Goal: Information Seeking & Learning: Compare options

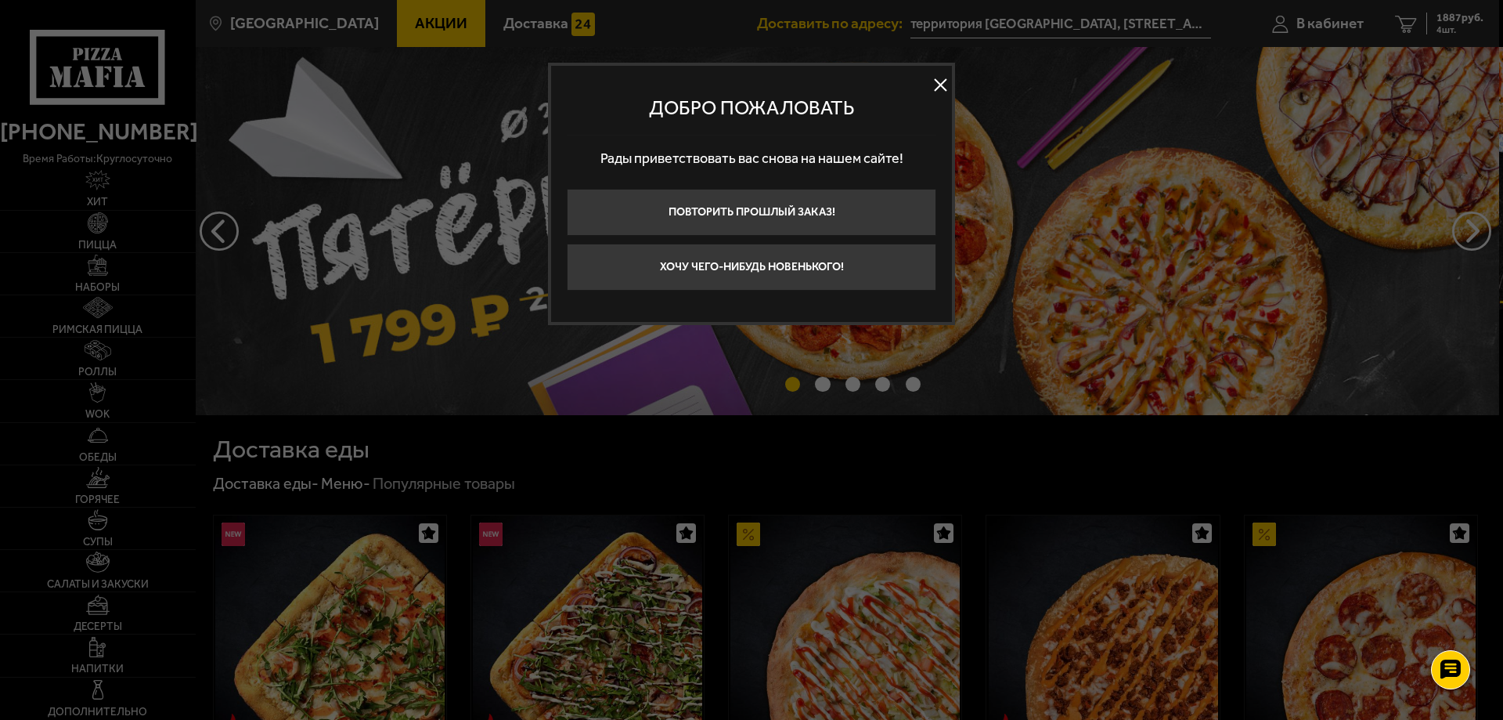
click at [940, 91] on button at bounding box center [940, 85] width 23 height 23
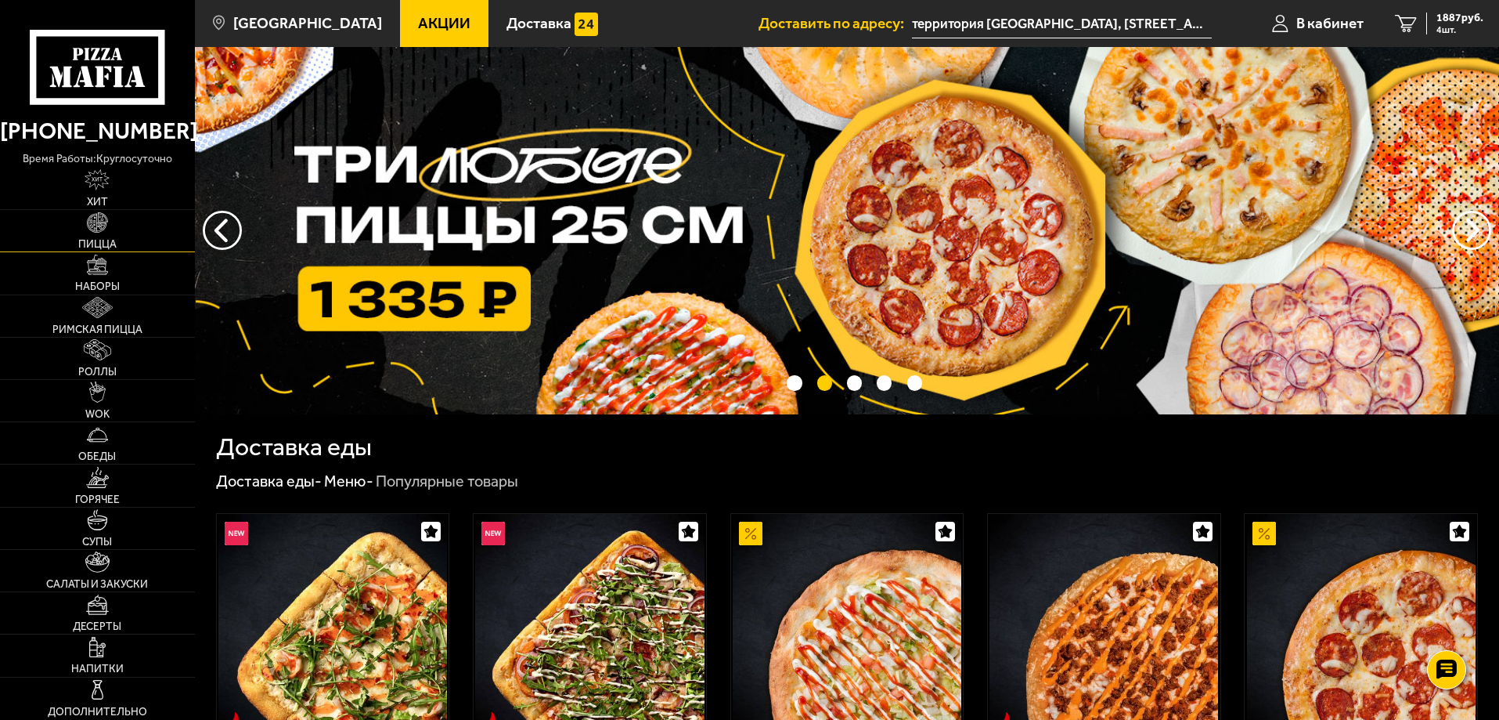
click at [83, 239] on span "Пицца" at bounding box center [97, 244] width 38 height 11
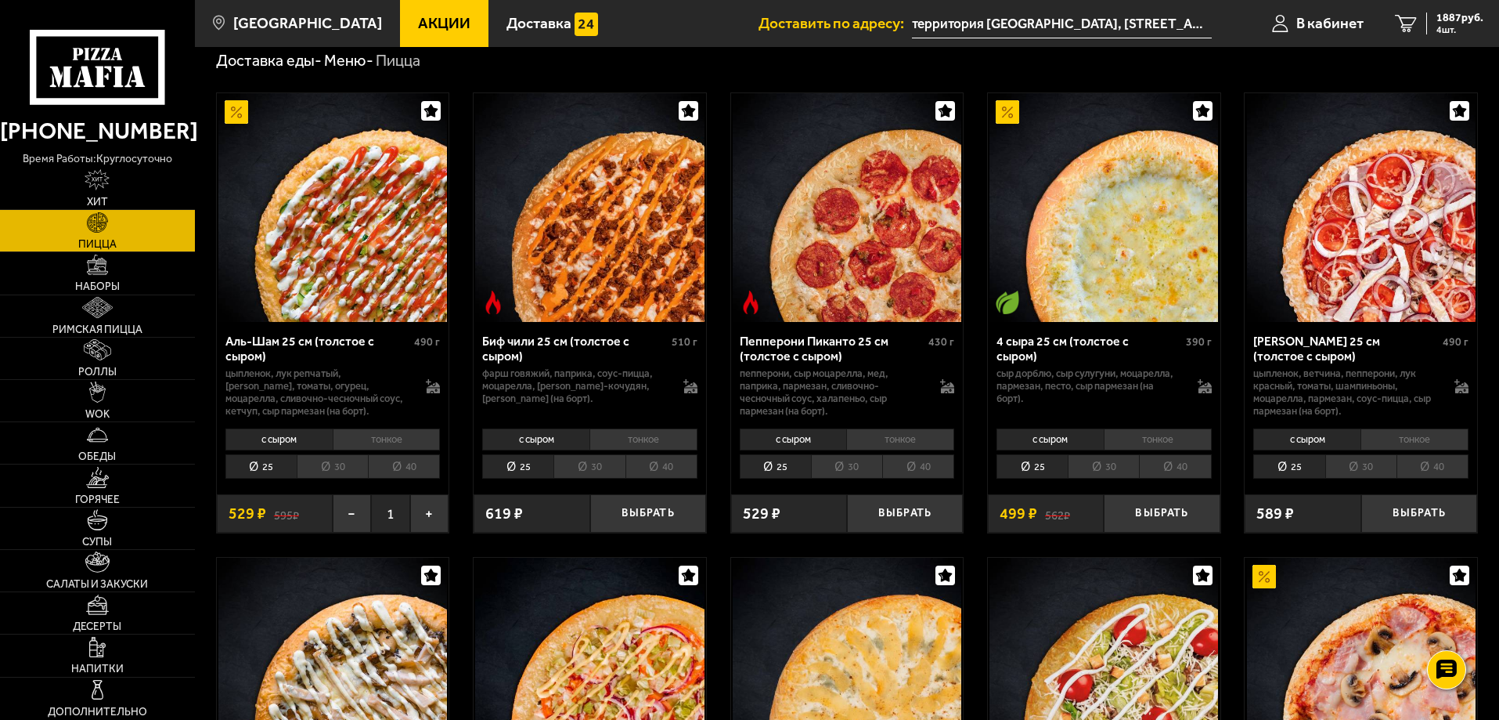
scroll to position [78, 0]
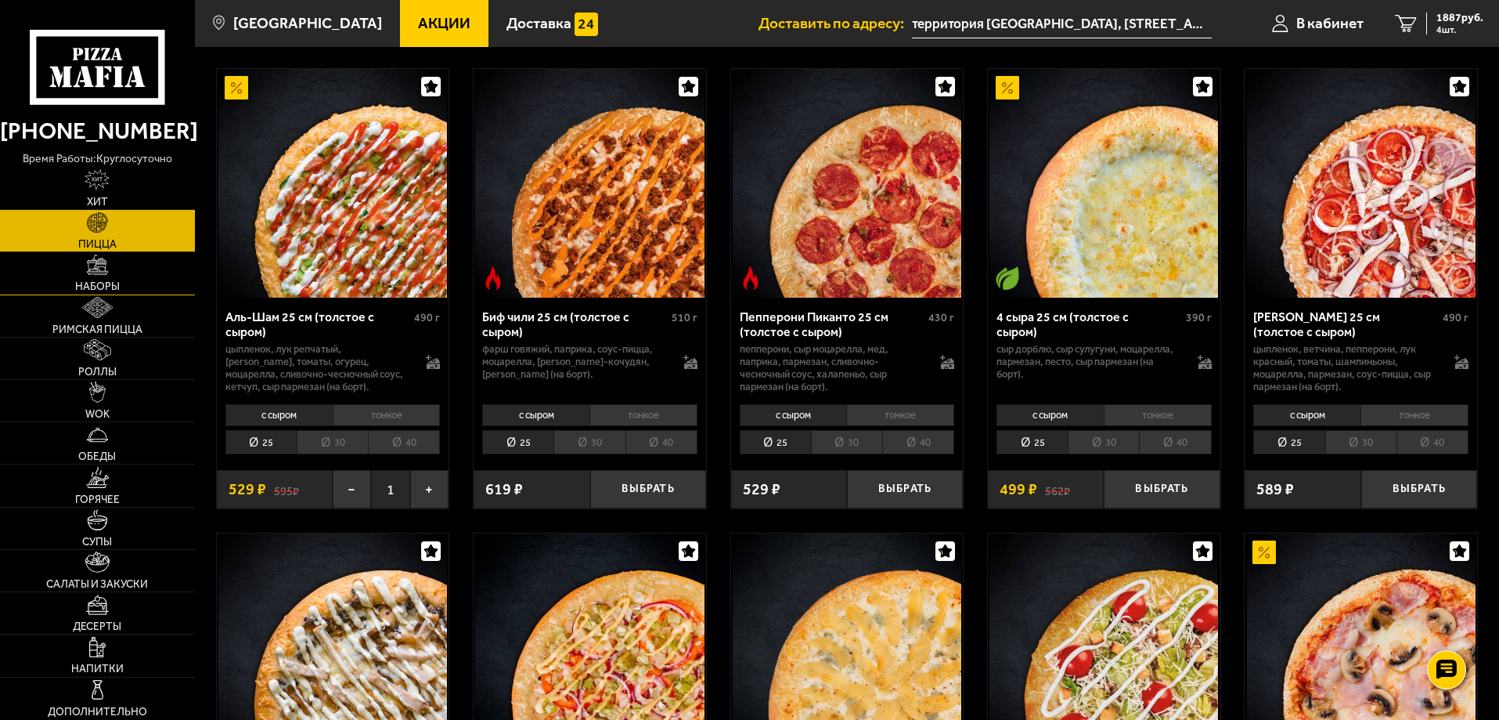
click at [98, 283] on span "Наборы" at bounding box center [97, 286] width 45 height 11
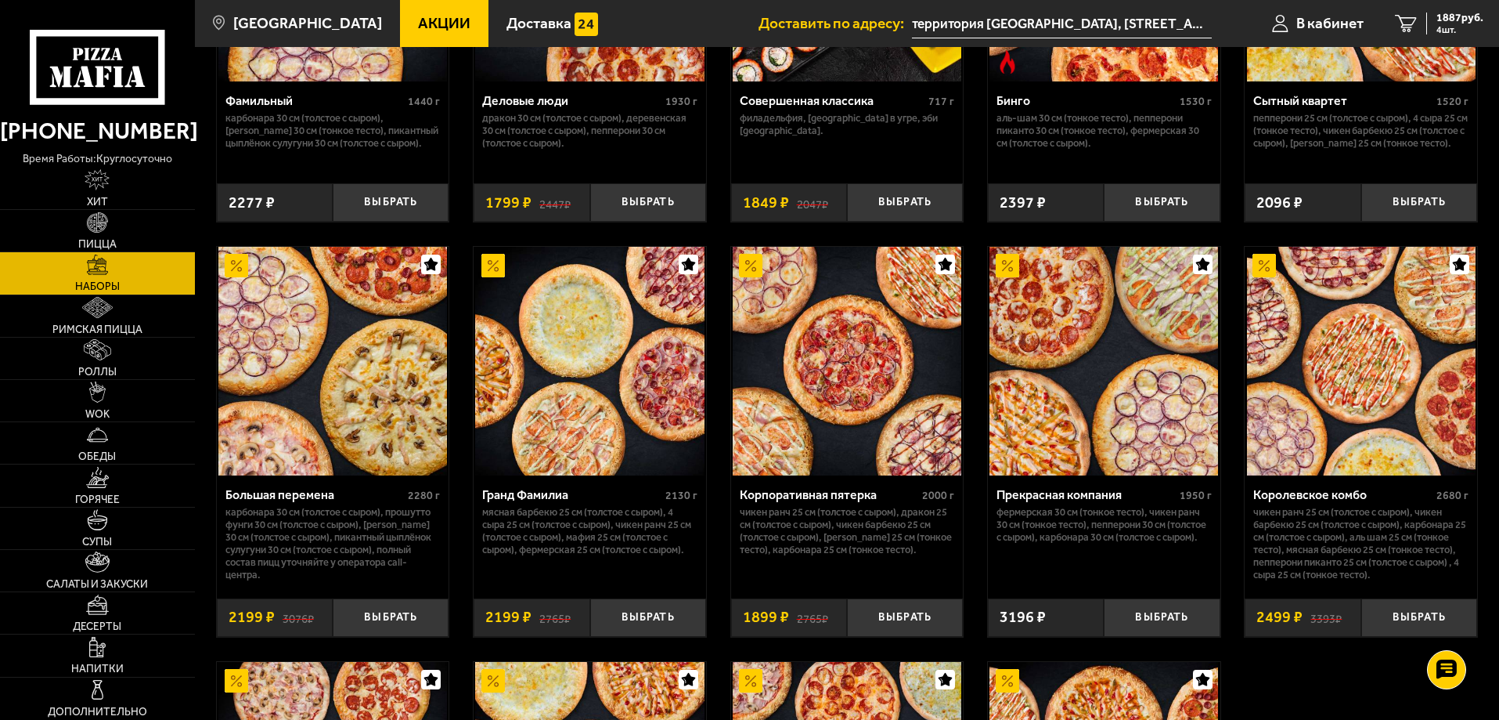
scroll to position [1879, 0]
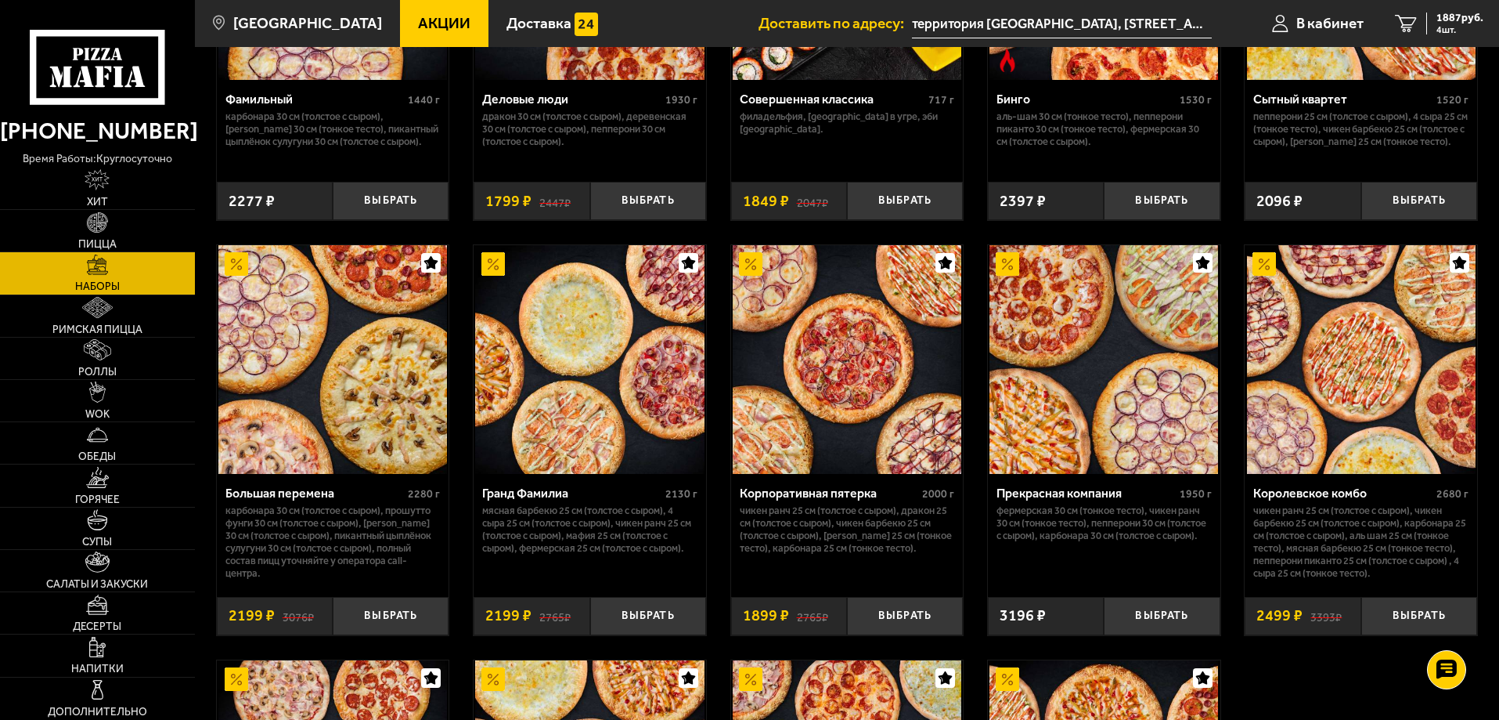
click at [1357, 537] on p "Чикен Ранч 25 см (толстое с сыром), Чикен Барбекю 25 см (толстое с сыром), Карб…" at bounding box center [1361, 541] width 215 height 75
click at [1310, 420] on img at bounding box center [1361, 359] width 229 height 229
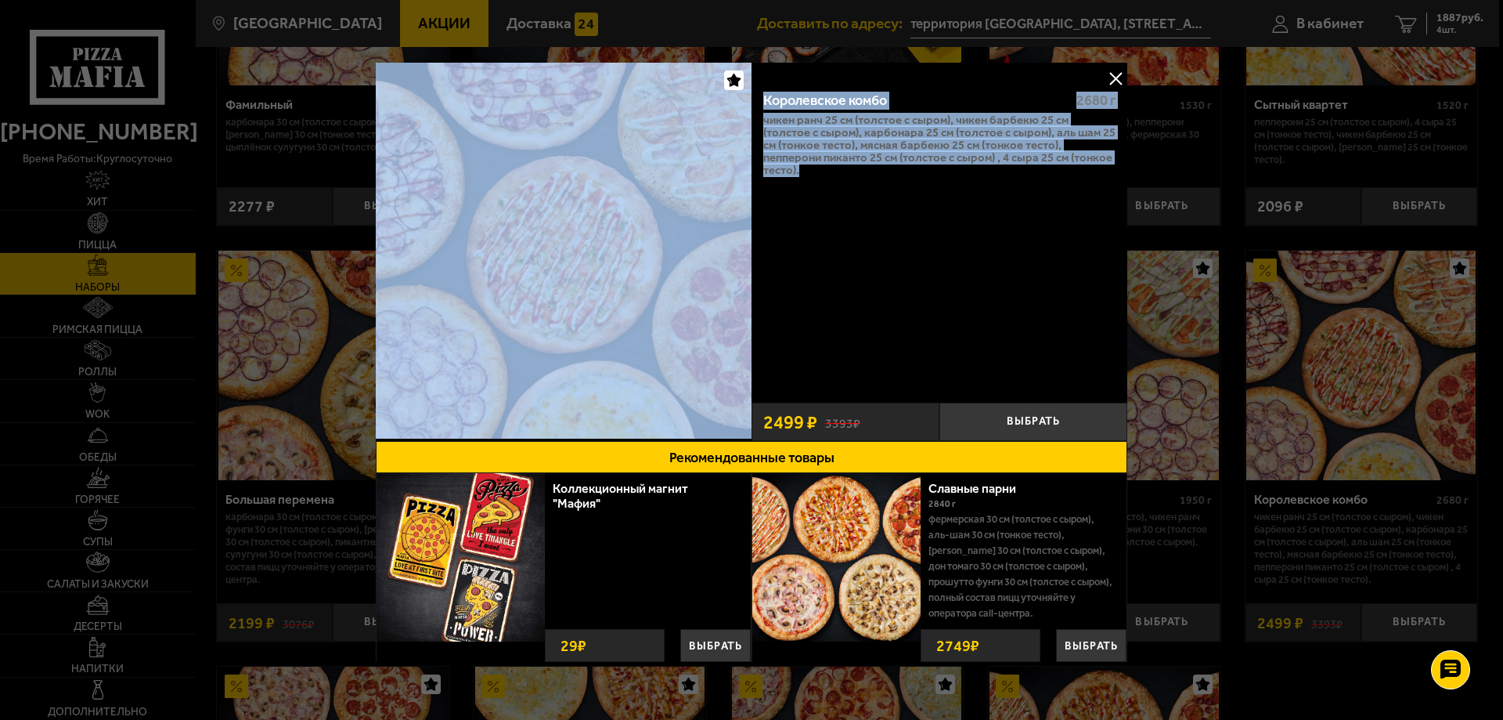
drag, startPoint x: 837, startPoint y: 157, endPoint x: 714, endPoint y: 97, distance: 136.9
click at [714, 97] on div "Королевское комбо 2680 г Чикен Ранч 25 см (толстое с сыром), Чикен Барбекю 25 с…" at bounding box center [752, 252] width 752 height 378
click at [1113, 70] on button at bounding box center [1115, 78] width 23 height 23
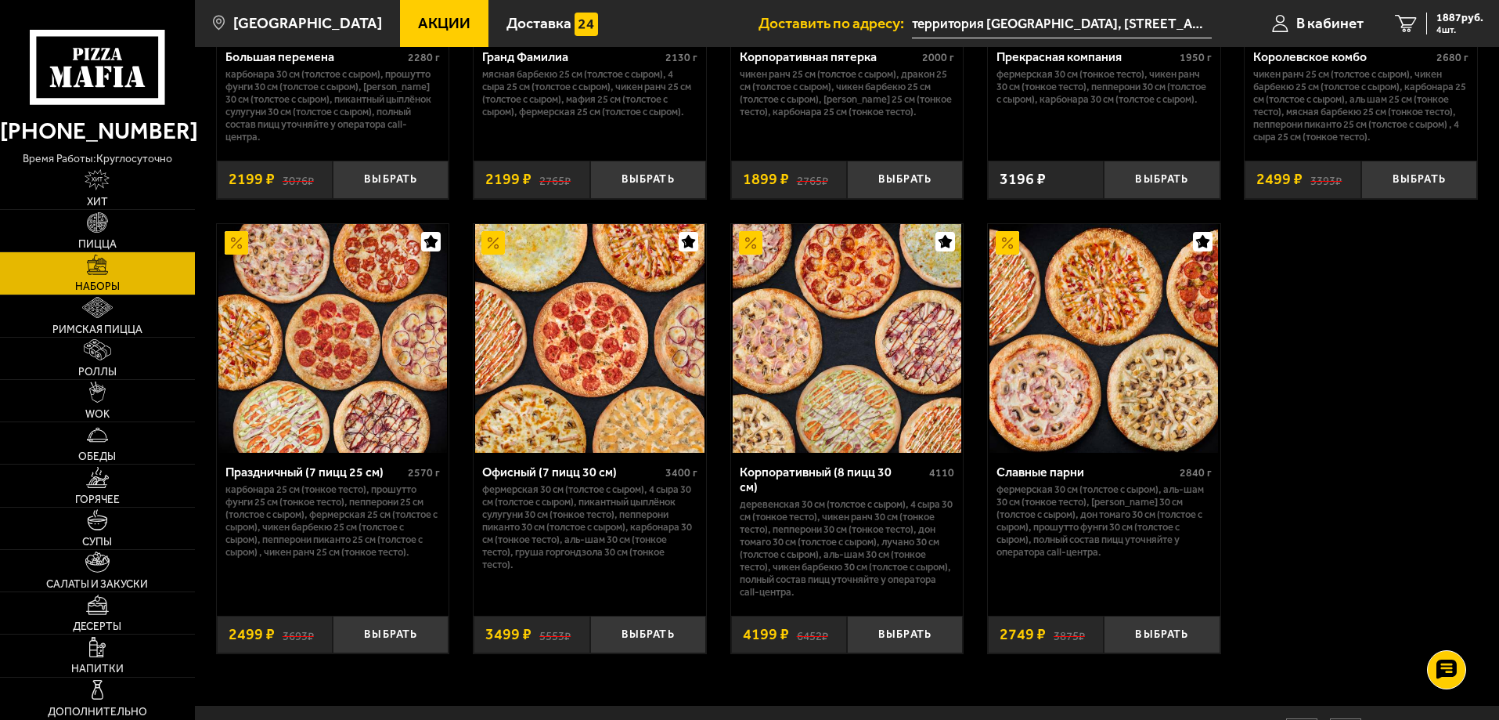
scroll to position [2349, 0]
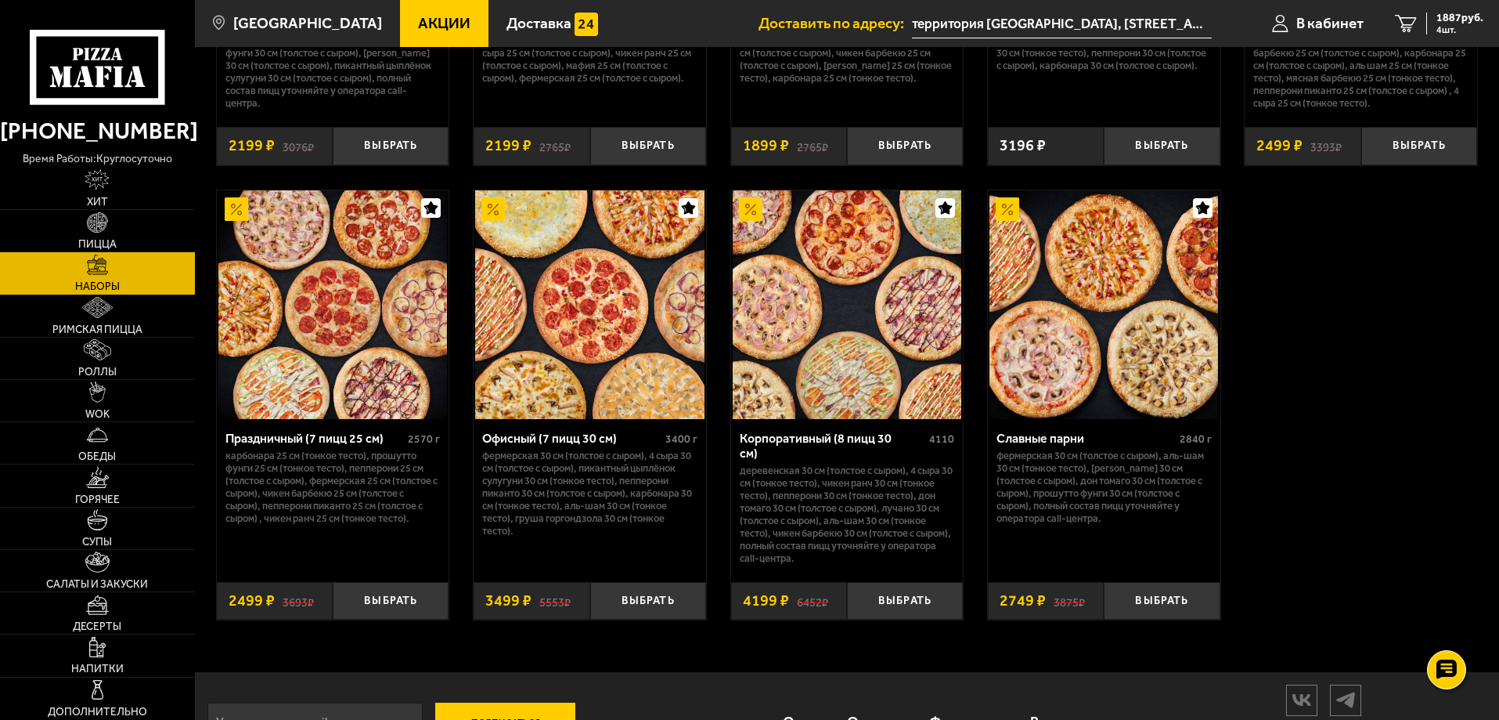
click at [328, 404] on img at bounding box center [332, 304] width 229 height 229
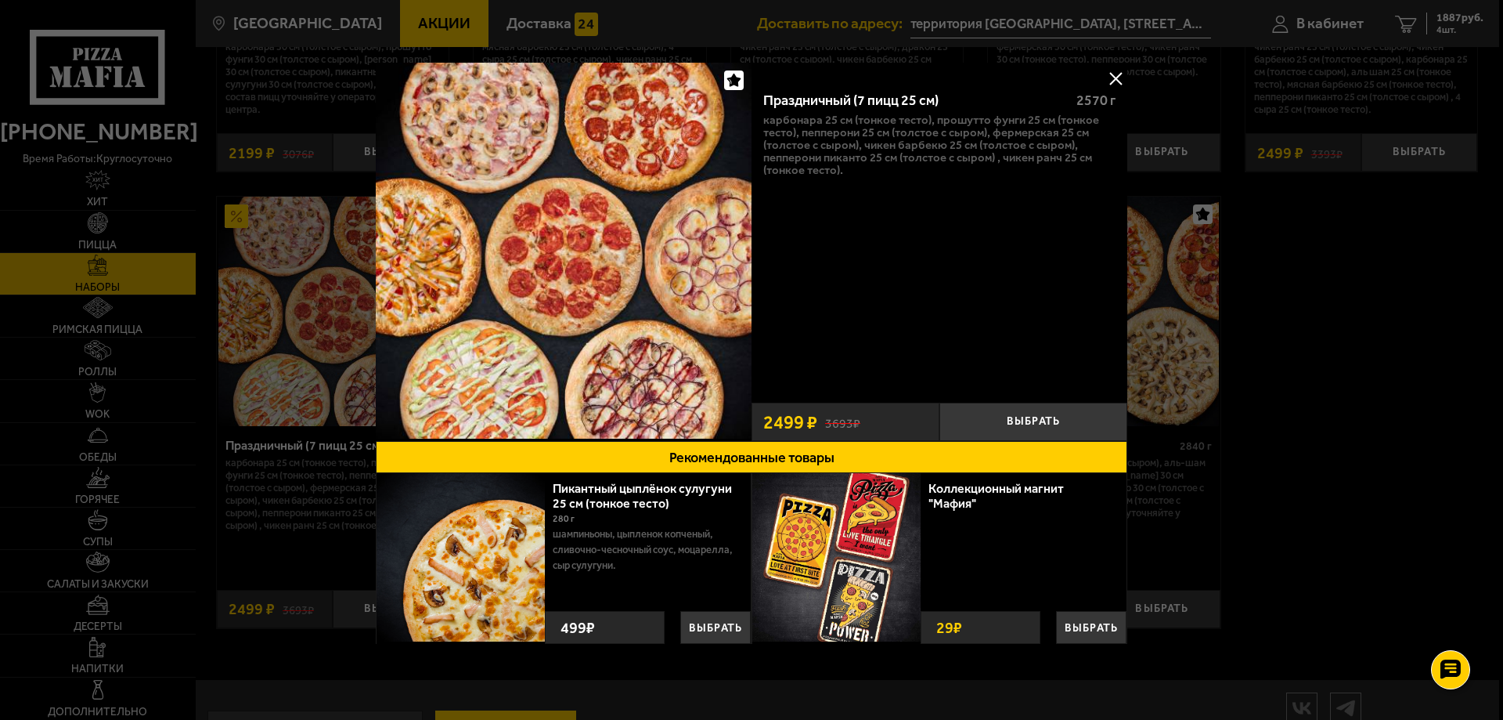
click at [1113, 65] on div "Праздничный (7 пицц 25 см) 2570 г Карбонара 25 см (тонкое тесто), Прошутто Фунг…" at bounding box center [940, 252] width 376 height 378
click at [1115, 72] on button at bounding box center [1115, 78] width 23 height 23
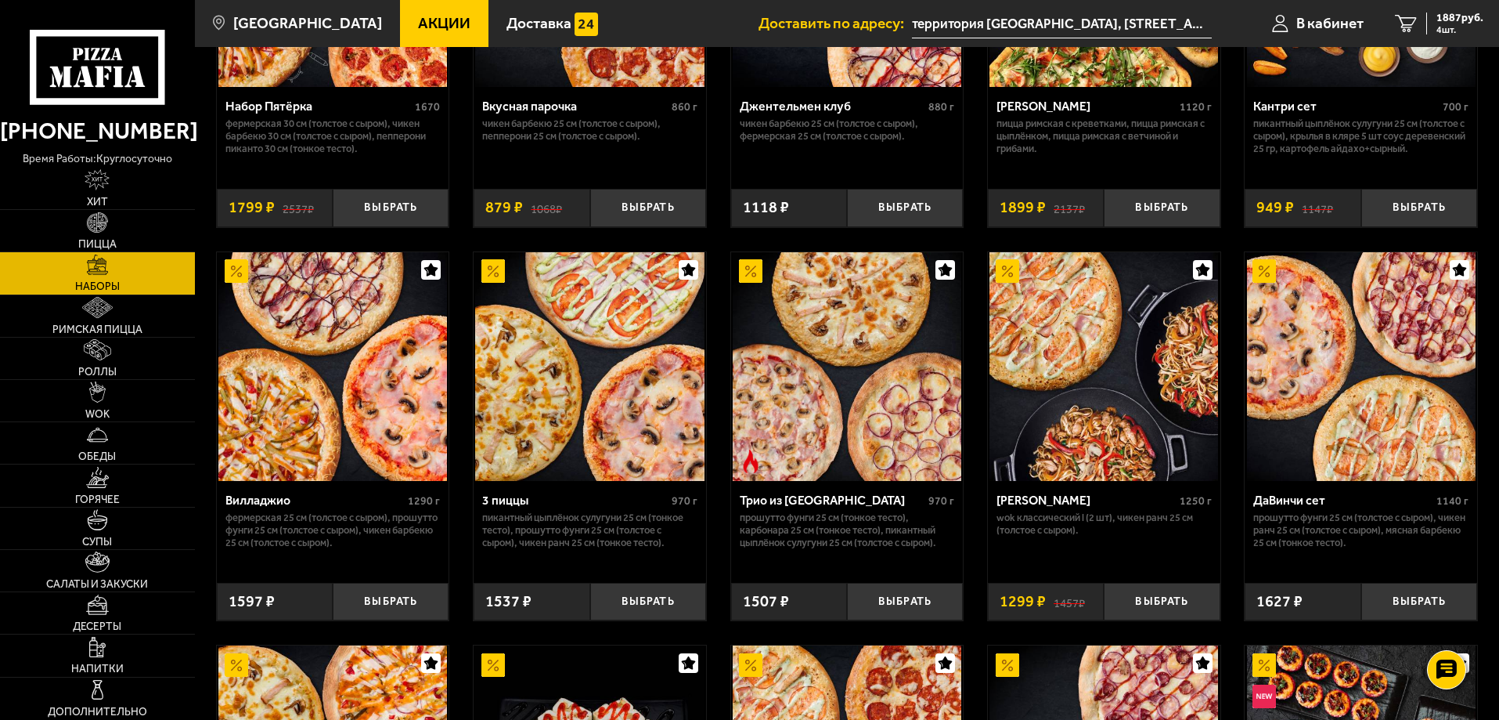
scroll to position [470, 0]
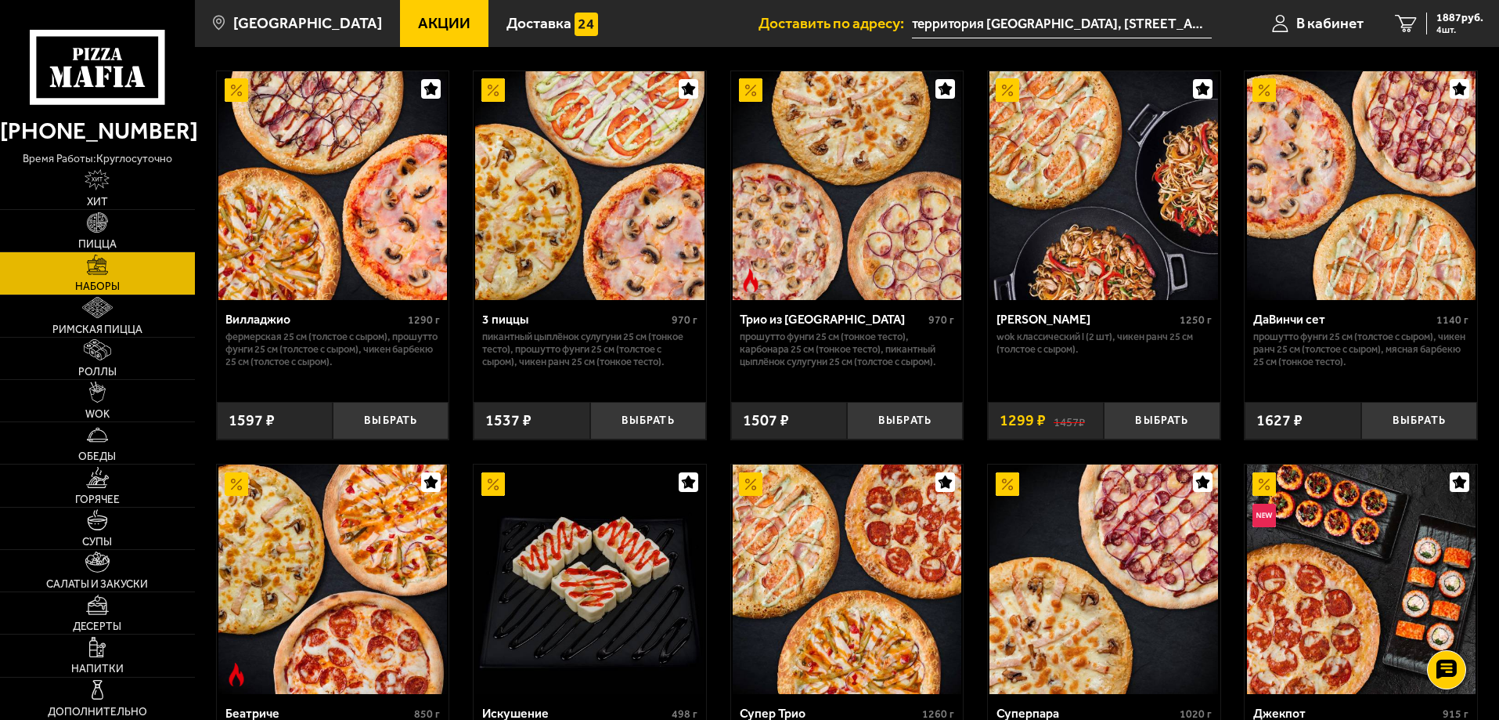
click at [1060, 19] on input "территория [GEOGRAPHIC_DATA], [STREET_ADDRESS]" at bounding box center [1062, 23] width 300 height 29
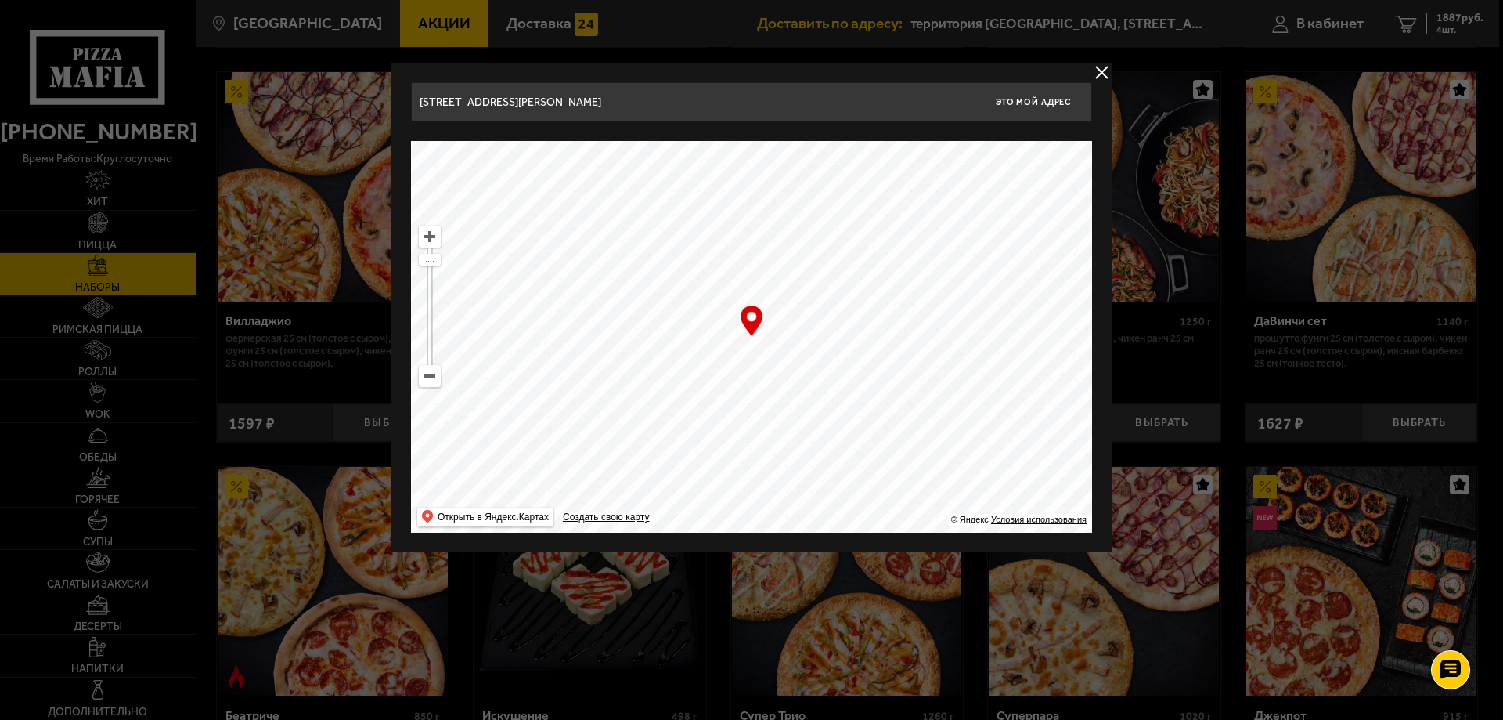
click at [1094, 67] on button "delivery type" at bounding box center [1102, 73] width 20 height 20
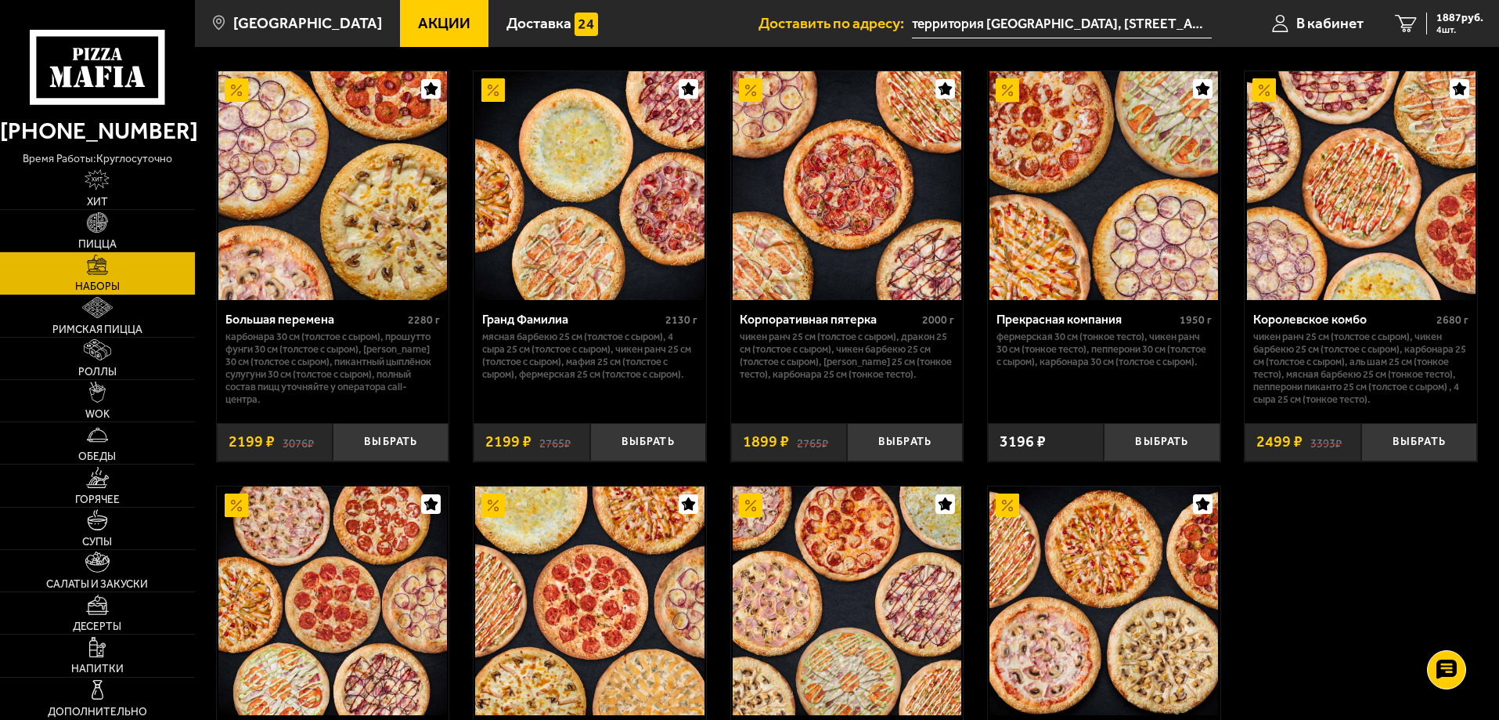
scroll to position [1957, 0]
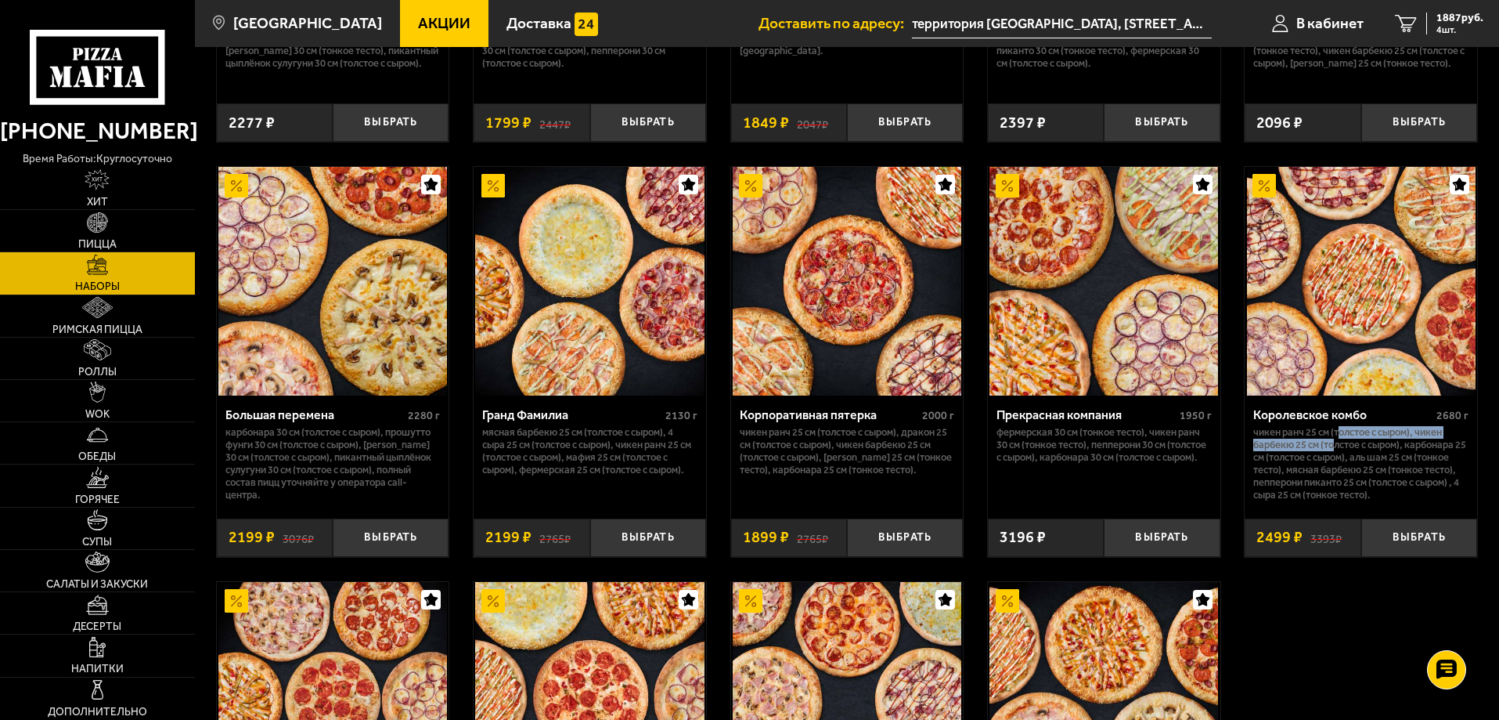
click at [1338, 446] on p "Чикен Ранч 25 см (толстое с сыром), Чикен Барбекю 25 см (толстое с сыром), Карб…" at bounding box center [1361, 463] width 215 height 75
click at [1324, 319] on img at bounding box center [1361, 281] width 229 height 229
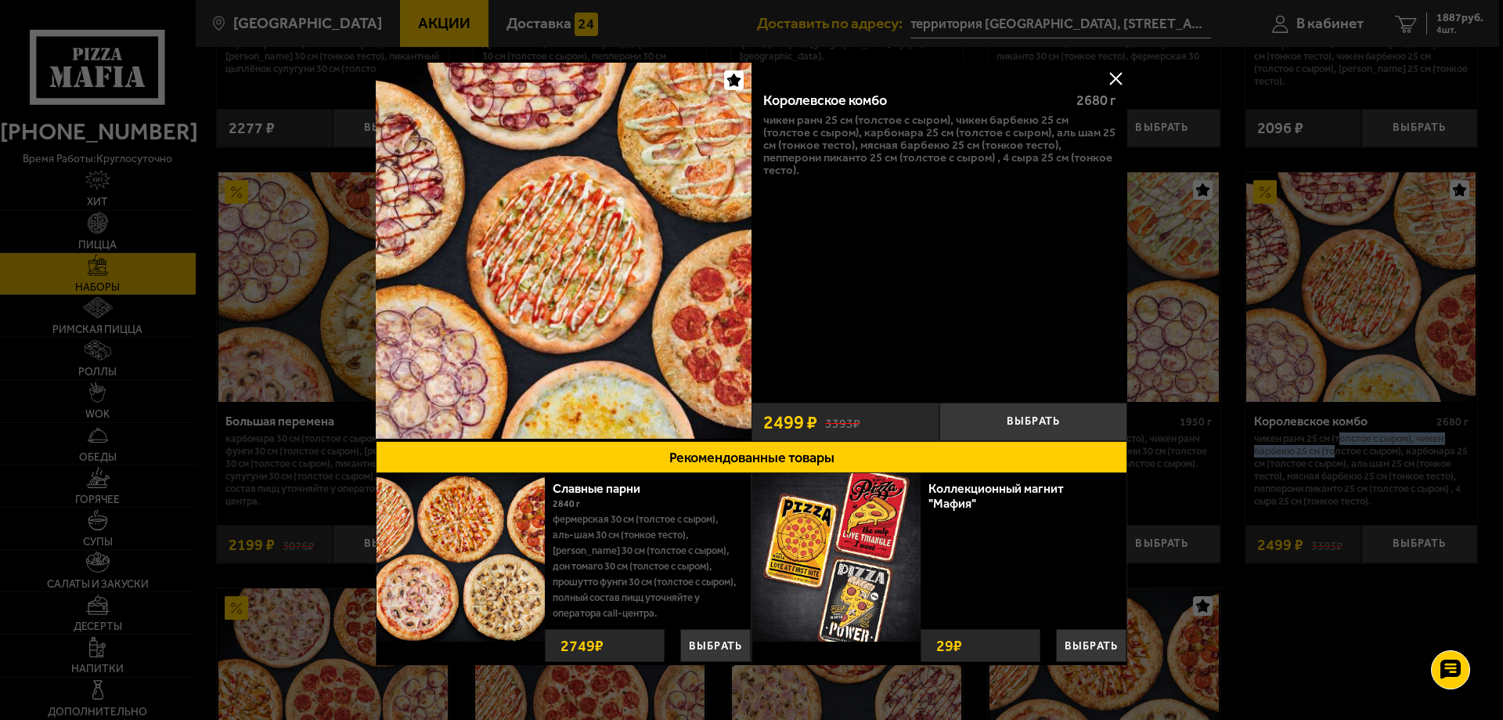
click at [1112, 78] on button at bounding box center [1115, 78] width 23 height 23
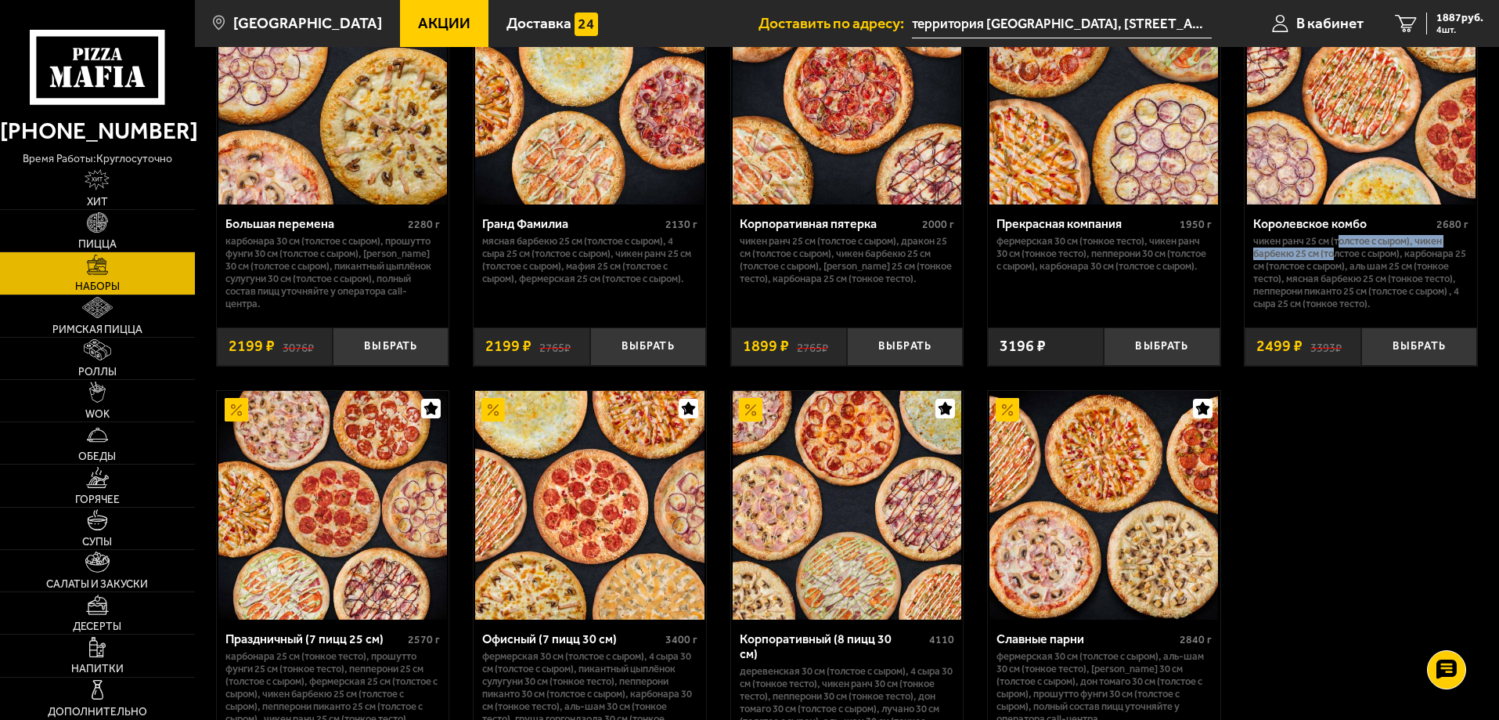
scroll to position [2394, 0]
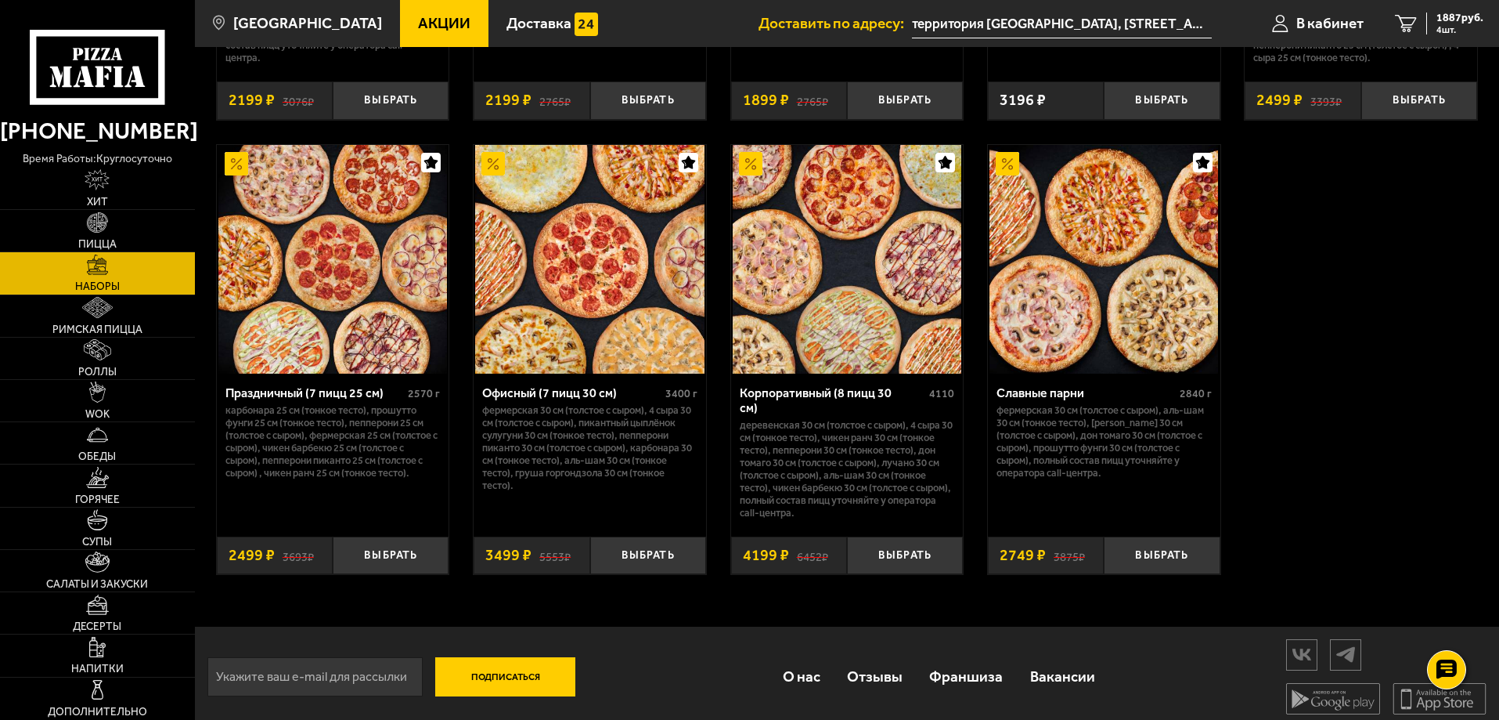
click at [1087, 298] on img at bounding box center [1104, 259] width 229 height 229
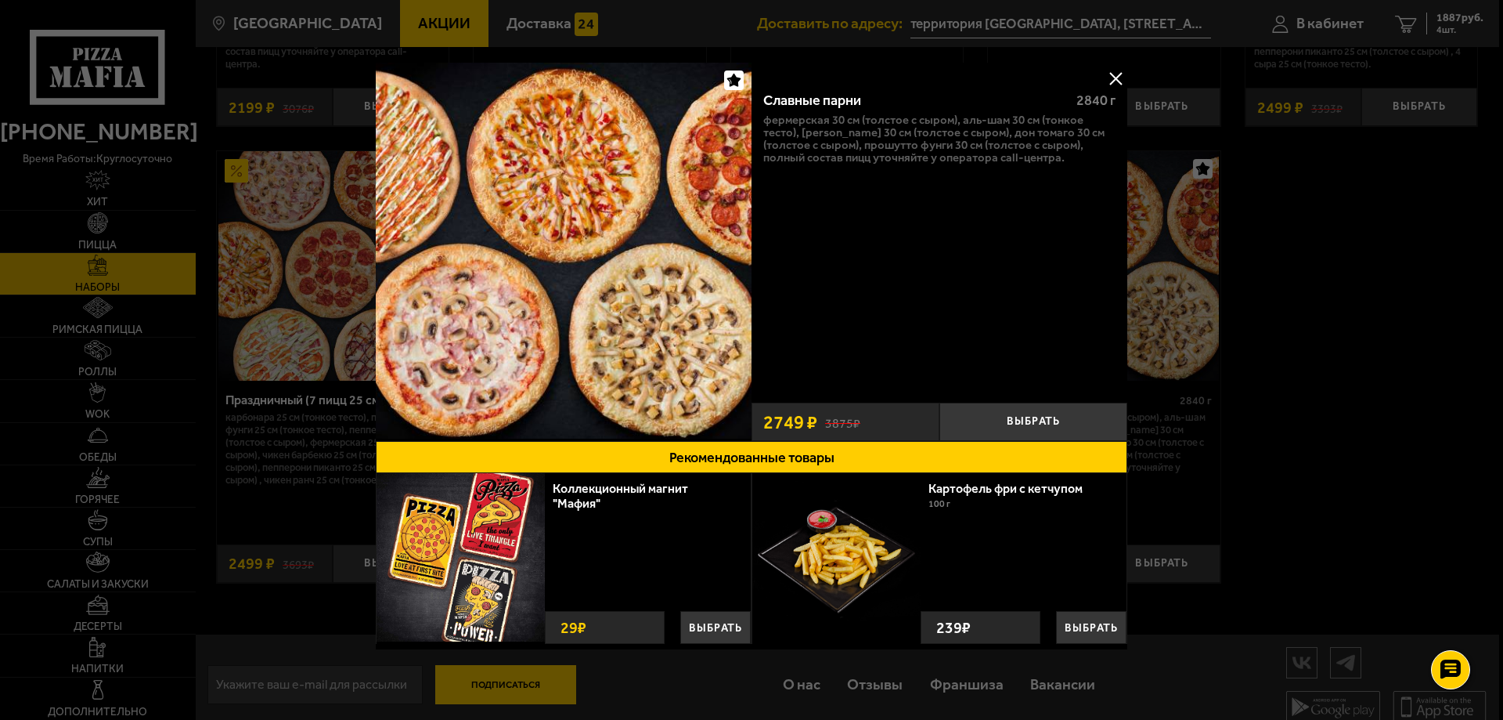
drag, startPoint x: 1069, startPoint y: 157, endPoint x: 763, endPoint y: 106, distance: 309.6
click at [763, 106] on div "Славные парни 2840 г Фермерская 30 см (толстое с сыром), Аль-Шам 30 см (тонкое …" at bounding box center [940, 236] width 376 height 316
copy div "Славные парни 2840 г Фермерская 30 см (толстое с сыром), Аль-Шам 30 см (тонкое …"
click at [1113, 76] on button at bounding box center [1115, 78] width 23 height 23
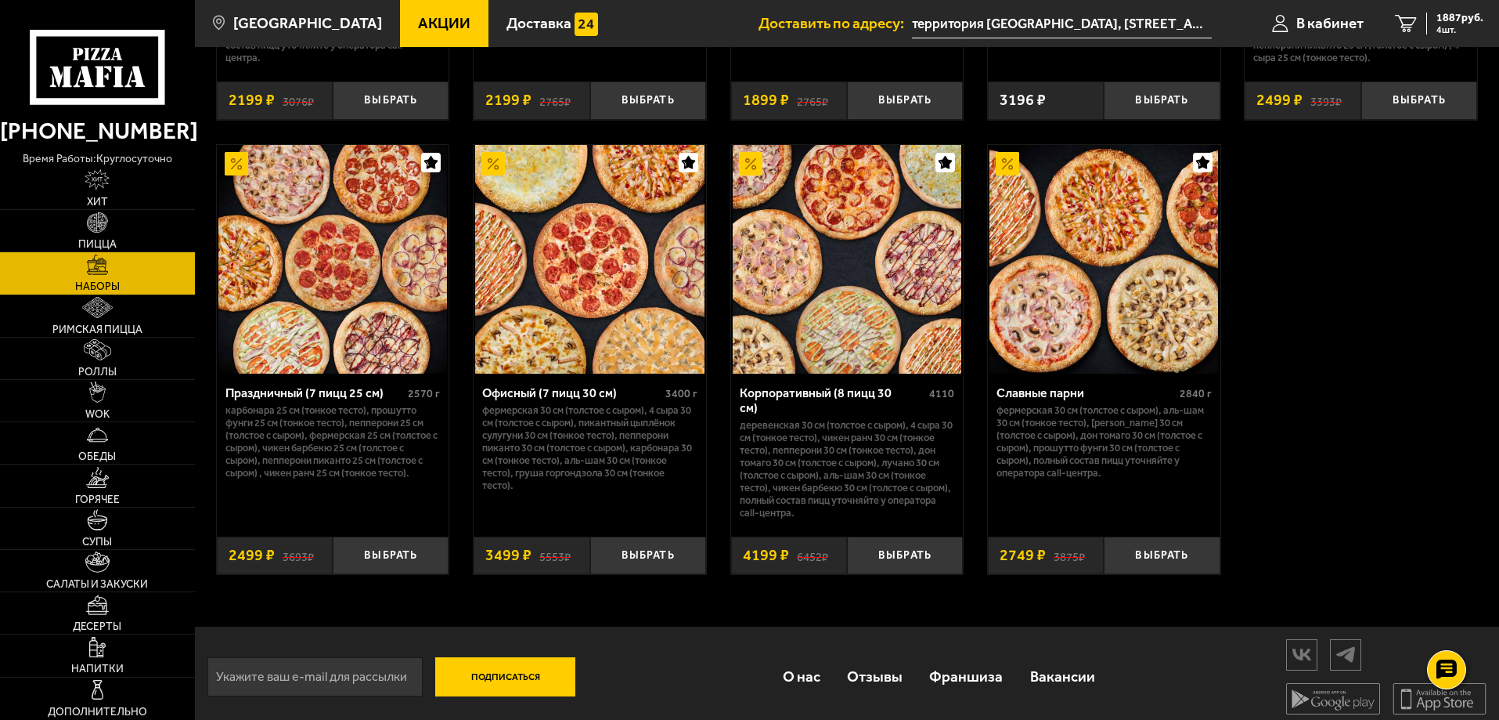
click at [850, 331] on img at bounding box center [847, 259] width 229 height 229
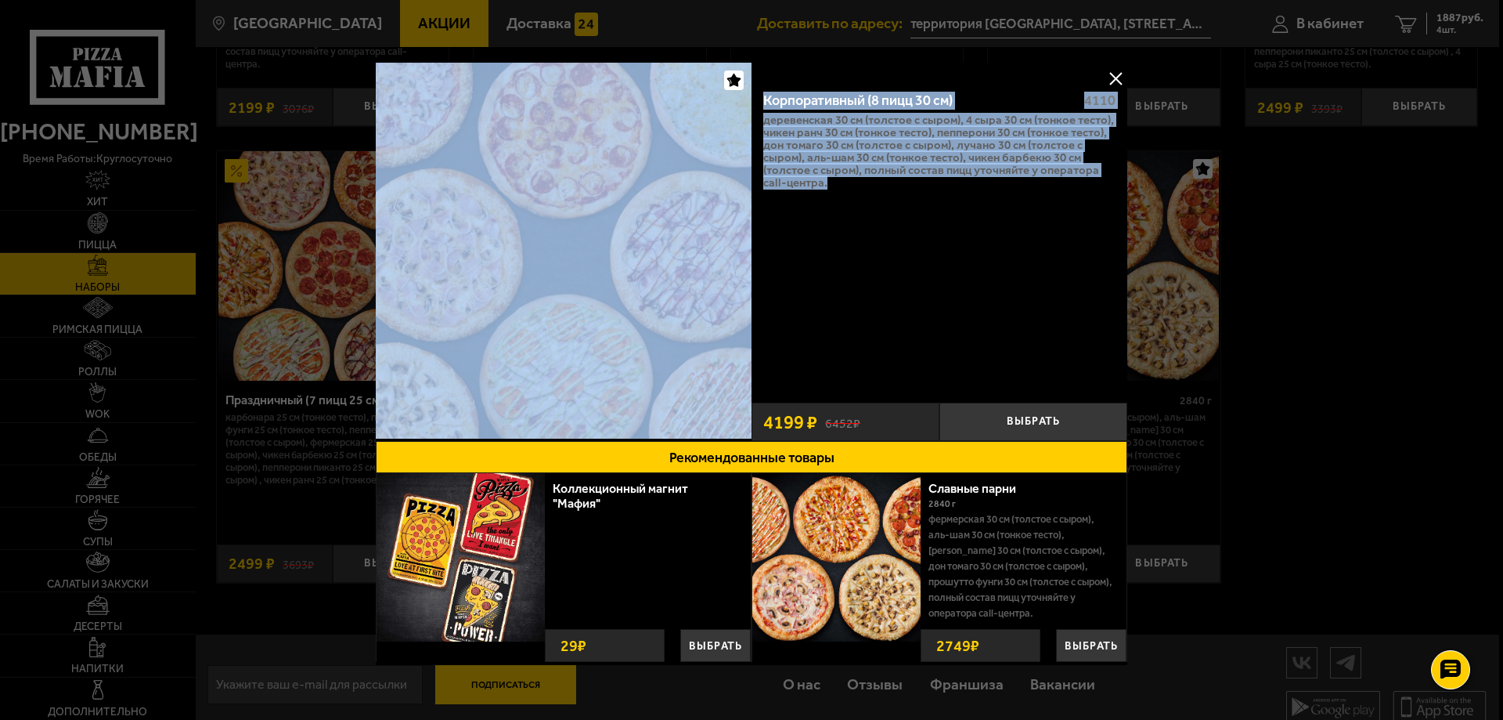
drag, startPoint x: 932, startPoint y: 200, endPoint x: 716, endPoint y: 102, distance: 236.8
click at [716, 102] on div "Корпоративный (8 пицц 30 см) 4110 Деревенская 30 см (толстое с сыром), 4 сыра 3…" at bounding box center [752, 252] width 752 height 378
copy div "Корпоративный (8 пицц 30 см) 4110 Деревенская 30 см (толстое с сыром), 4 сыра 3…"
click at [1108, 72] on button at bounding box center [1115, 78] width 23 height 23
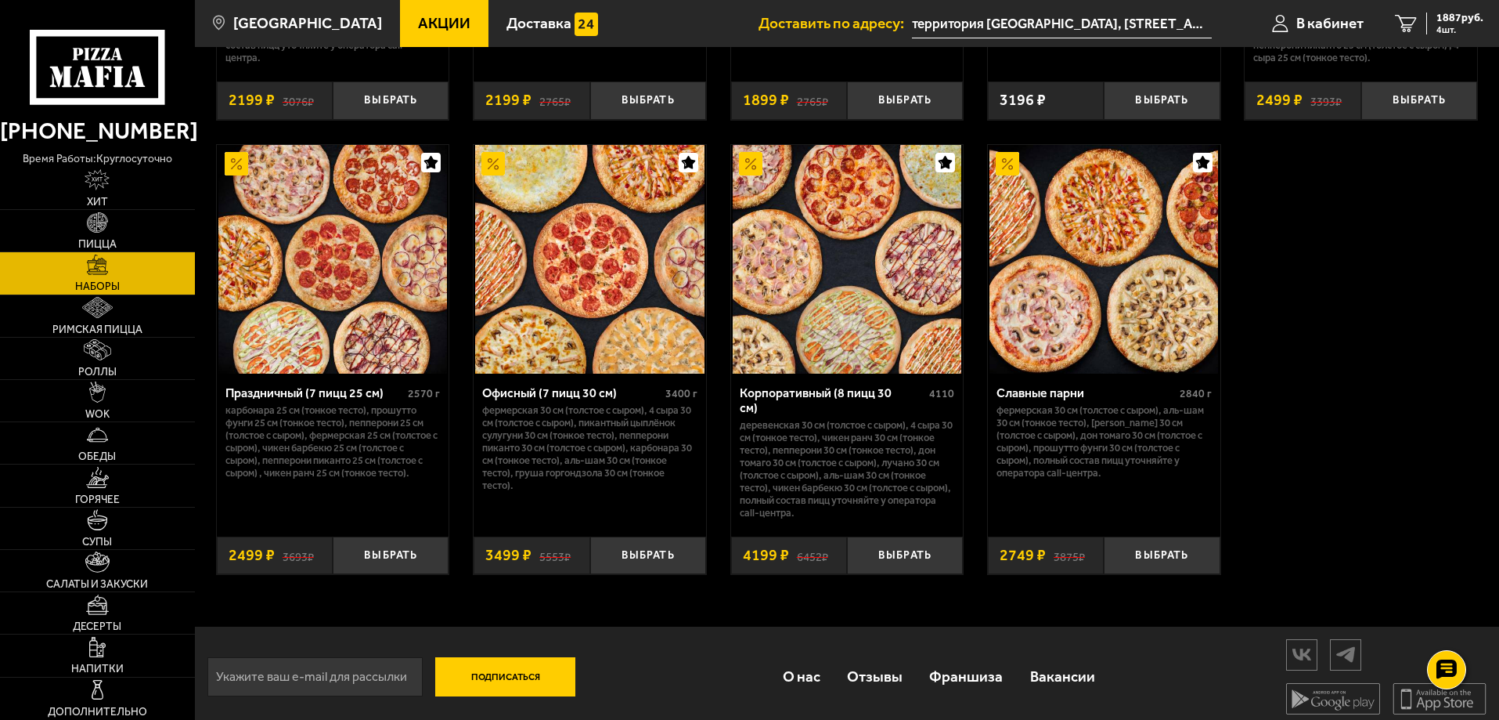
click at [567, 420] on p "Фермерская 30 см (толстое с сыром), 4 сыра 30 см (толстое с сыром), Пикантный ц…" at bounding box center [589, 448] width 215 height 88
click at [583, 295] on img at bounding box center [589, 259] width 229 height 229
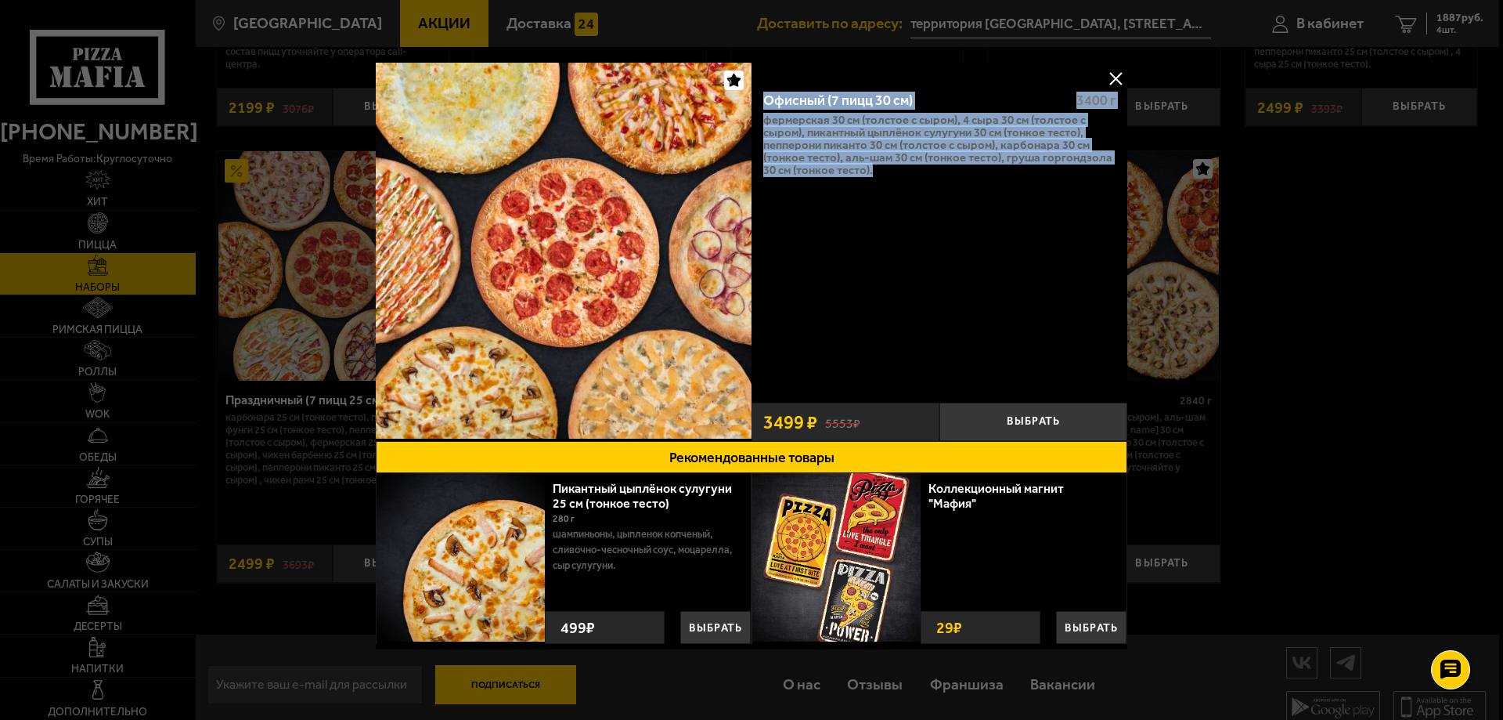
drag, startPoint x: 871, startPoint y: 172, endPoint x: 763, endPoint y: 107, distance: 125.4
click at [763, 107] on div "Офисный (7 пицц 30 см) 3400 г Фермерская 30 см (толстое с сыром), 4 сыра 30 см …" at bounding box center [940, 236] width 376 height 316
copy div "Офисный (7 пицц 30 см) 3400 г Фермерская 30 см (толстое с сыром), 4 сыра 30 см …"
click at [1109, 77] on button at bounding box center [1115, 78] width 23 height 23
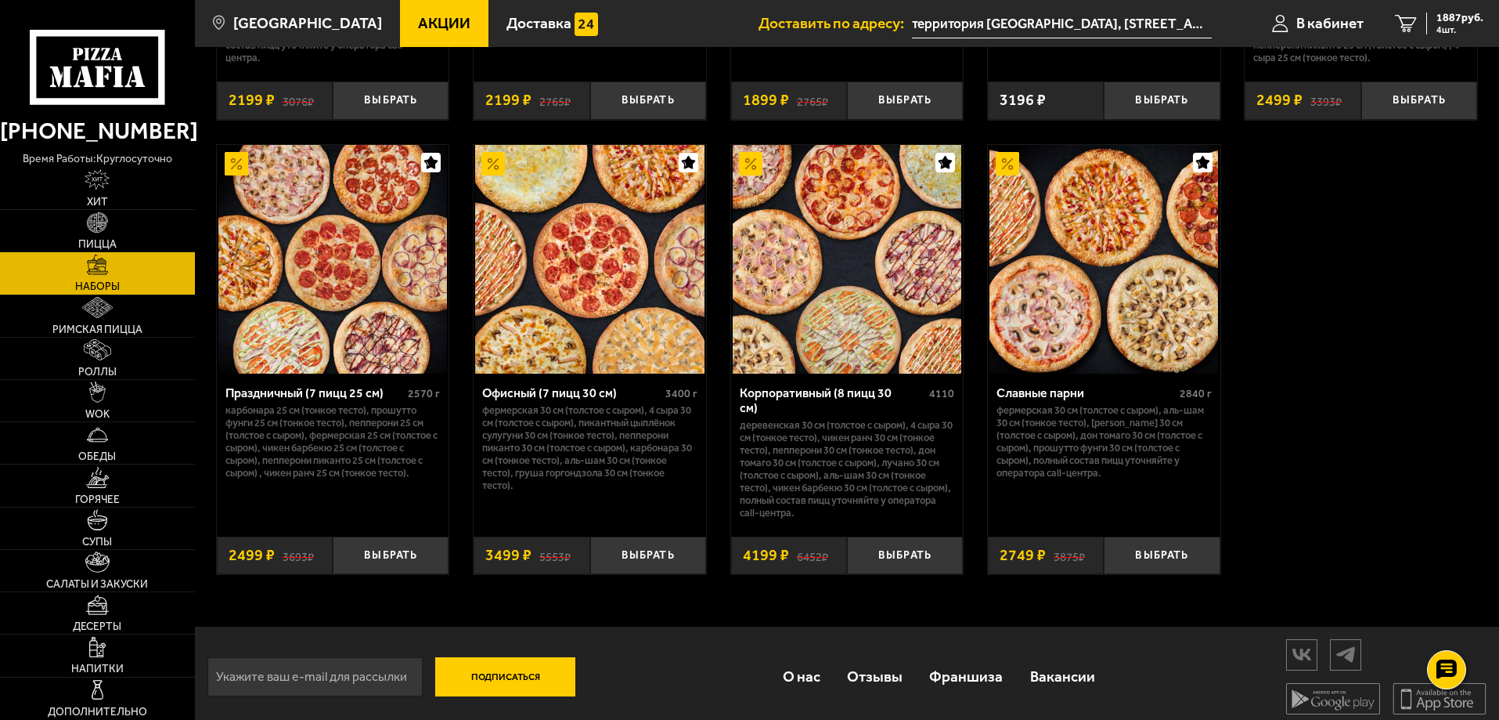
click at [308, 316] on img at bounding box center [332, 259] width 229 height 229
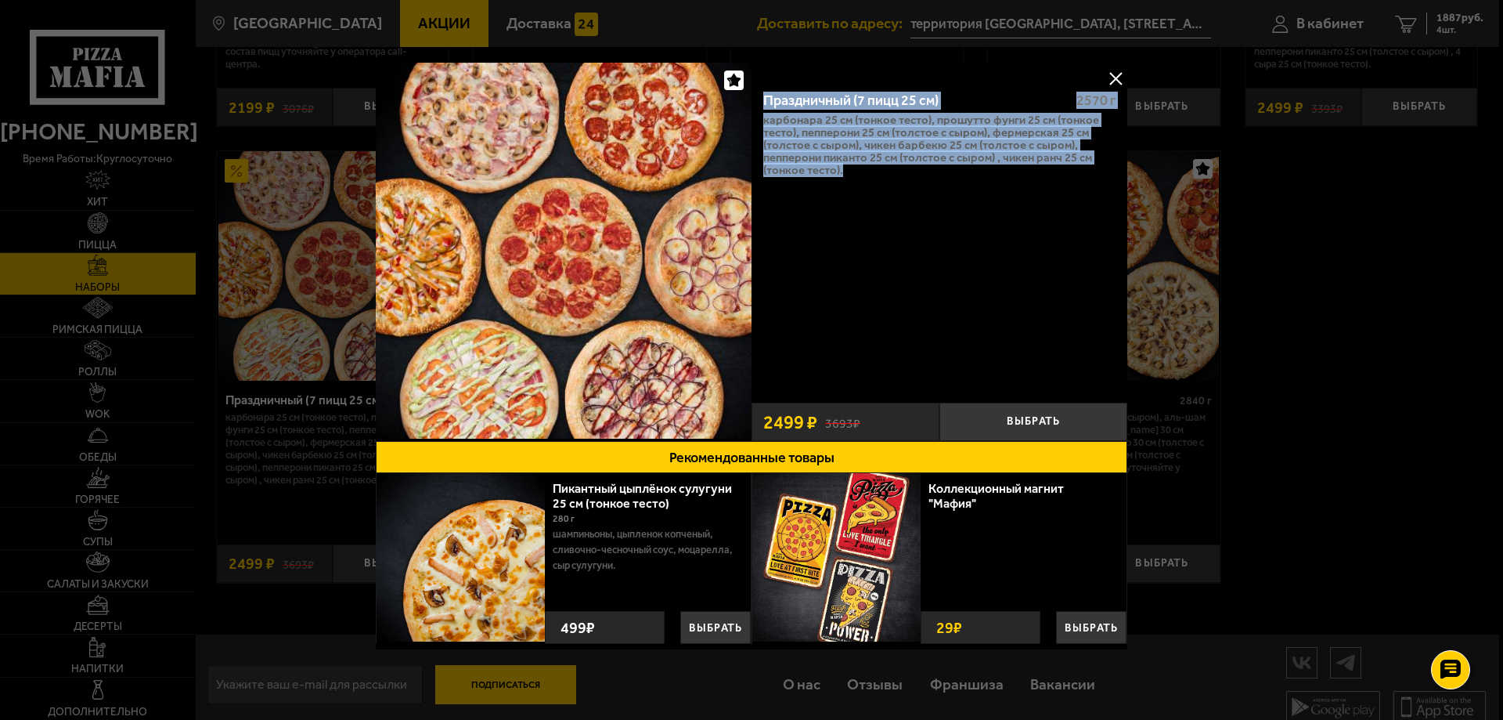
drag, startPoint x: 890, startPoint y: 186, endPoint x: 763, endPoint y: 103, distance: 151.8
click at [763, 103] on div "Праздничный (7 пицц 25 см) 2570 г Карбонара 25 см (тонкое тесто), Прошутто Фунг…" at bounding box center [940, 236] width 376 height 316
copy div "Праздничный (7 пицц 25 см) 2570 г Карбонара 25 см (тонкое тесто), Прошутто Фунг…"
click at [1110, 77] on button at bounding box center [1115, 78] width 23 height 23
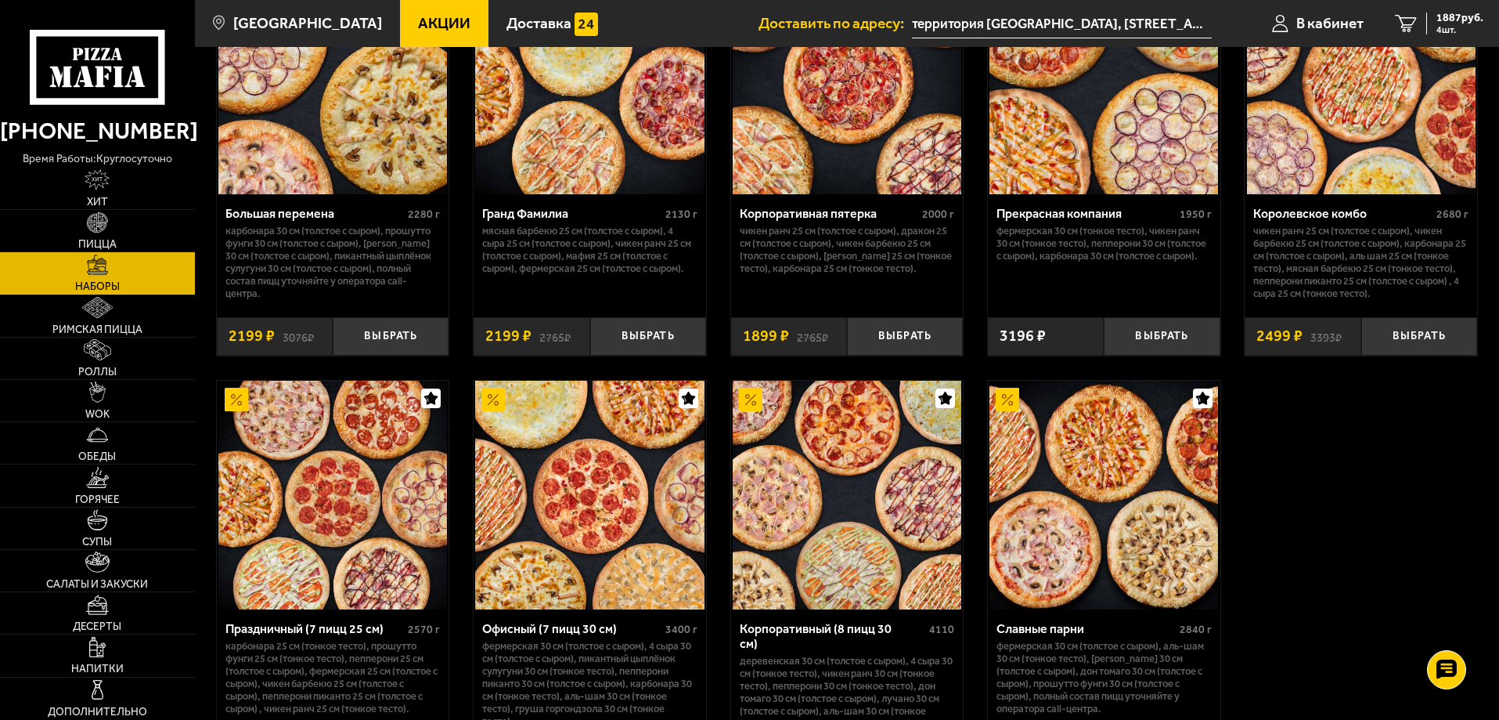
scroll to position [1925, 0]
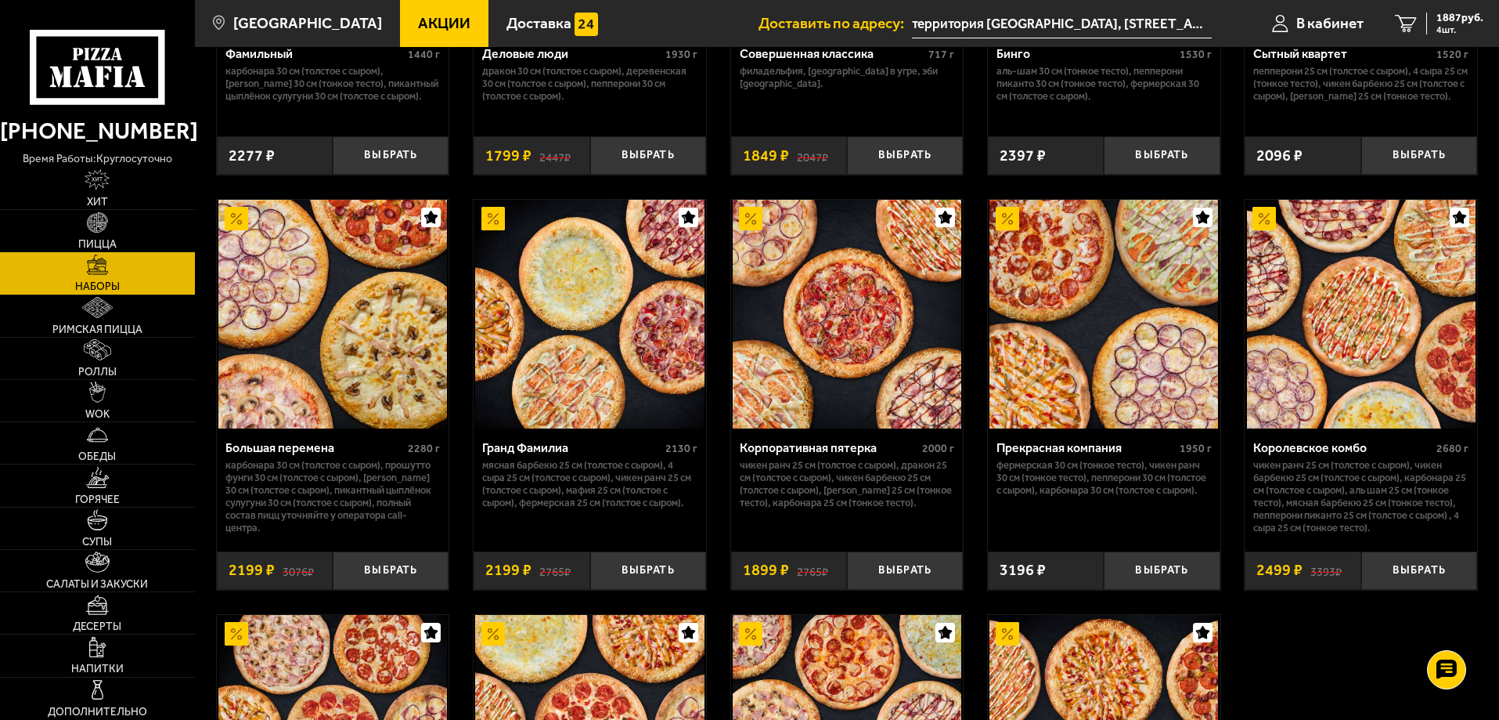
click at [1339, 353] on img at bounding box center [1361, 314] width 229 height 229
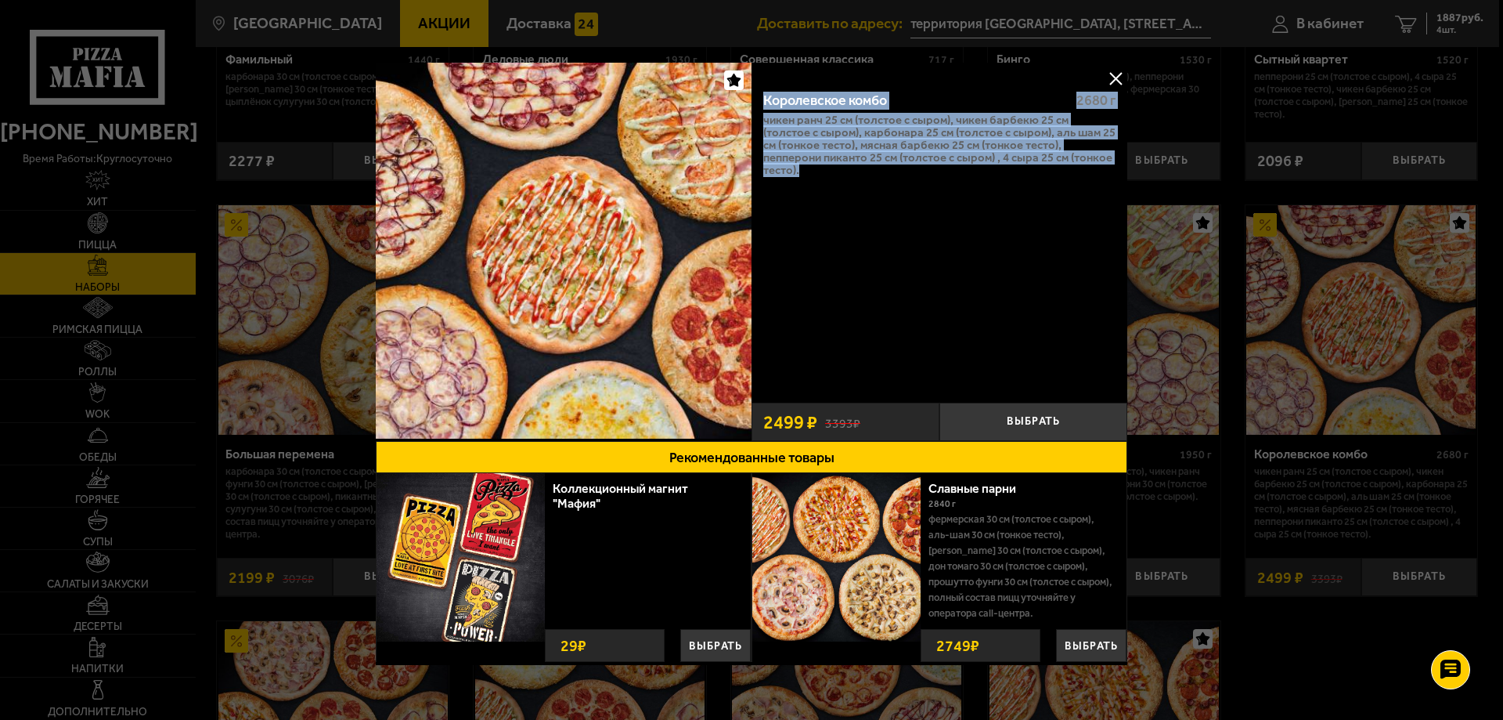
drag, startPoint x: 853, startPoint y: 182, endPoint x: 760, endPoint y: 92, distance: 128.5
click at [760, 92] on div "Королевское комбо 2680 г Чикен Ранч 25 см (толстое с сыром), Чикен Барбекю 25 с…" at bounding box center [940, 236] width 376 height 316
copy div "Королевское комбо 2680 г Чикен Ранч 25 см (толстое с сыром), Чикен Барбекю 25 с…"
click at [1115, 72] on button at bounding box center [1115, 78] width 23 height 23
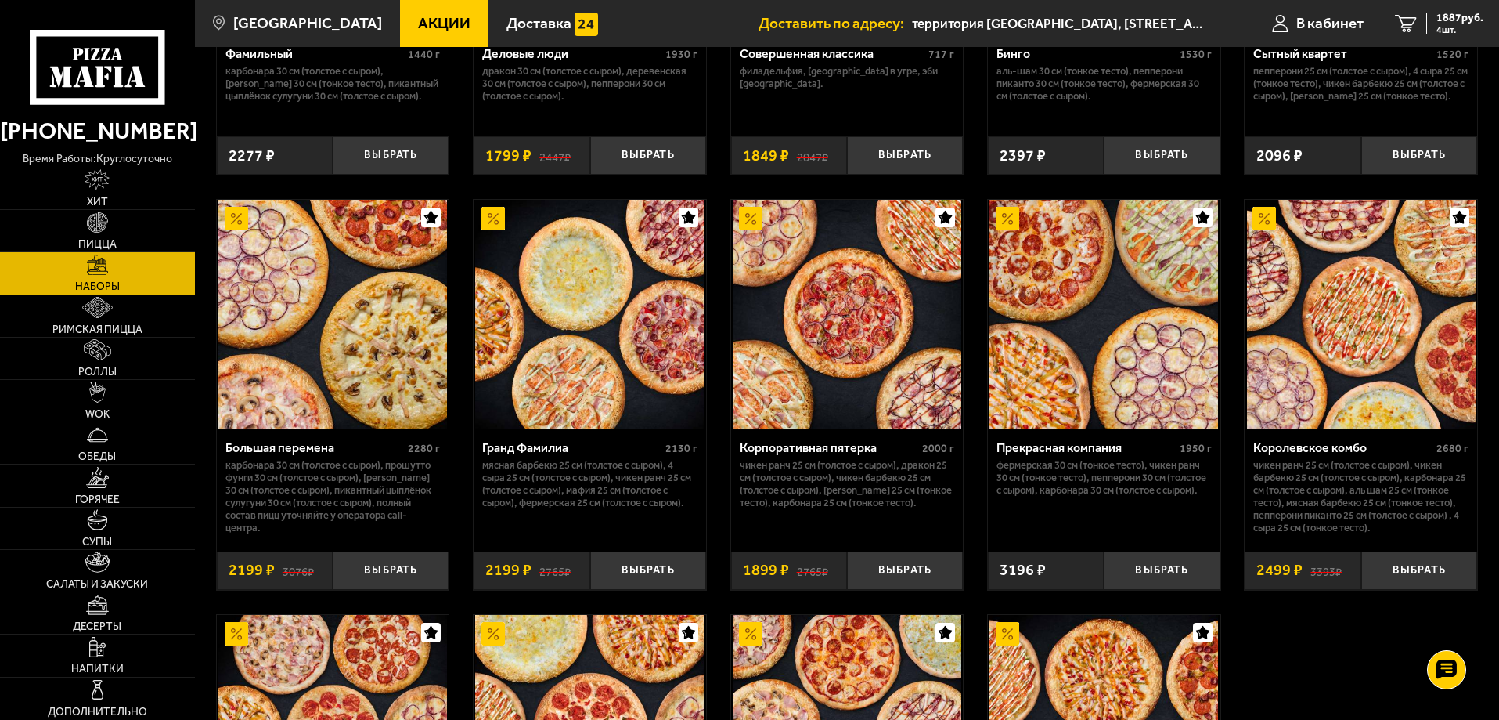
click at [1043, 380] on img at bounding box center [1104, 314] width 229 height 229
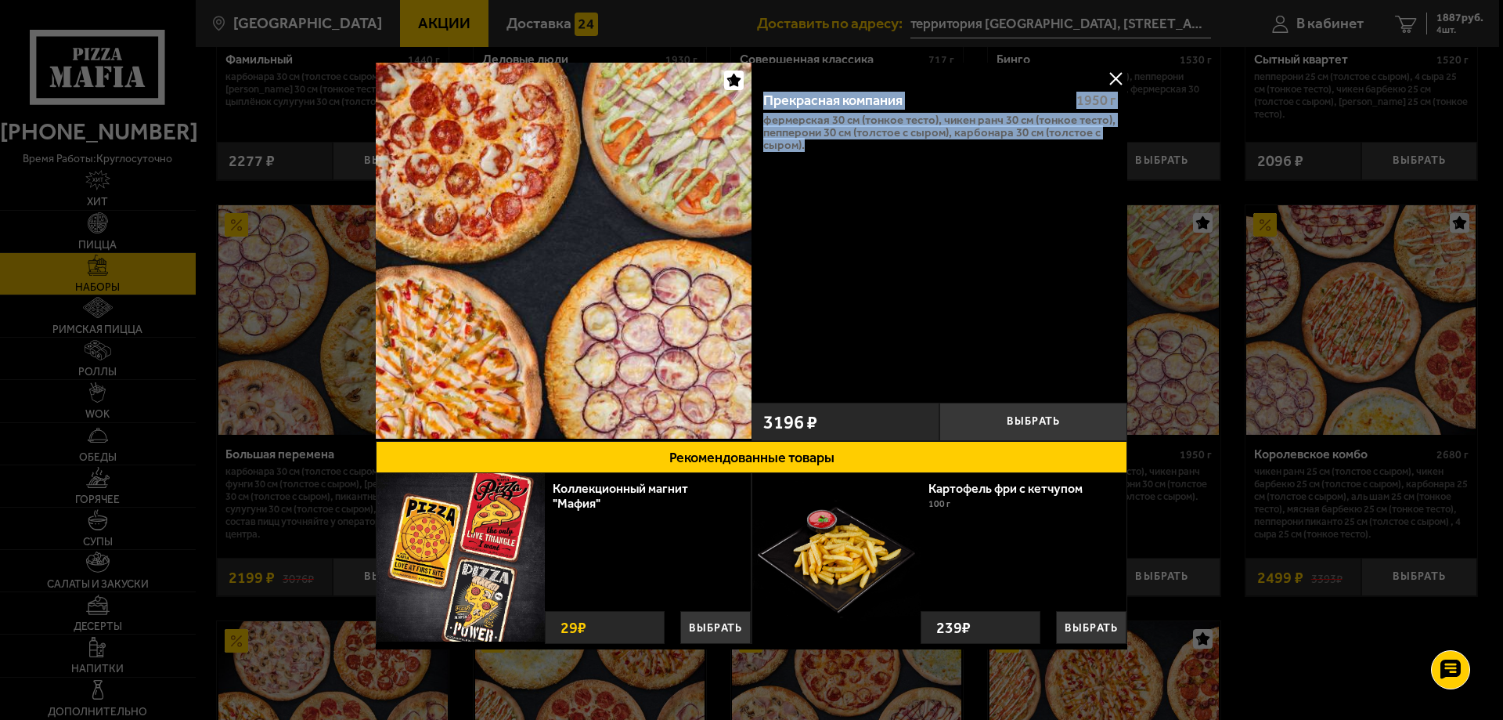
drag, startPoint x: 851, startPoint y: 155, endPoint x: 763, endPoint y: 98, distance: 104.7
click at [763, 98] on div "Прекрасная компания 1950 г Фермерская 30 см (тонкое тесто), Чикен Ранч 30 см (т…" at bounding box center [940, 236] width 376 height 316
copy div "Прекрасная компания 1950 г Фермерская 30 см (тонкое тесто), Чикен Ранч 30 см (т…"
click at [1108, 74] on button at bounding box center [1115, 78] width 23 height 23
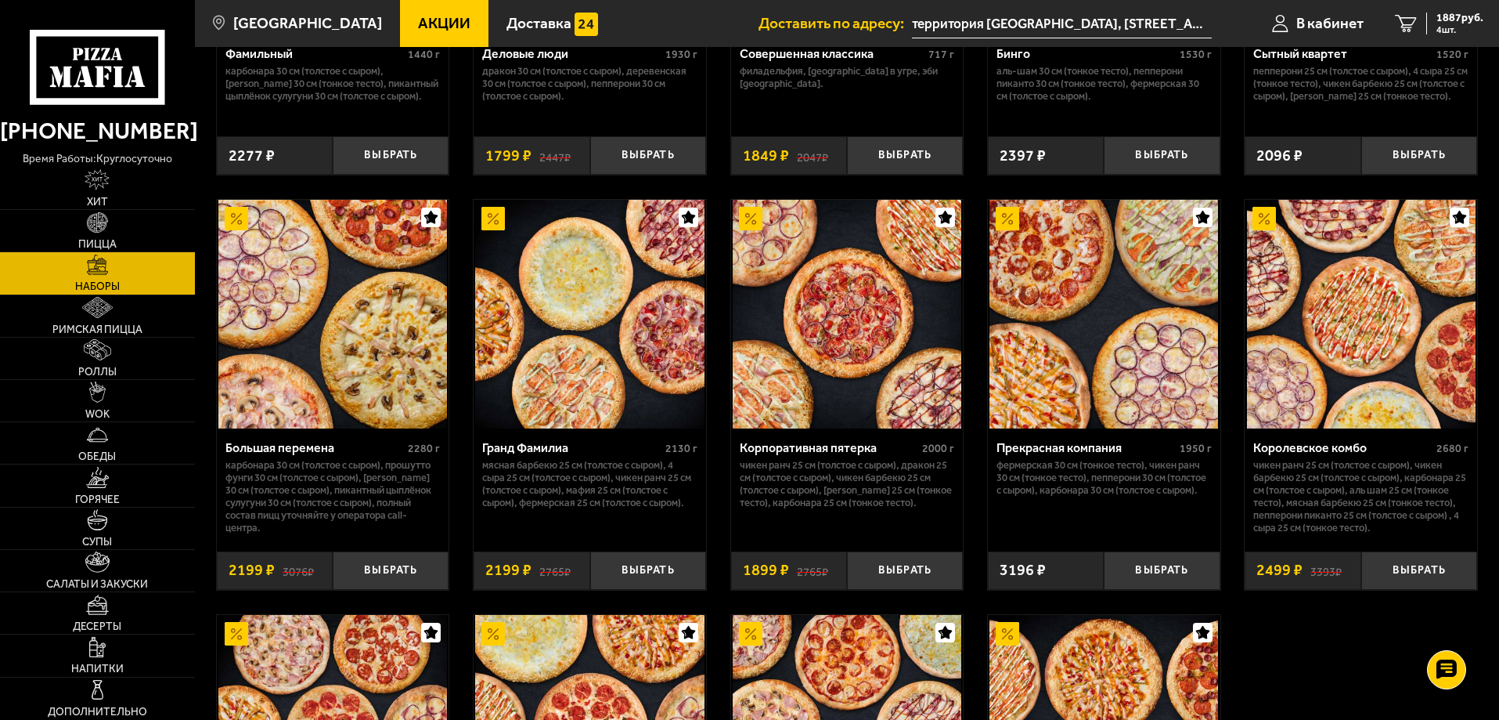
click at [819, 455] on div "Корпоративная пятерка" at bounding box center [829, 447] width 179 height 15
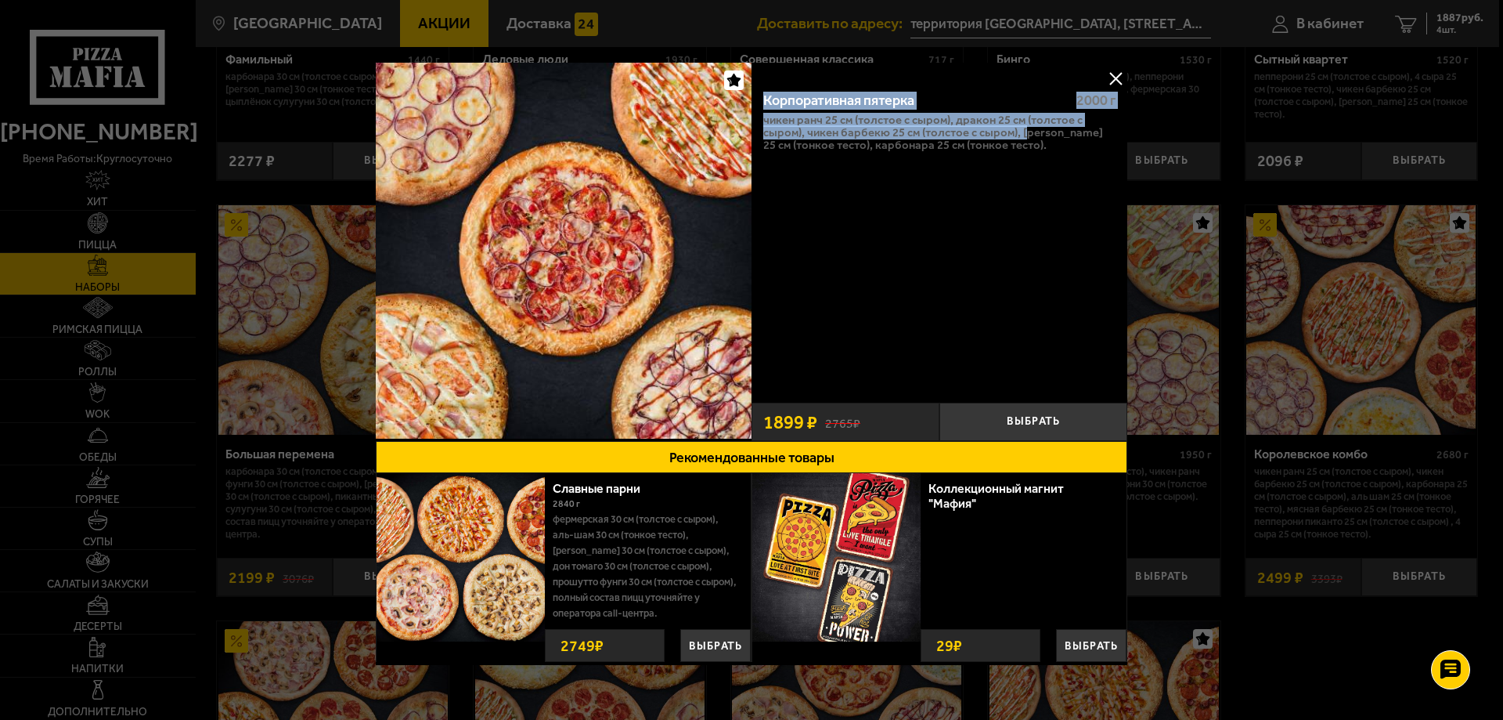
drag, startPoint x: 1023, startPoint y: 136, endPoint x: 763, endPoint y: 106, distance: 261.6
click at [763, 106] on div "Корпоративная пятерка 2000 г Чикен Ранч 25 см (толстое с сыром), Дракон 25 см (…" at bounding box center [940, 236] width 376 height 316
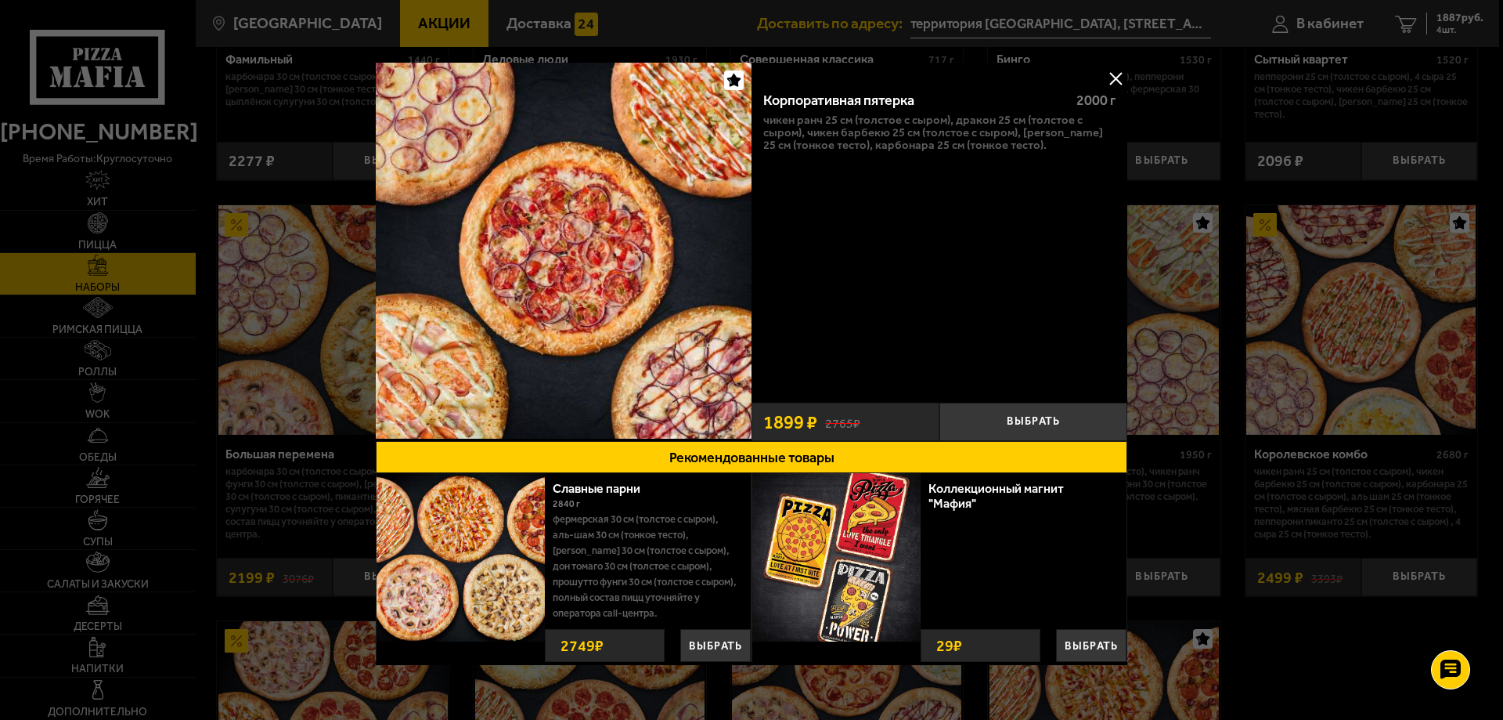
click at [975, 232] on div "Корпоративная пятерка 2000 г Чикен Ранч 25 см (толстое с сыром), Дракон 25 см (…" at bounding box center [940, 236] width 376 height 316
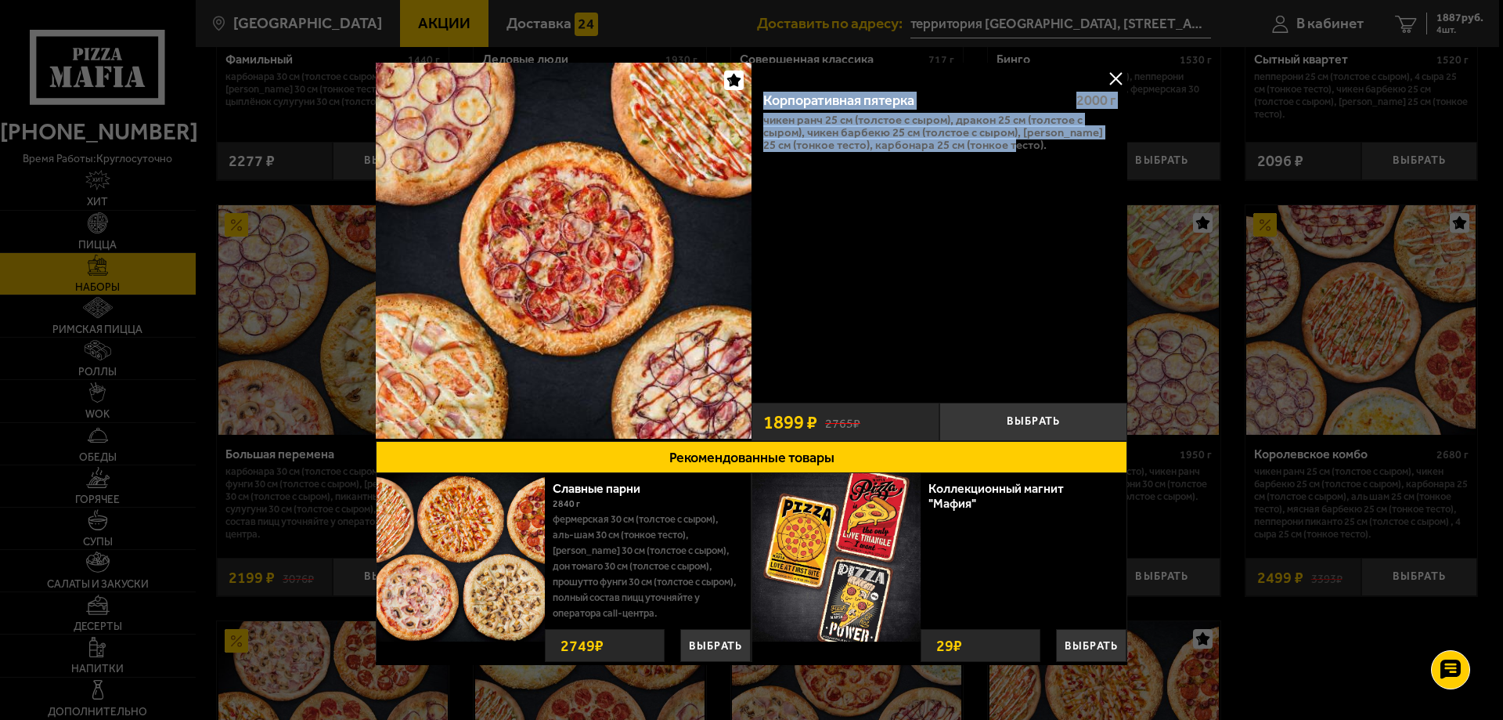
drag, startPoint x: 1028, startPoint y: 155, endPoint x: 756, endPoint y: 106, distance: 276.0
click at [756, 106] on div "Корпоративная пятерка 2000 г Чикен Ранч 25 см (толстое с сыром), Дракон 25 см (…" at bounding box center [940, 236] width 376 height 316
copy div "Корпоративная пятерка 2000 г Чикен Ранч 25 см (толстое с сыром), Дракон 25 см (…"
click at [1110, 78] on button at bounding box center [1115, 78] width 23 height 23
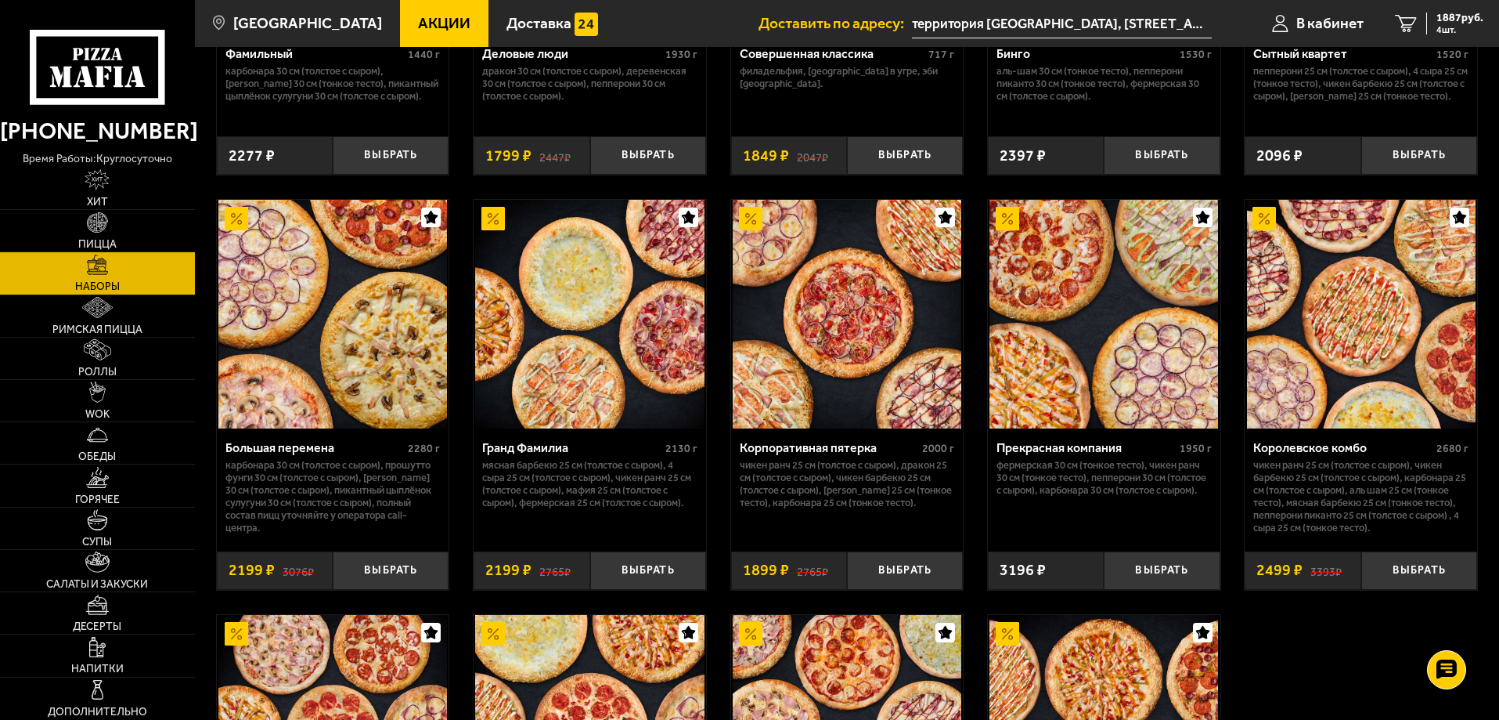
click at [620, 304] on img at bounding box center [589, 314] width 229 height 229
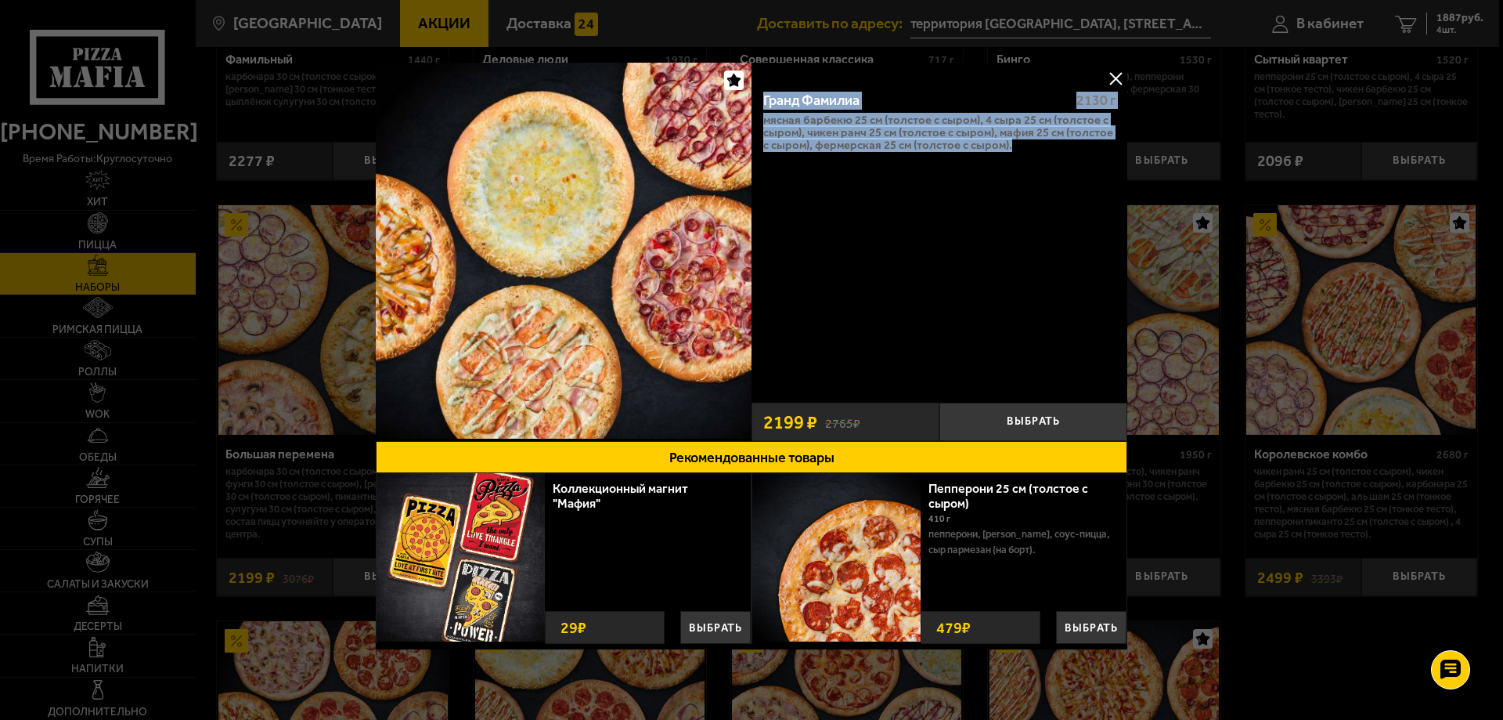
drag, startPoint x: 1026, startPoint y: 146, endPoint x: 761, endPoint y: 101, distance: 268.5
click at [761, 101] on div "Гранд Фамилиа 2130 г Мясная Барбекю 25 см (толстое с сыром), 4 сыра 25 см (толс…" at bounding box center [940, 236] width 376 height 316
copy div "Гранд Фамилиа 2130 г Мясная Барбекю 25 см (толстое с сыром), 4 сыра 25 см (толс…"
click at [1107, 82] on button at bounding box center [1115, 78] width 23 height 23
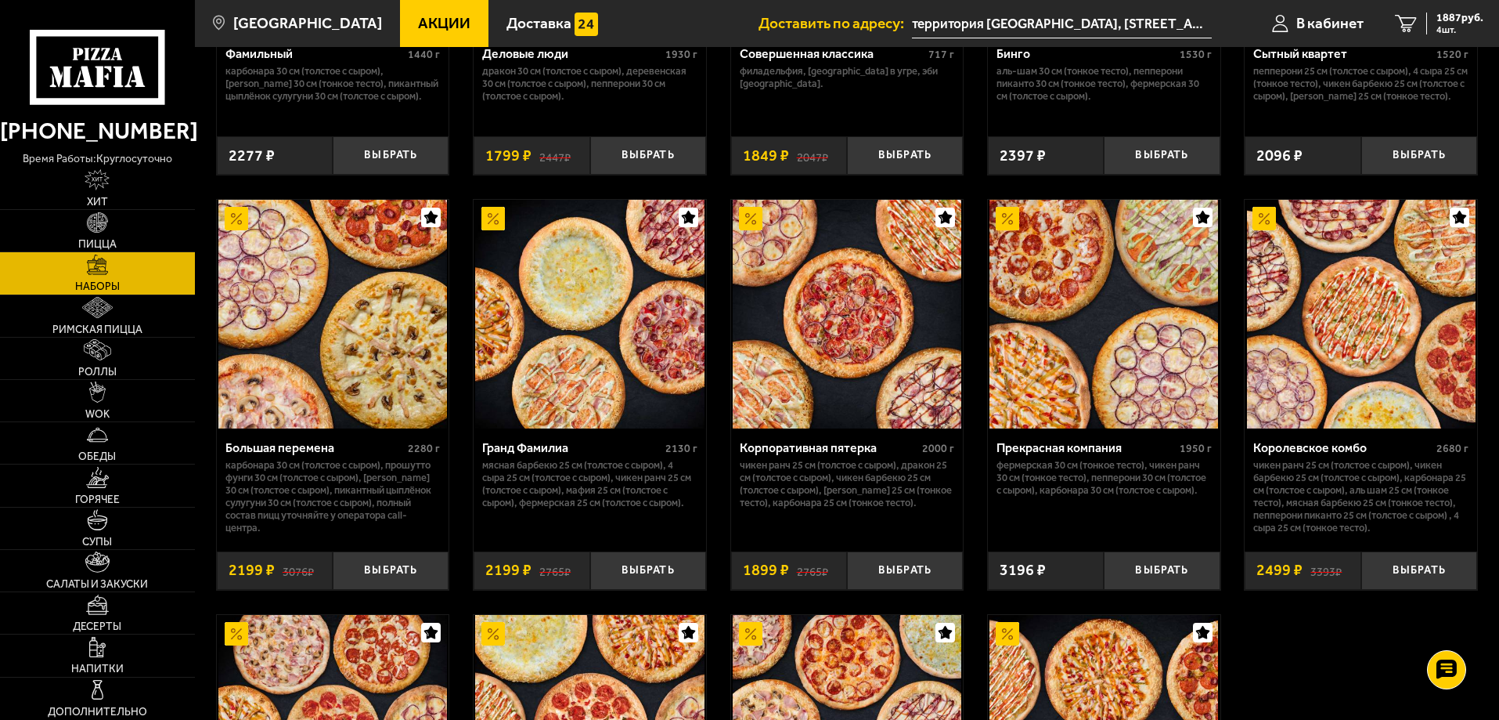
click at [332, 373] on img at bounding box center [332, 314] width 229 height 229
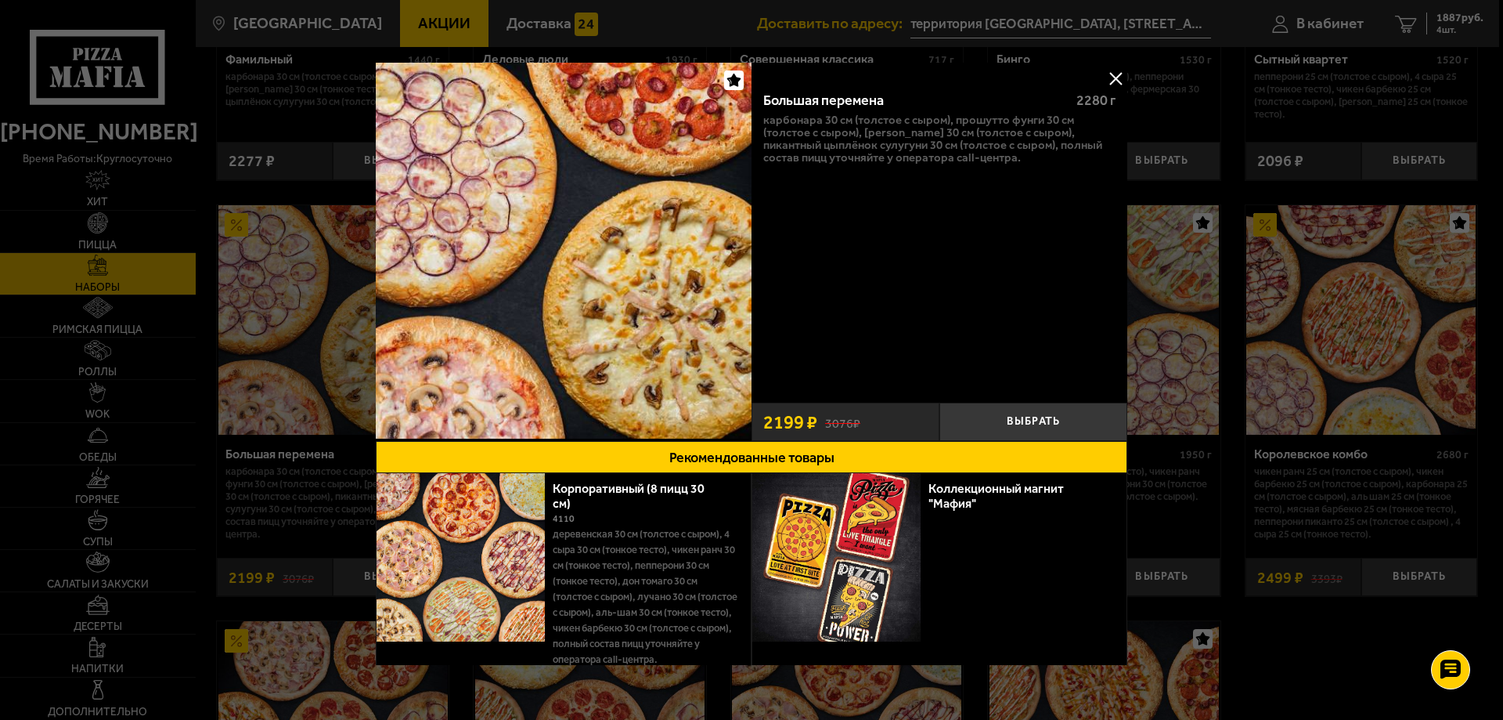
drag, startPoint x: 1029, startPoint y: 160, endPoint x: 719, endPoint y: 98, distance: 316.2
click at [719, 98] on div "Большая перемена 2280 г Карбонара 30 см (толстое с сыром), Прошутто Фунги 30 см…" at bounding box center [752, 252] width 752 height 378
copy div "Большая перемена 2280 г Карбонара 30 см (толстое с сыром), Прошутто Фунги 30 см…"
click at [1107, 72] on button at bounding box center [1115, 78] width 23 height 23
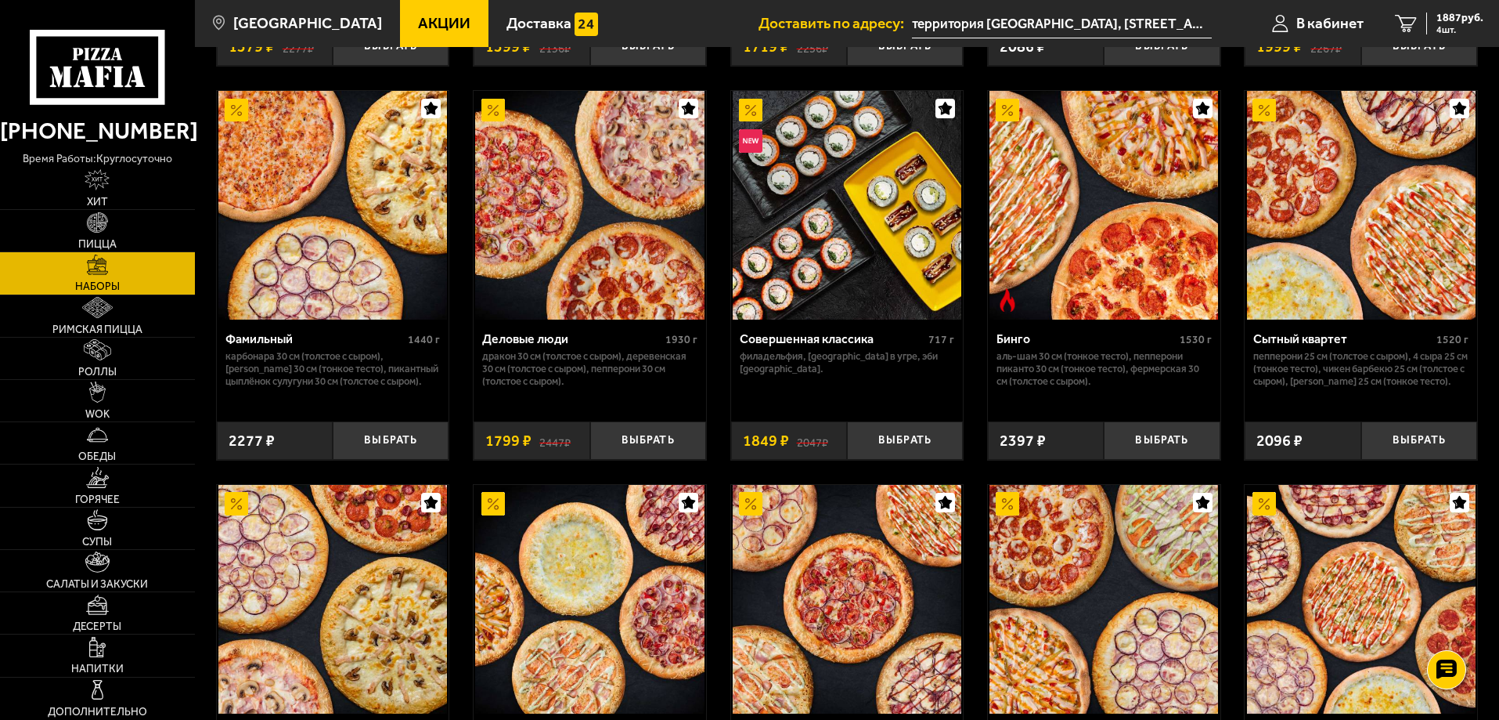
scroll to position [1611, 0]
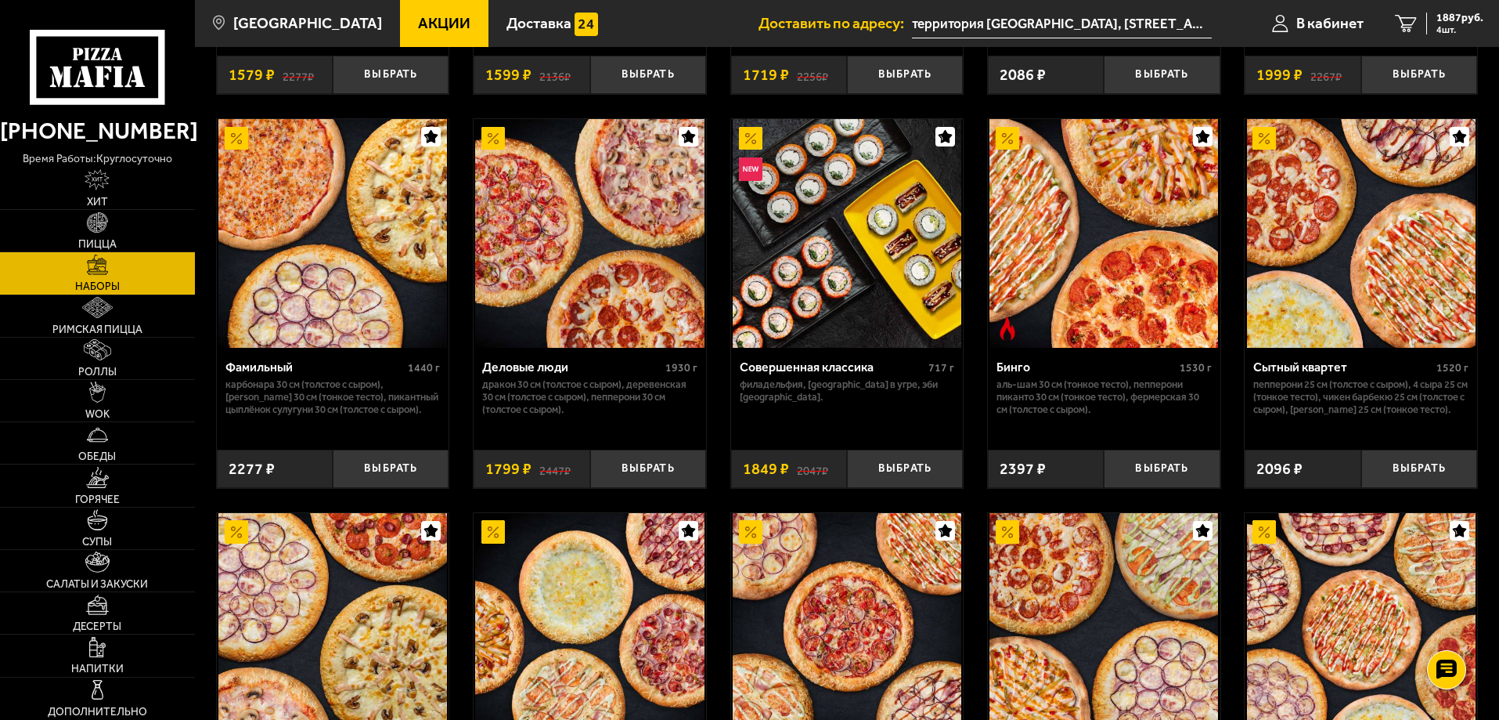
click at [1388, 215] on img at bounding box center [1361, 233] width 229 height 229
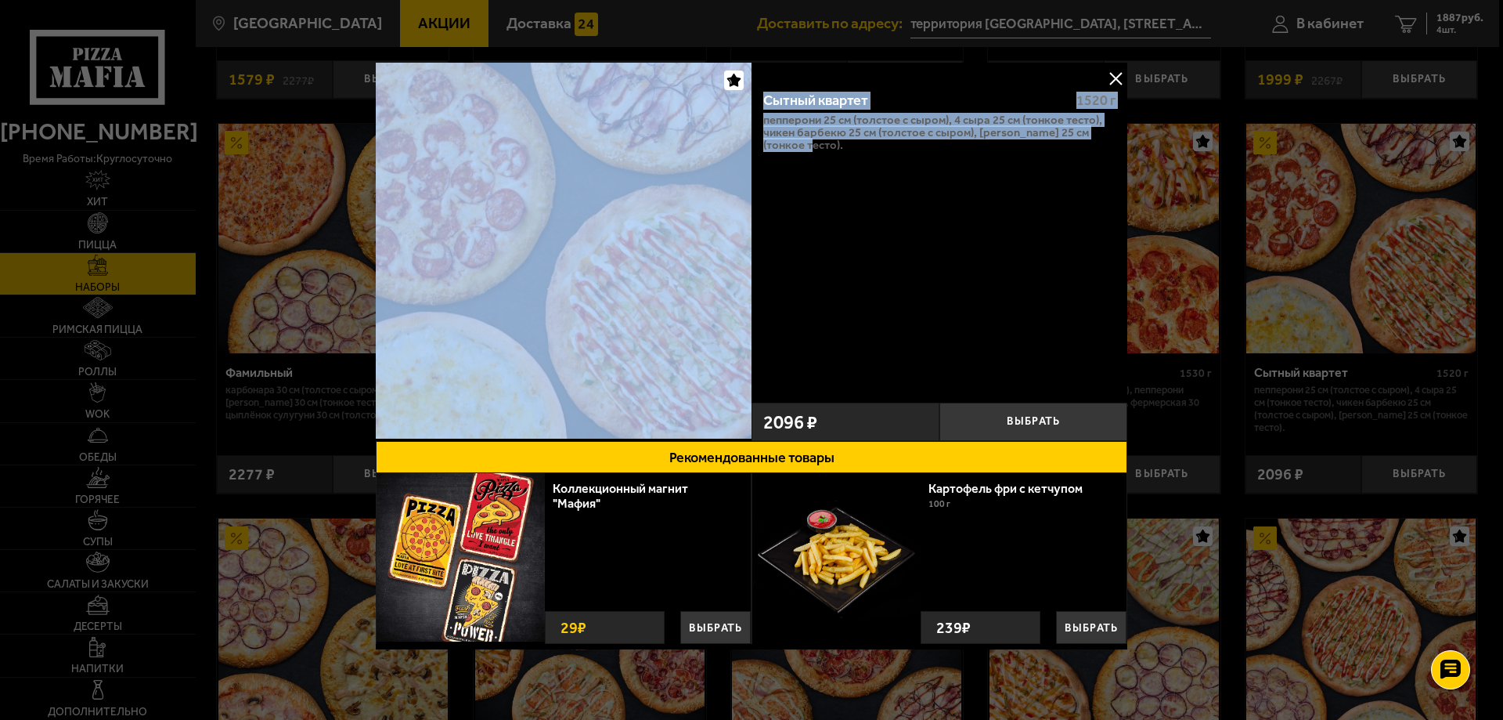
drag, startPoint x: 878, startPoint y: 153, endPoint x: 737, endPoint y: 104, distance: 149.1
click at [737, 104] on div "Сытный квартет 1520 г Пепперони 25 см (толстое с сыром), 4 сыра 25 см (тонкое т…" at bounding box center [752, 252] width 752 height 378
copy div "Сытный квартет 1520 г Пепперони 25 см (толстое с сыром), 4 сыра 25 см (тонкое т…"
click at [1104, 74] on button at bounding box center [1115, 78] width 23 height 23
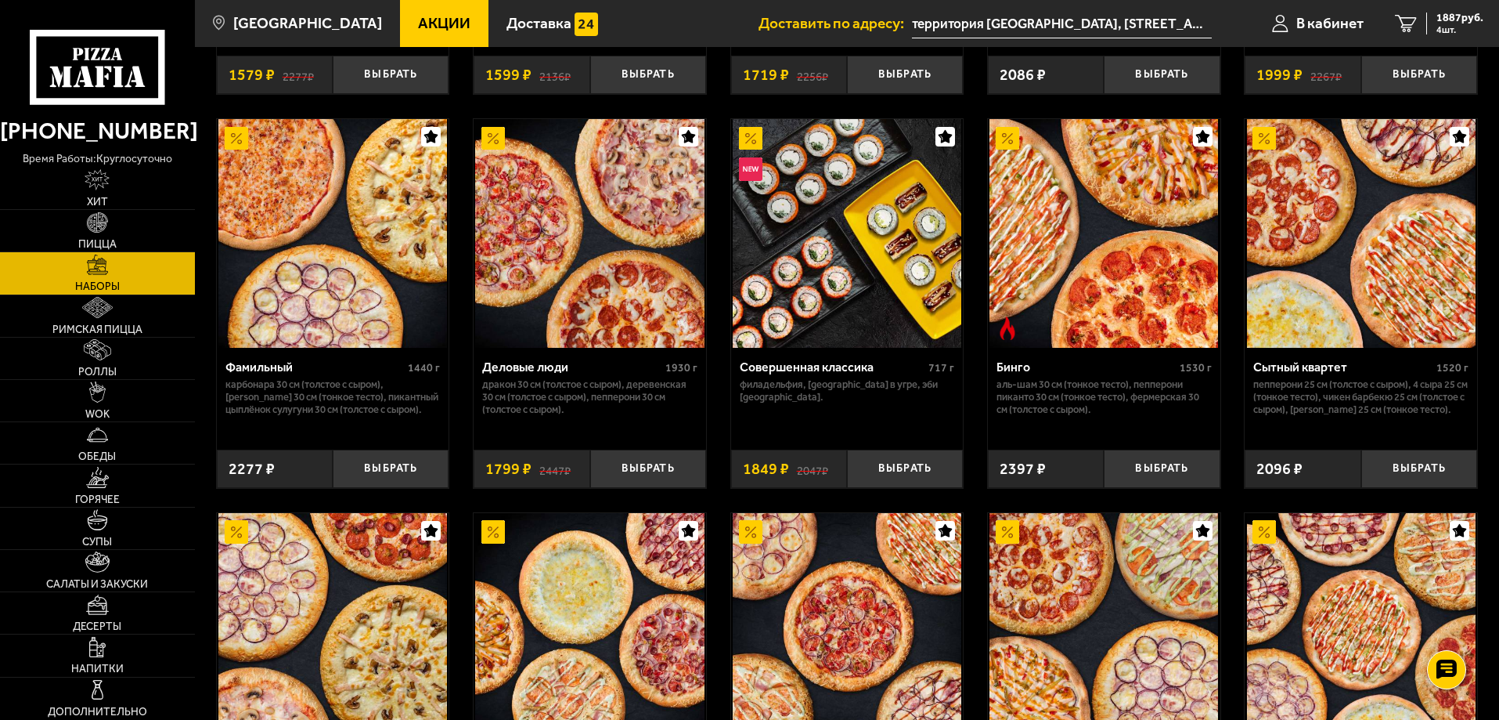
click at [1103, 244] on img at bounding box center [1104, 233] width 229 height 229
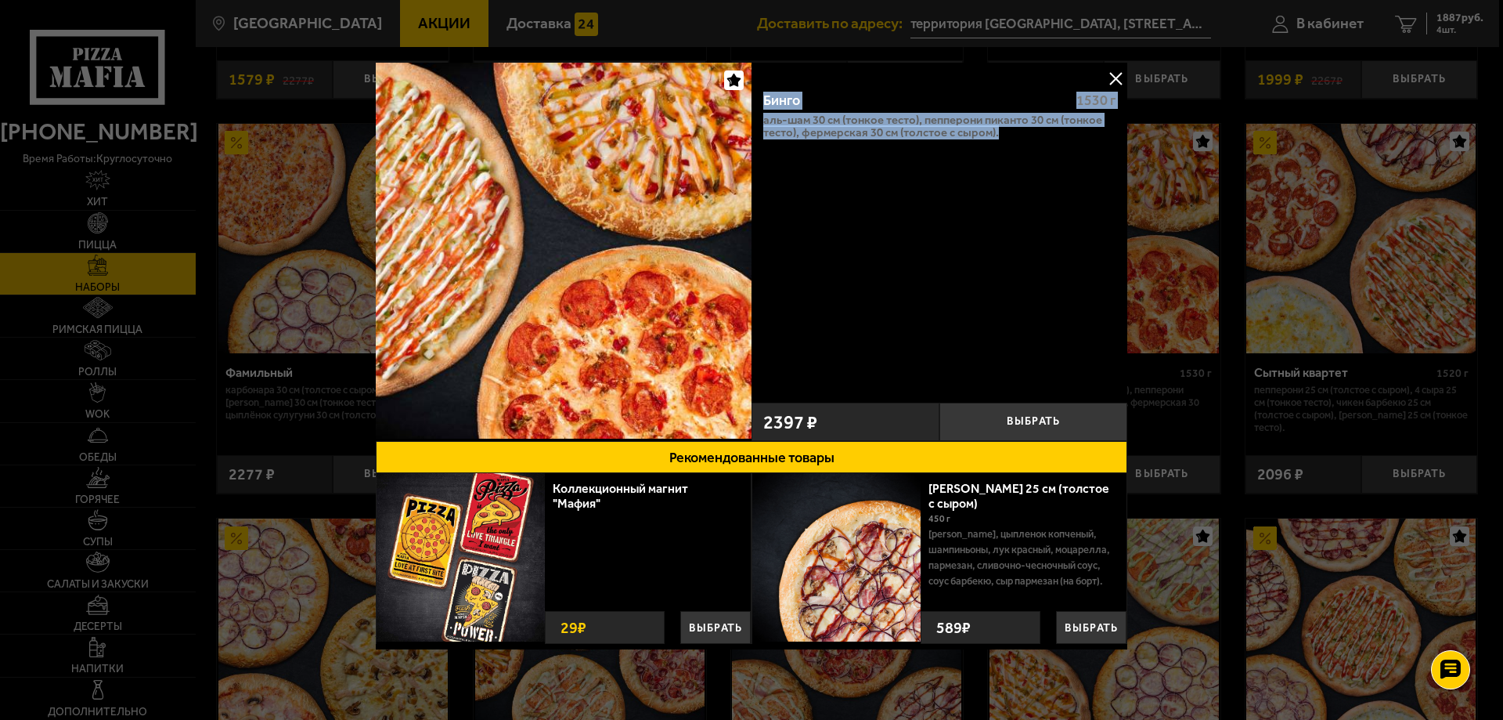
drag, startPoint x: 1008, startPoint y: 134, endPoint x: 763, endPoint y: 103, distance: 246.2
click at [763, 103] on div "Бинго 1530 г Аль-Шам 30 см (тонкое тесто), Пепперони Пиканто 30 см (тонкое тест…" at bounding box center [940, 236] width 376 height 316
click at [1116, 81] on button at bounding box center [1115, 78] width 23 height 23
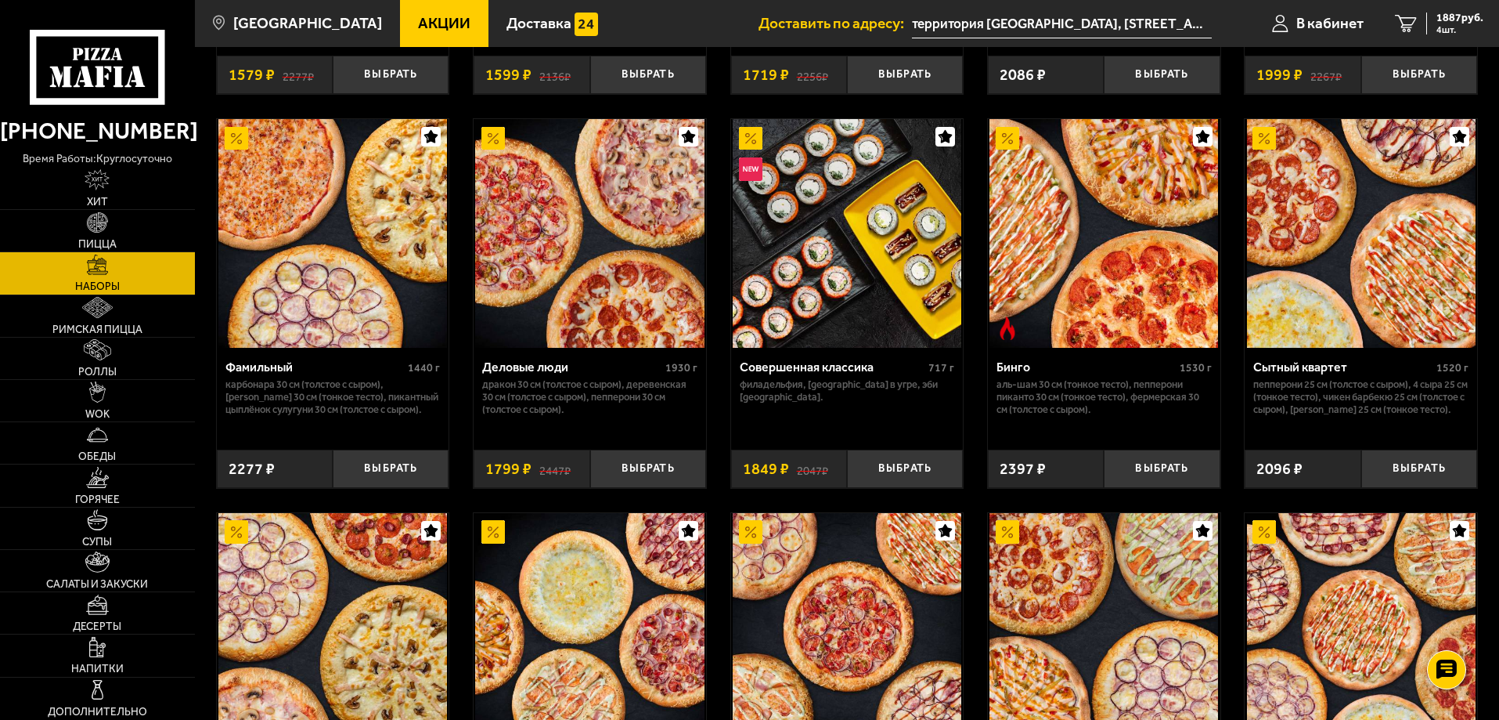
click at [608, 293] on img at bounding box center [589, 233] width 229 height 229
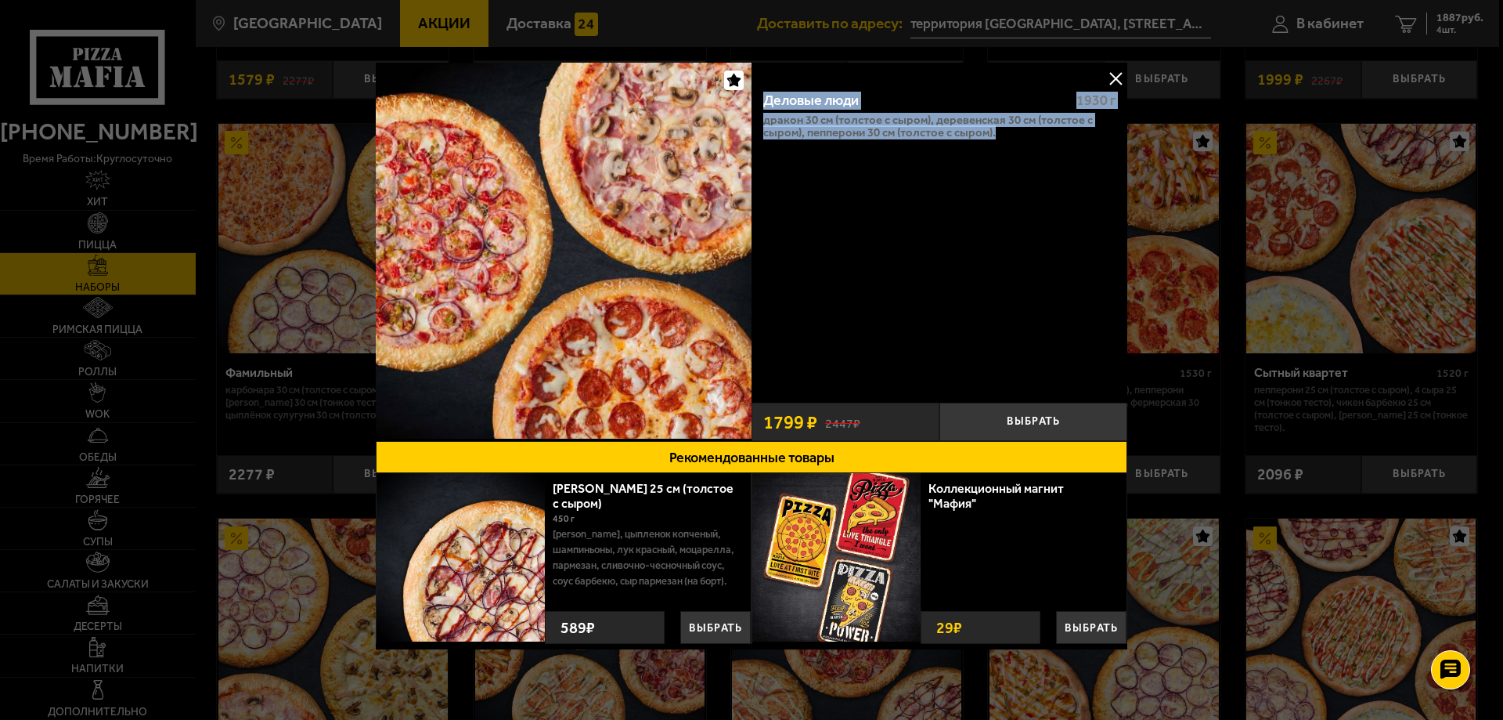
drag, startPoint x: 1012, startPoint y: 133, endPoint x: 762, endPoint y: 103, distance: 251.5
click at [762, 103] on div "Деловые люди 1930 г Дракон 30 см (толстое с сыром), Деревенская 30 см (толстое …" at bounding box center [940, 236] width 376 height 316
click at [1120, 70] on button at bounding box center [1115, 78] width 23 height 23
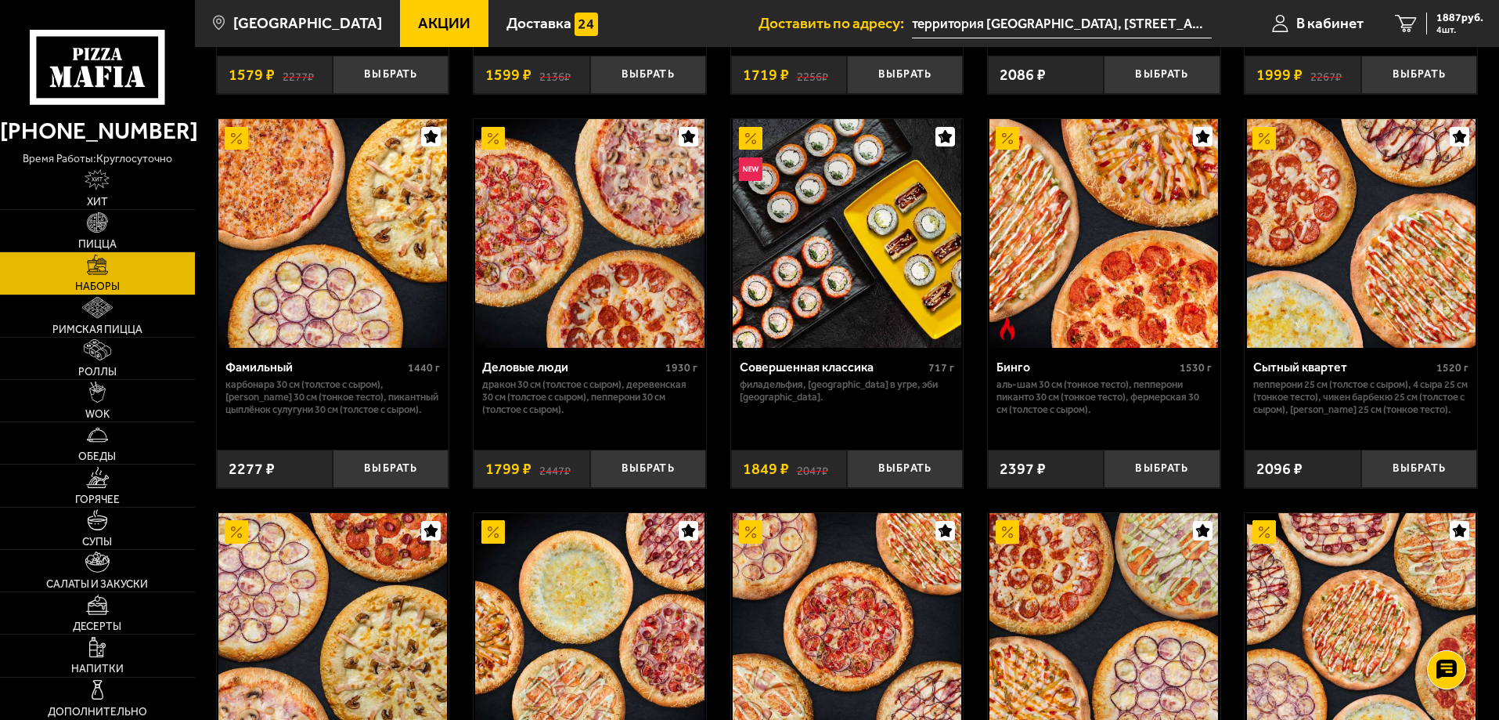
scroll to position [1376, 0]
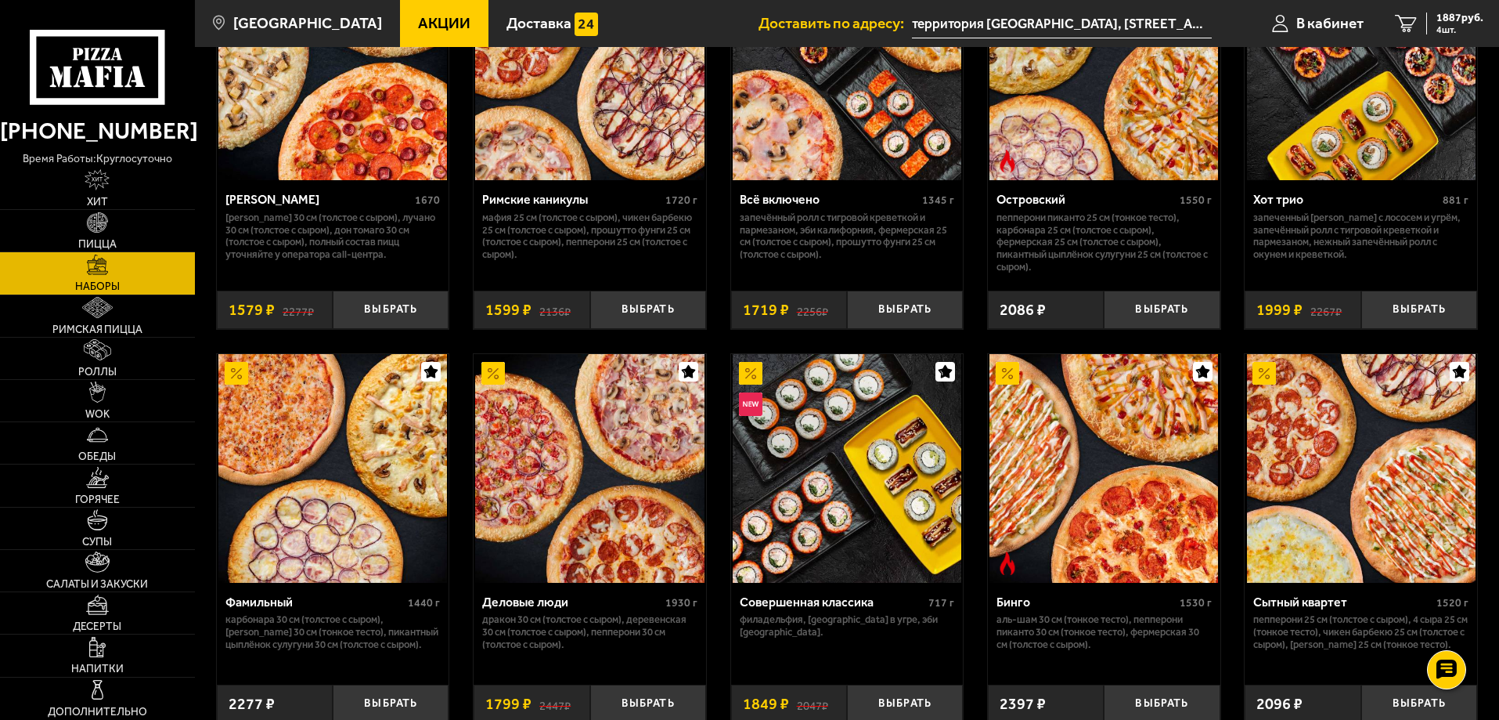
click at [366, 449] on img at bounding box center [332, 468] width 229 height 229
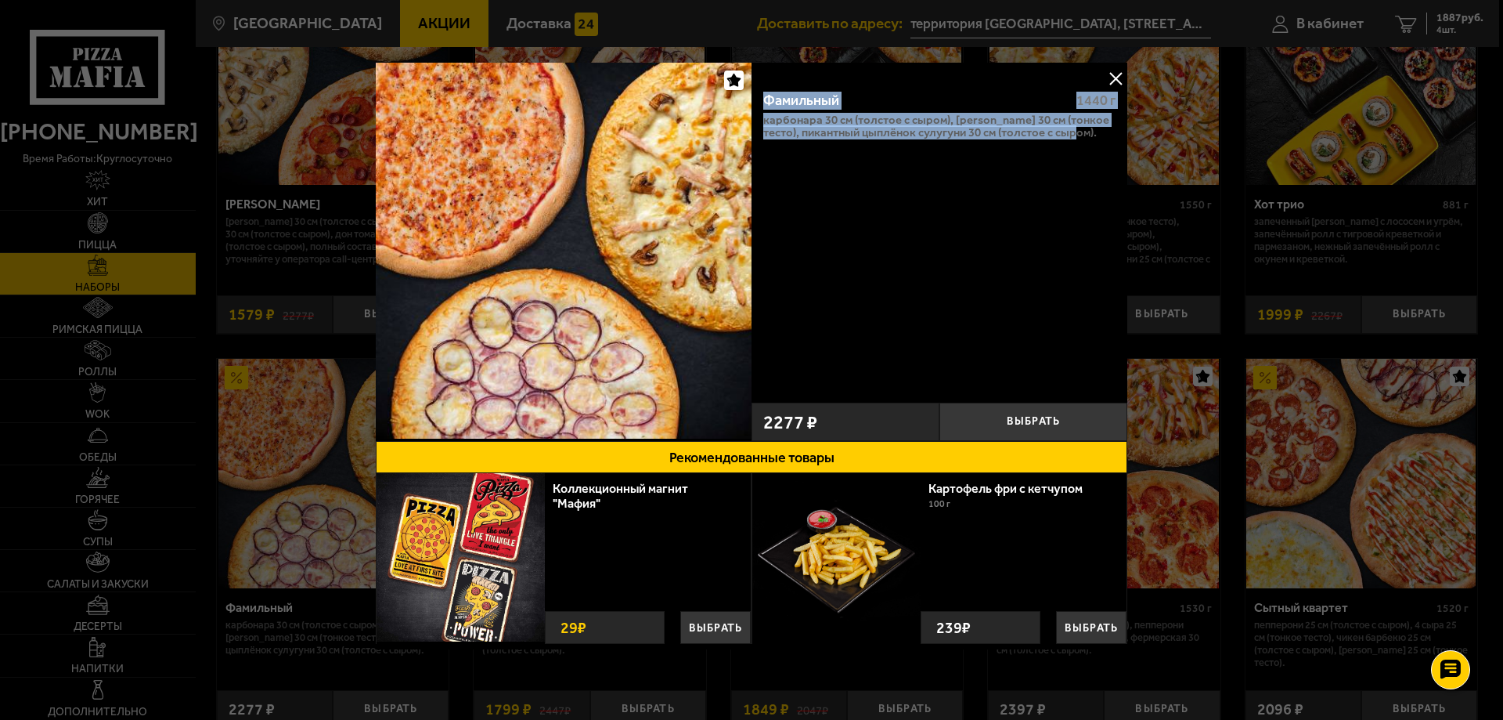
drag, startPoint x: 1097, startPoint y: 130, endPoint x: 750, endPoint y: 103, distance: 347.9
click at [752, 103] on div "Фамильный 1440 г Карбонара 30 см (толстое с сыром), [PERSON_NAME] 30 см (тонкое…" at bounding box center [940, 236] width 376 height 316
click at [1105, 68] on button at bounding box center [1115, 78] width 23 height 23
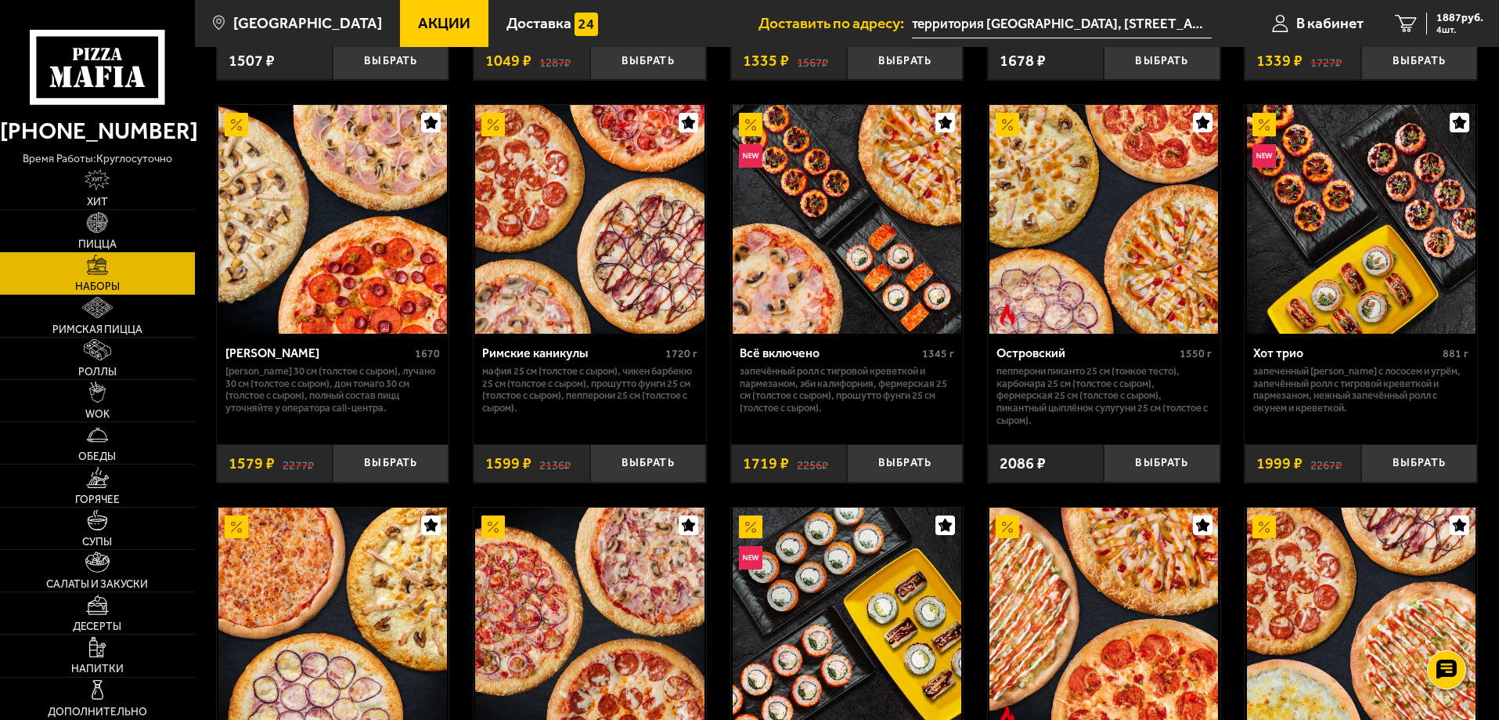
scroll to position [1220, 0]
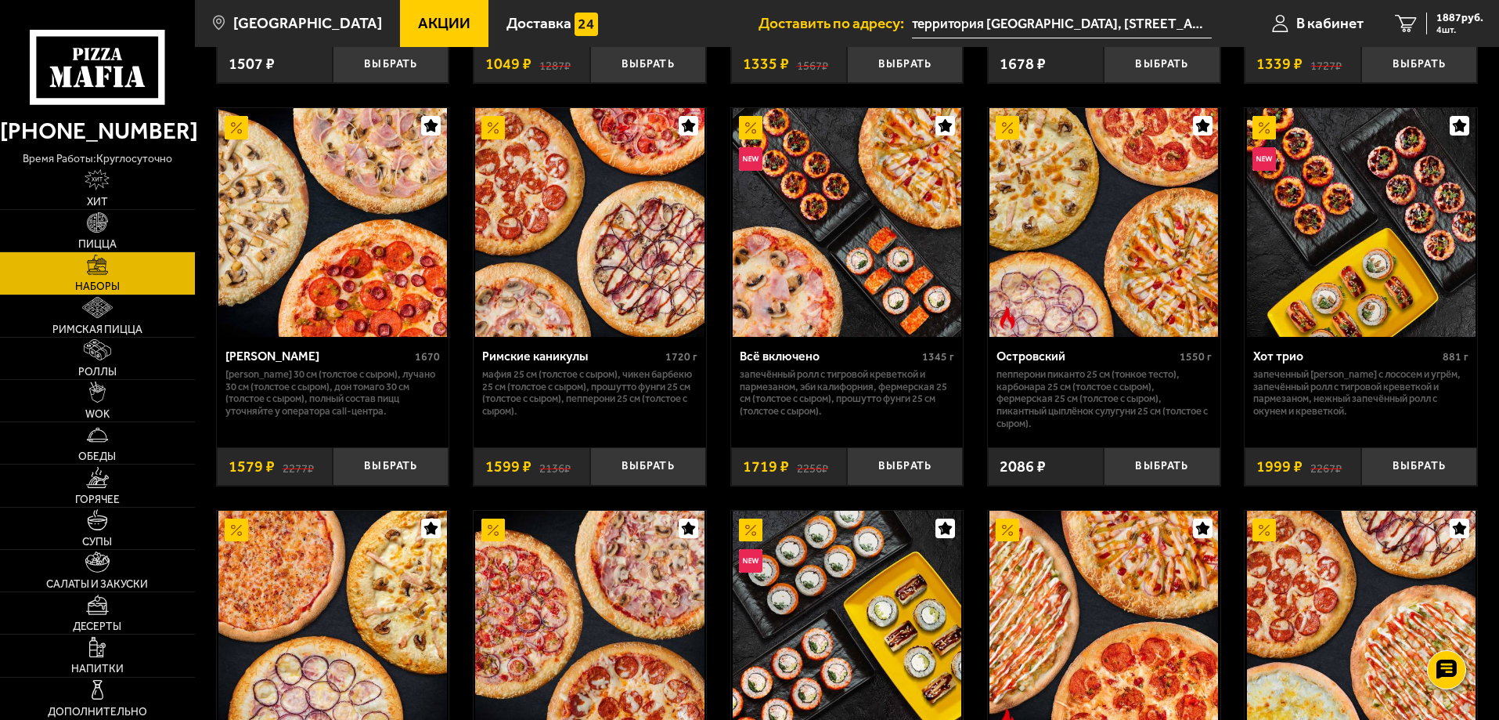
click at [1129, 269] on img at bounding box center [1104, 222] width 229 height 229
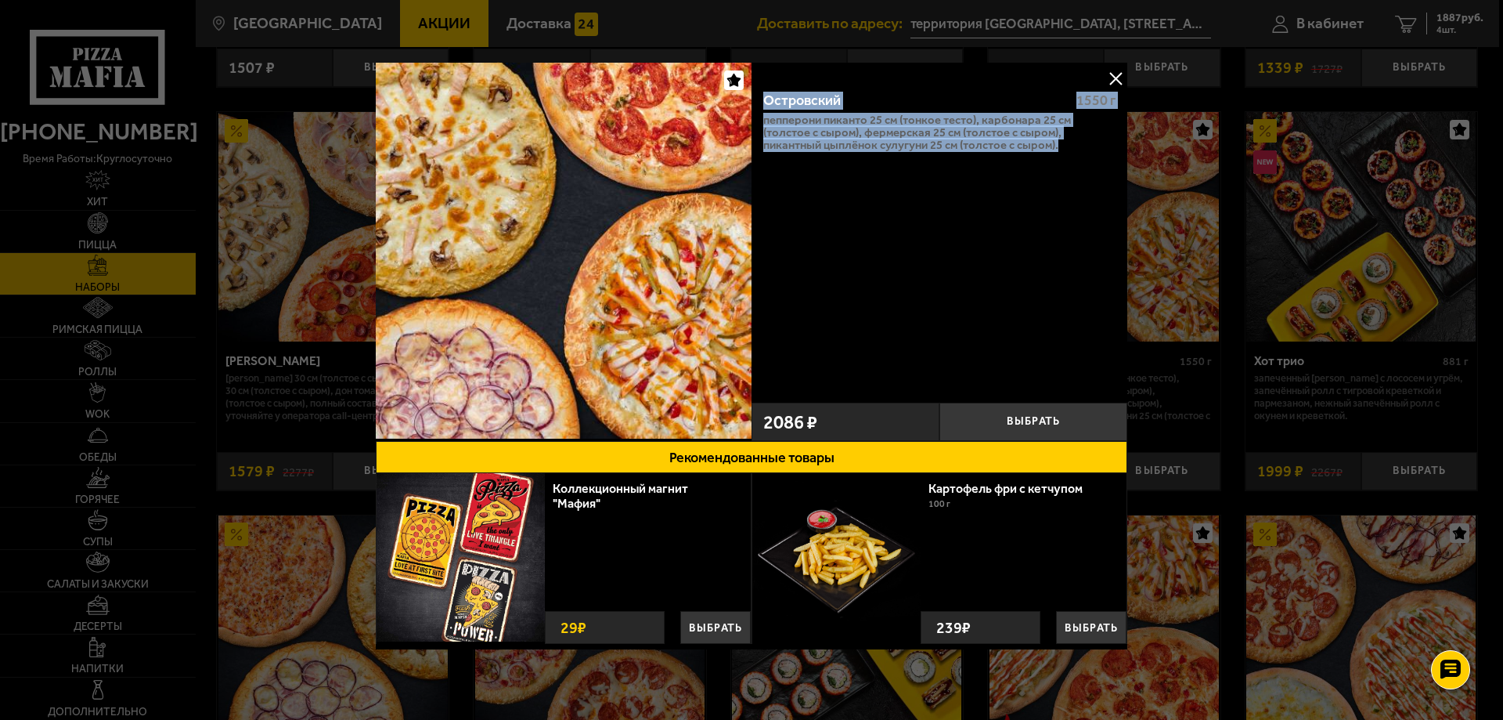
drag, startPoint x: 949, startPoint y: 139, endPoint x: 762, endPoint y: 102, distance: 190.9
click at [762, 102] on div "Островский 1550 г Пепперони Пиканто 25 см (тонкое тесто), Карбонара 25 см (толс…" at bounding box center [940, 236] width 376 height 316
click at [1117, 77] on button at bounding box center [1115, 78] width 23 height 23
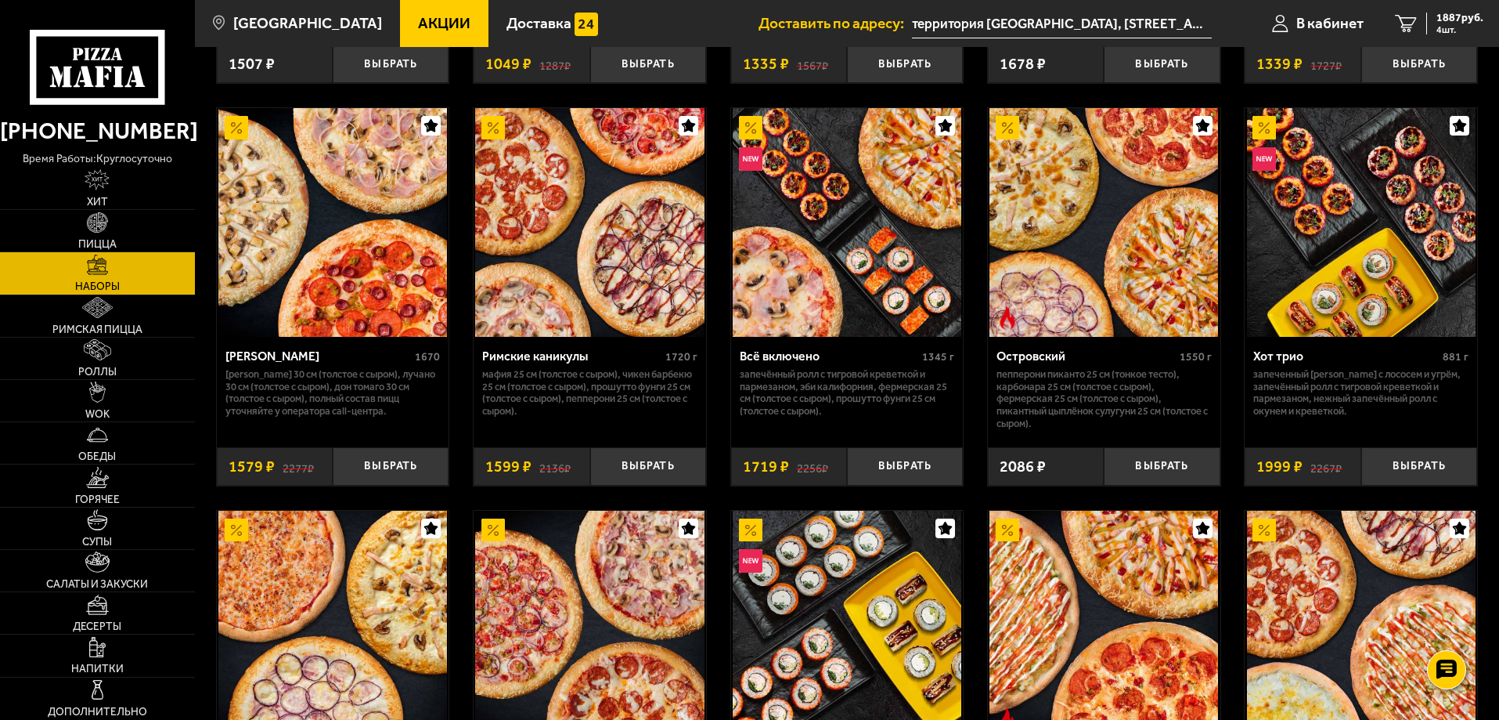
click at [810, 281] on img at bounding box center [847, 222] width 229 height 229
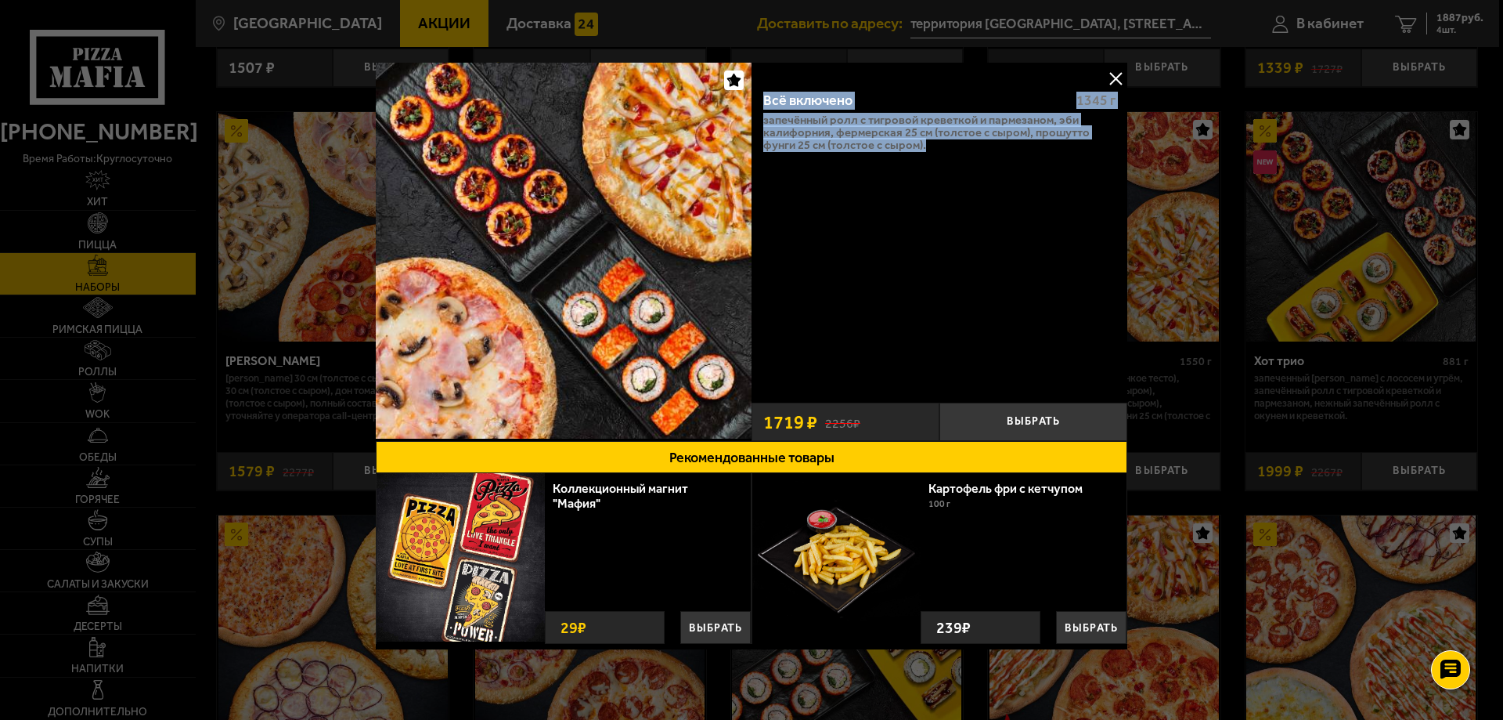
drag, startPoint x: 942, startPoint y: 150, endPoint x: 759, endPoint y: 103, distance: 188.4
click at [759, 103] on div "Всё включено 1345 г Запечённый ролл с тигровой креветкой и пармезаном, Эби Кали…" at bounding box center [940, 236] width 376 height 316
click at [1113, 72] on button at bounding box center [1115, 78] width 23 height 23
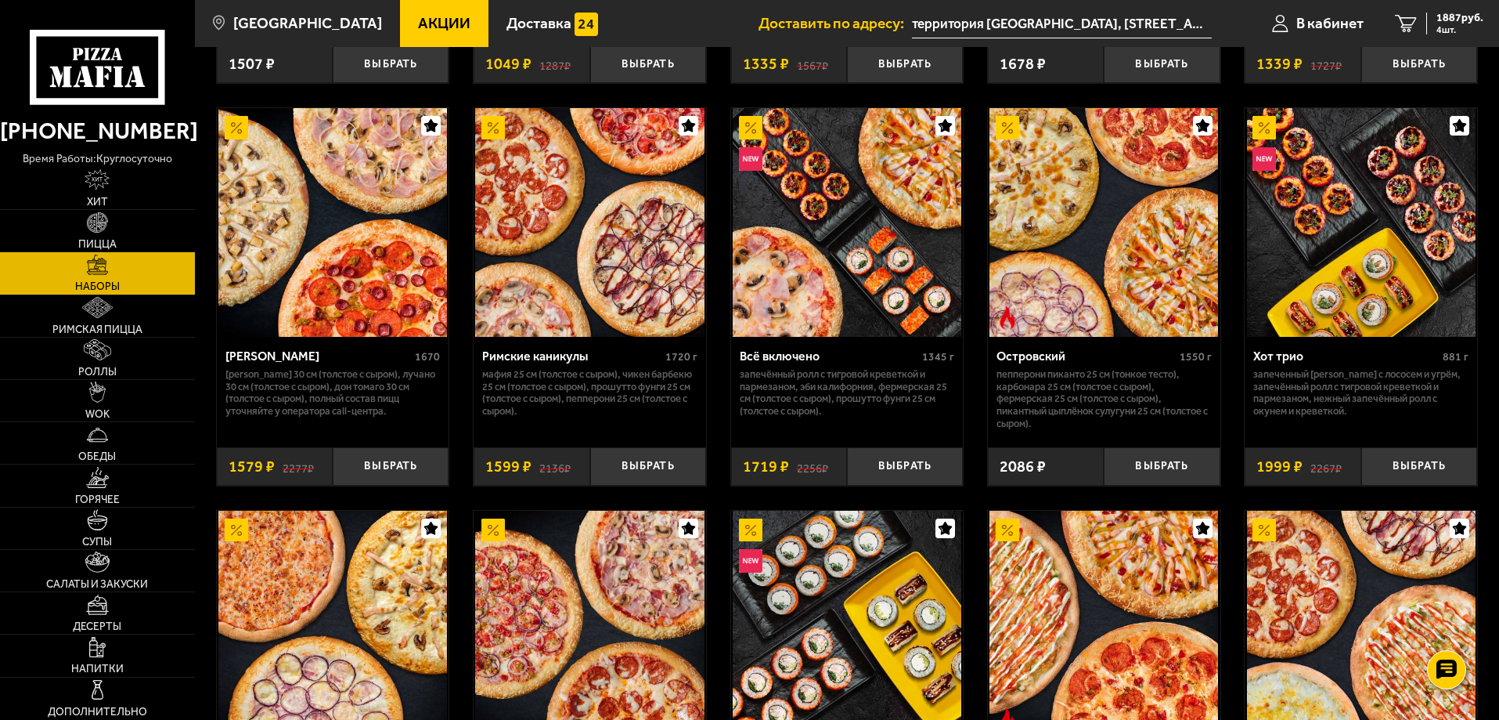
click at [591, 298] on img at bounding box center [589, 222] width 229 height 229
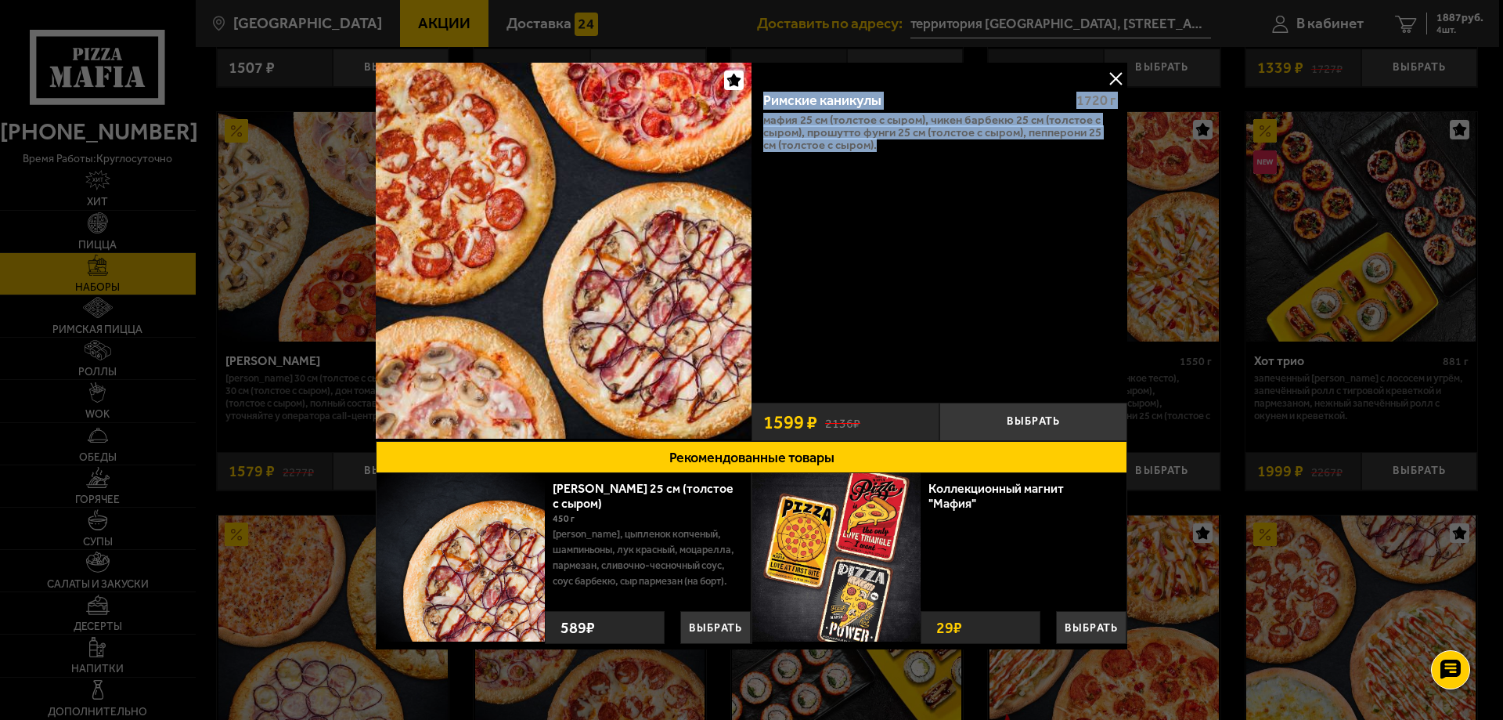
drag, startPoint x: 940, startPoint y: 155, endPoint x: 764, endPoint y: 101, distance: 184.3
click at [764, 101] on div "Римские каникулы 1720 г Мафия 25 см (толстое с сыром), Чикен Барбекю 25 см (тол…" at bounding box center [940, 236] width 376 height 316
click at [1109, 70] on button at bounding box center [1115, 78] width 23 height 23
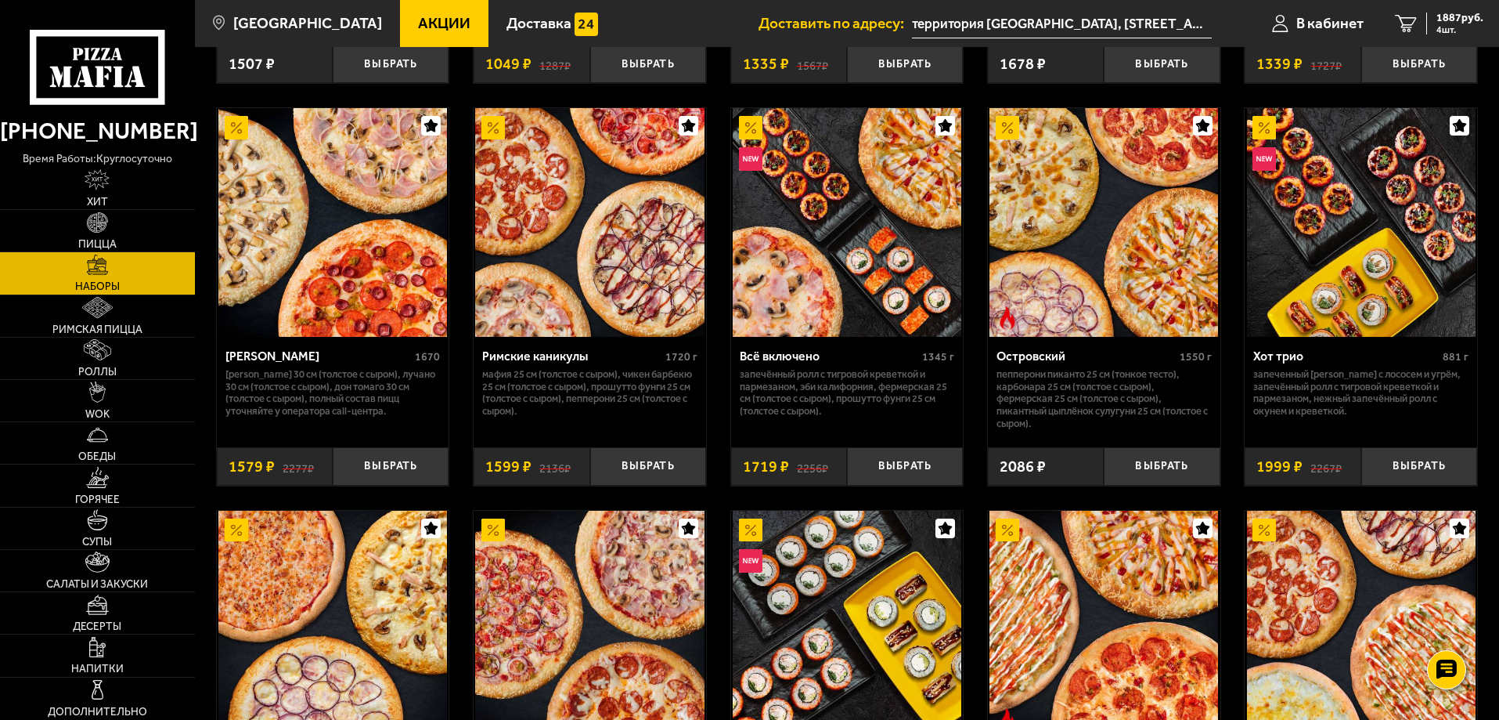
click at [348, 297] on img at bounding box center [332, 222] width 229 height 229
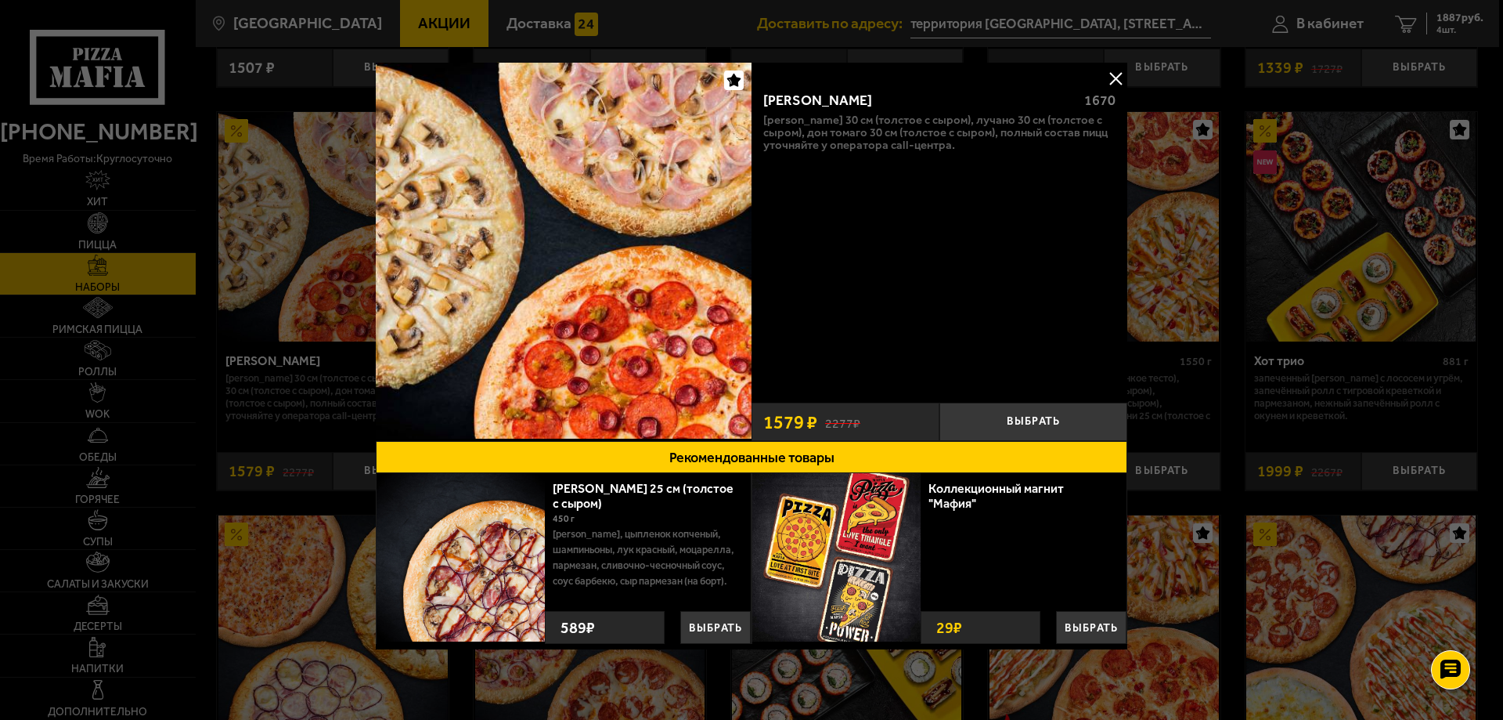
drag, startPoint x: 959, startPoint y: 148, endPoint x: 757, endPoint y: 102, distance: 207.2
click at [757, 102] on div "Хет Трик 1670 [PERSON_NAME] 30 см (толстое с сыром), Лучано 30 см (толстое с сы…" at bounding box center [940, 236] width 376 height 316
click at [1112, 74] on button at bounding box center [1115, 78] width 23 height 23
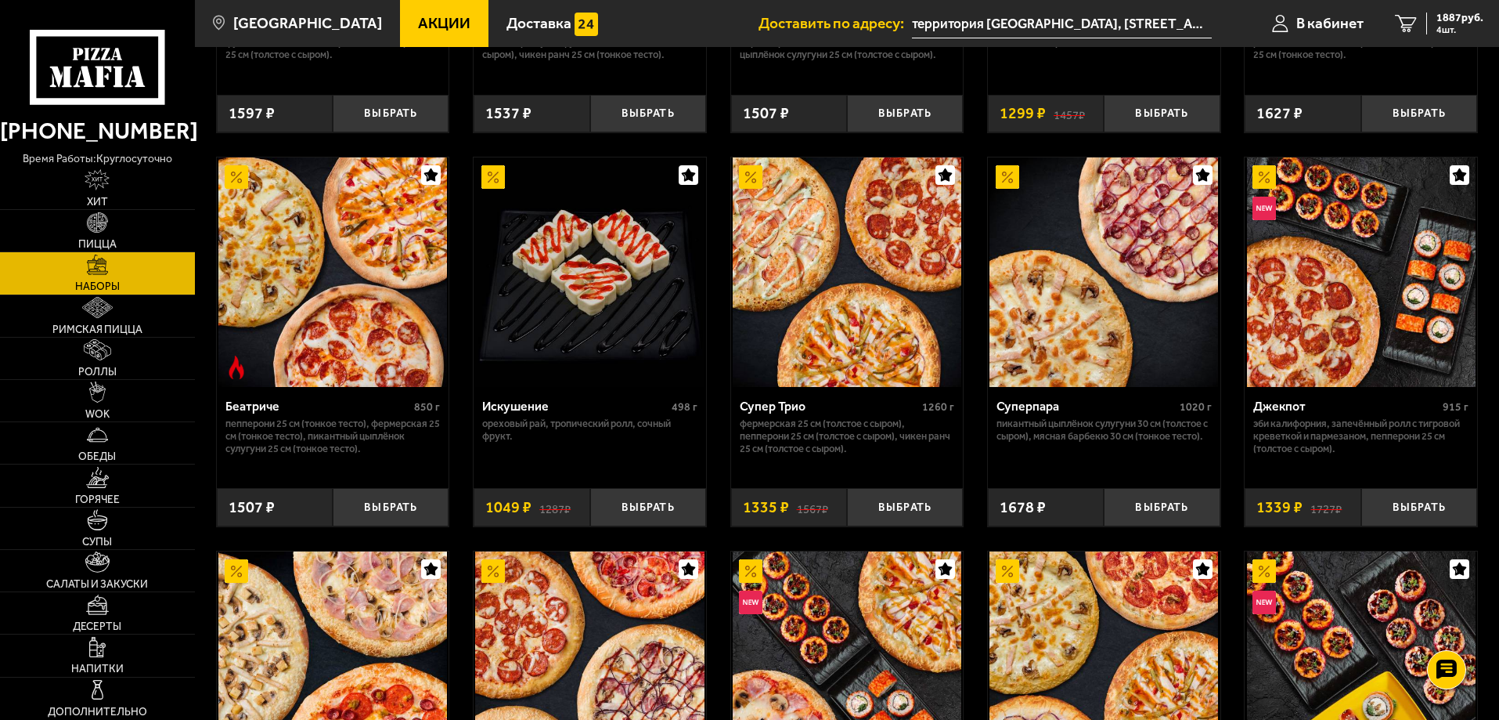
scroll to position [750, 0]
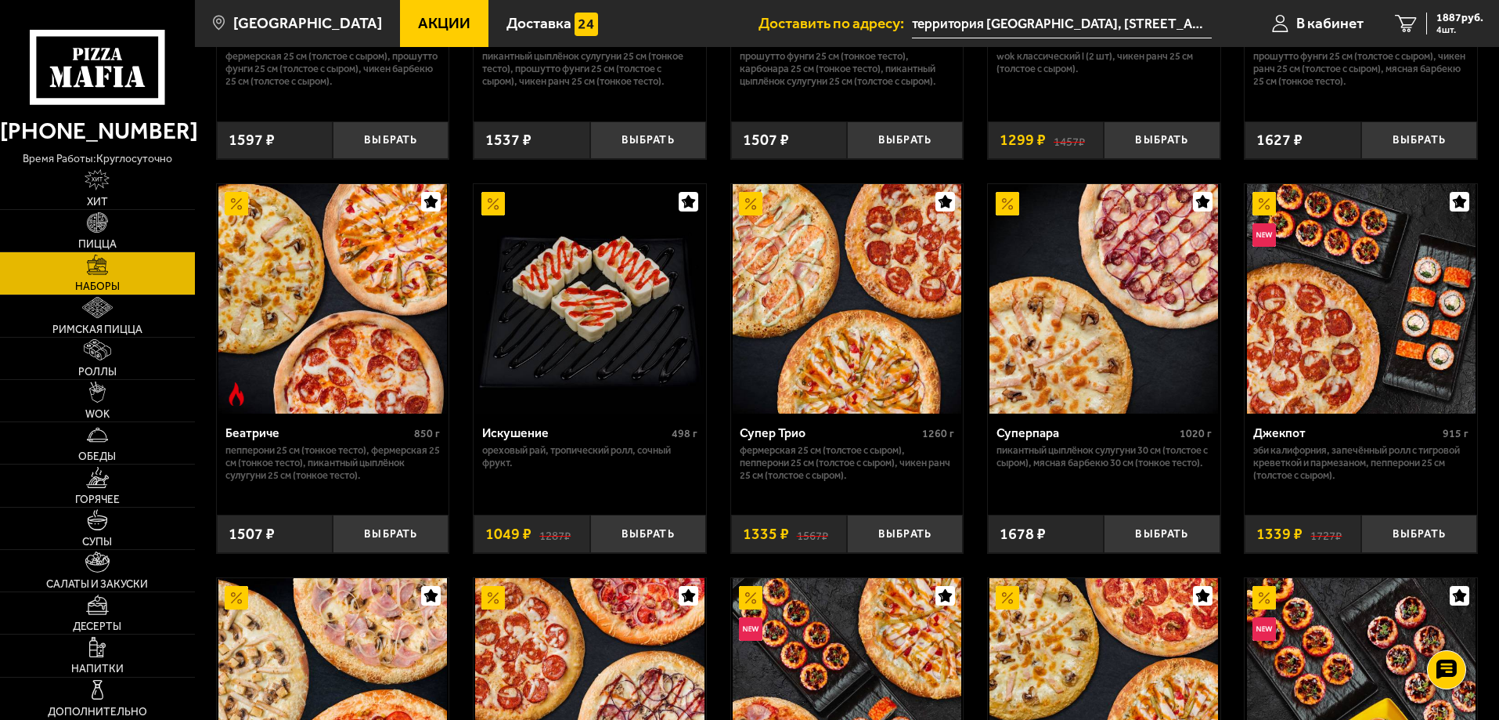
click at [1079, 330] on img at bounding box center [1104, 298] width 229 height 229
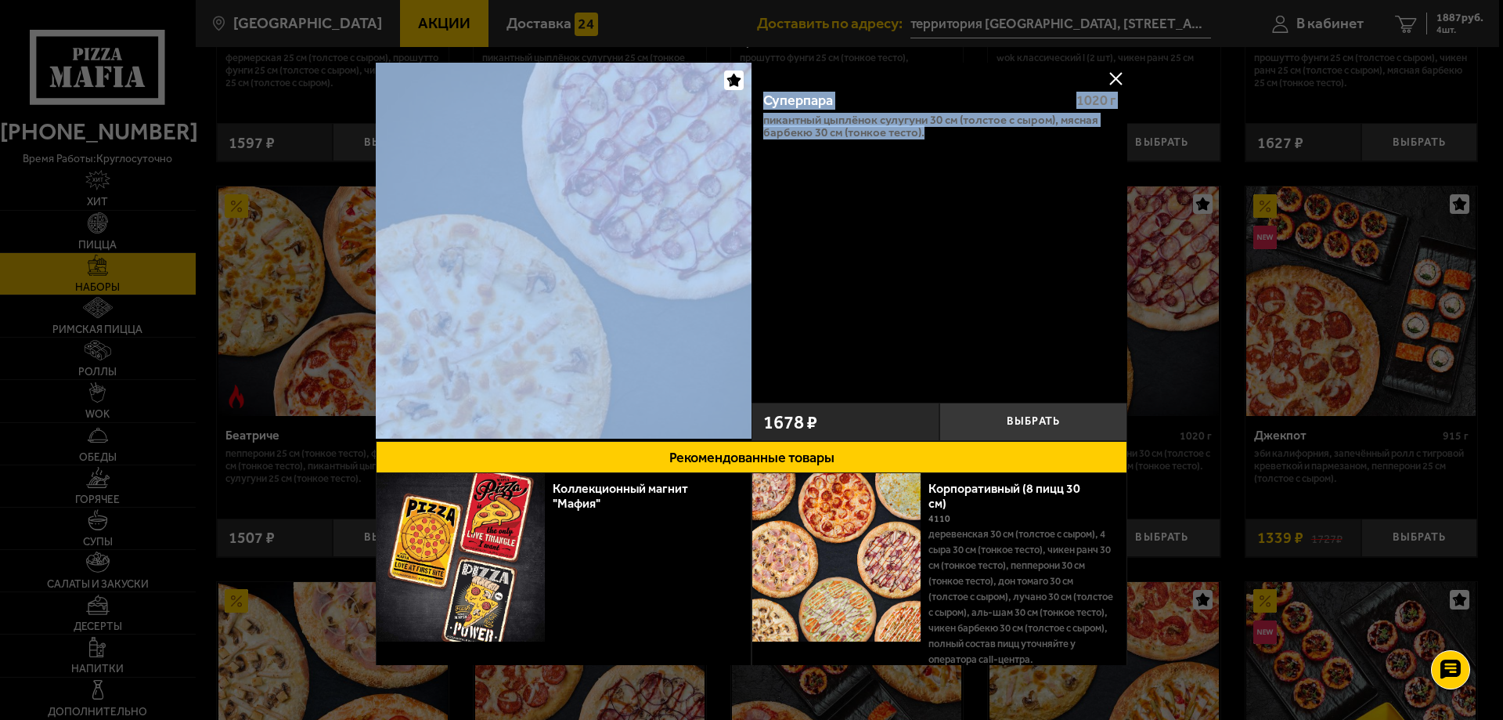
drag, startPoint x: 952, startPoint y: 135, endPoint x: 743, endPoint y: 99, distance: 212.0
click at [743, 99] on div "Суперпара 1020 г Пикантный цыплёнок сулугуни 30 см (толстое с сыром), Мясная Ба…" at bounding box center [752, 252] width 752 height 378
drag, startPoint x: 1110, startPoint y: 76, endPoint x: 947, endPoint y: 164, distance: 185.3
click at [1109, 76] on button at bounding box center [1115, 78] width 23 height 23
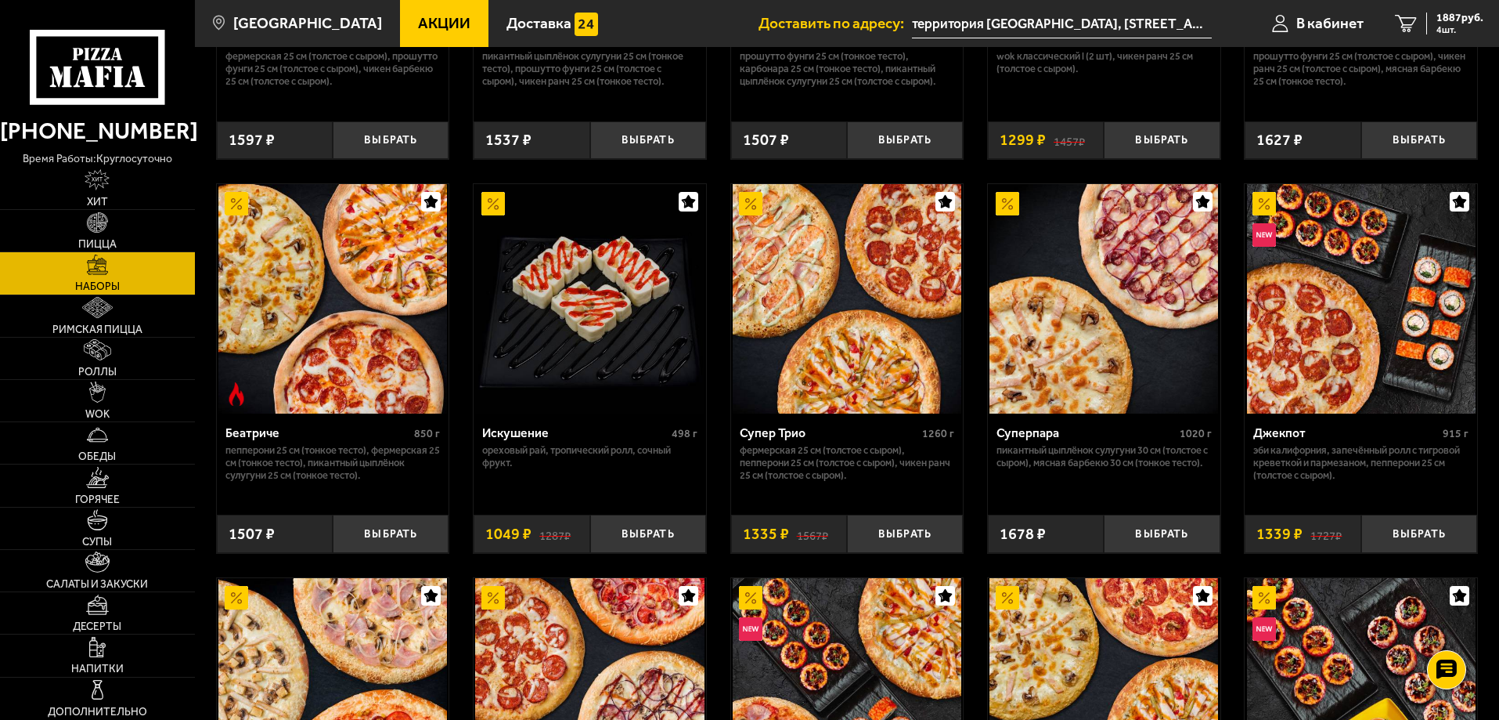
click at [859, 370] on img at bounding box center [847, 298] width 229 height 229
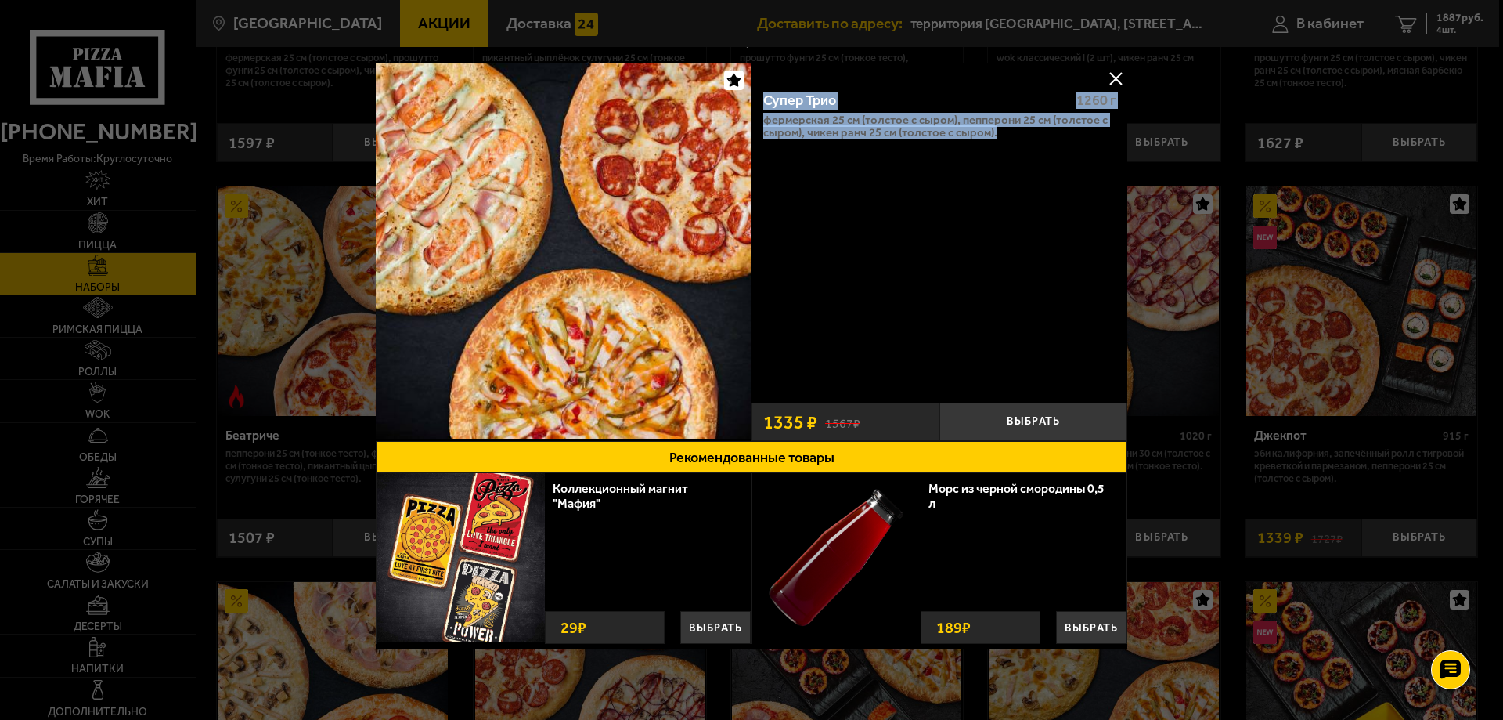
drag, startPoint x: 999, startPoint y: 133, endPoint x: 765, endPoint y: 98, distance: 236.7
click at [765, 98] on div "Супер Трио 1260 г Фермерская 25 см (толстое с сыром), Пепперони 25 см (толстое …" at bounding box center [940, 236] width 376 height 316
click at [1111, 68] on button at bounding box center [1115, 78] width 23 height 23
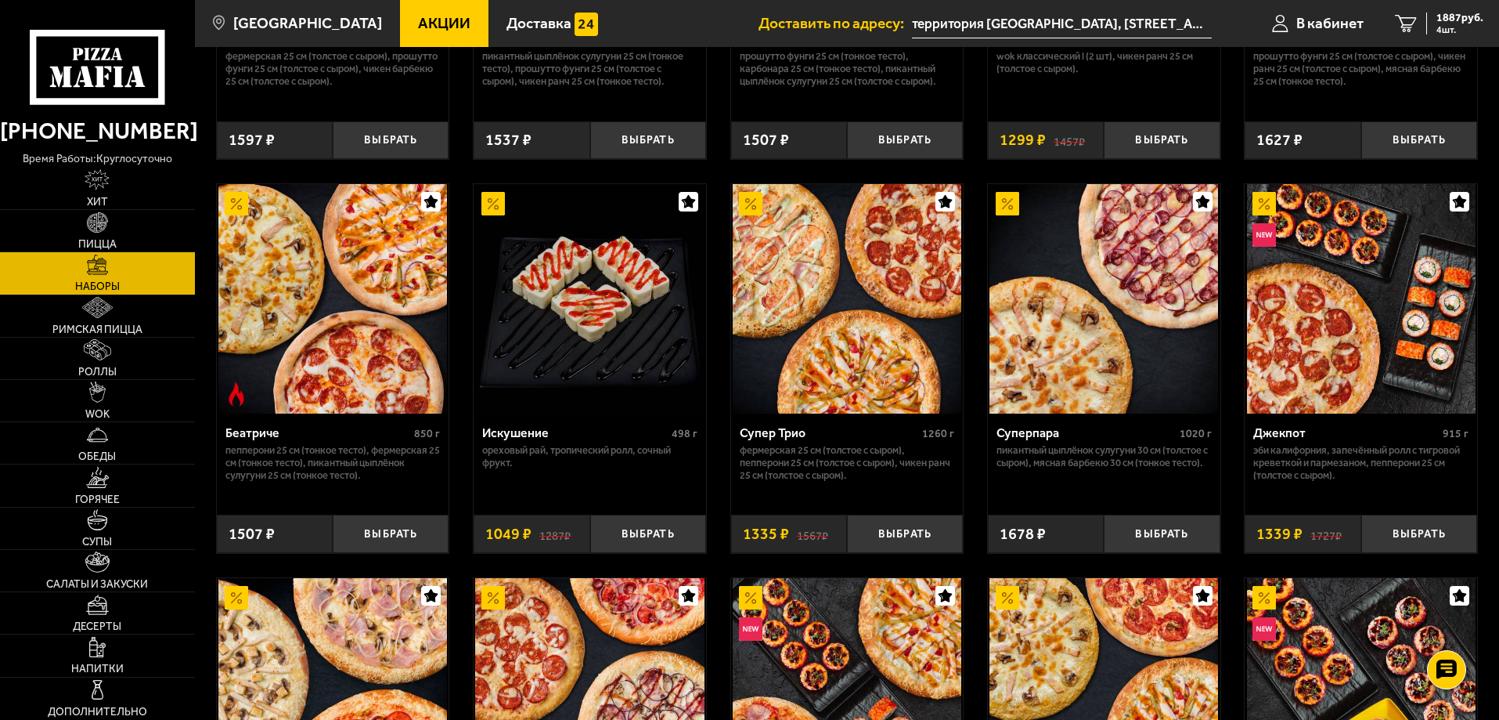
click at [339, 334] on img at bounding box center [332, 298] width 229 height 229
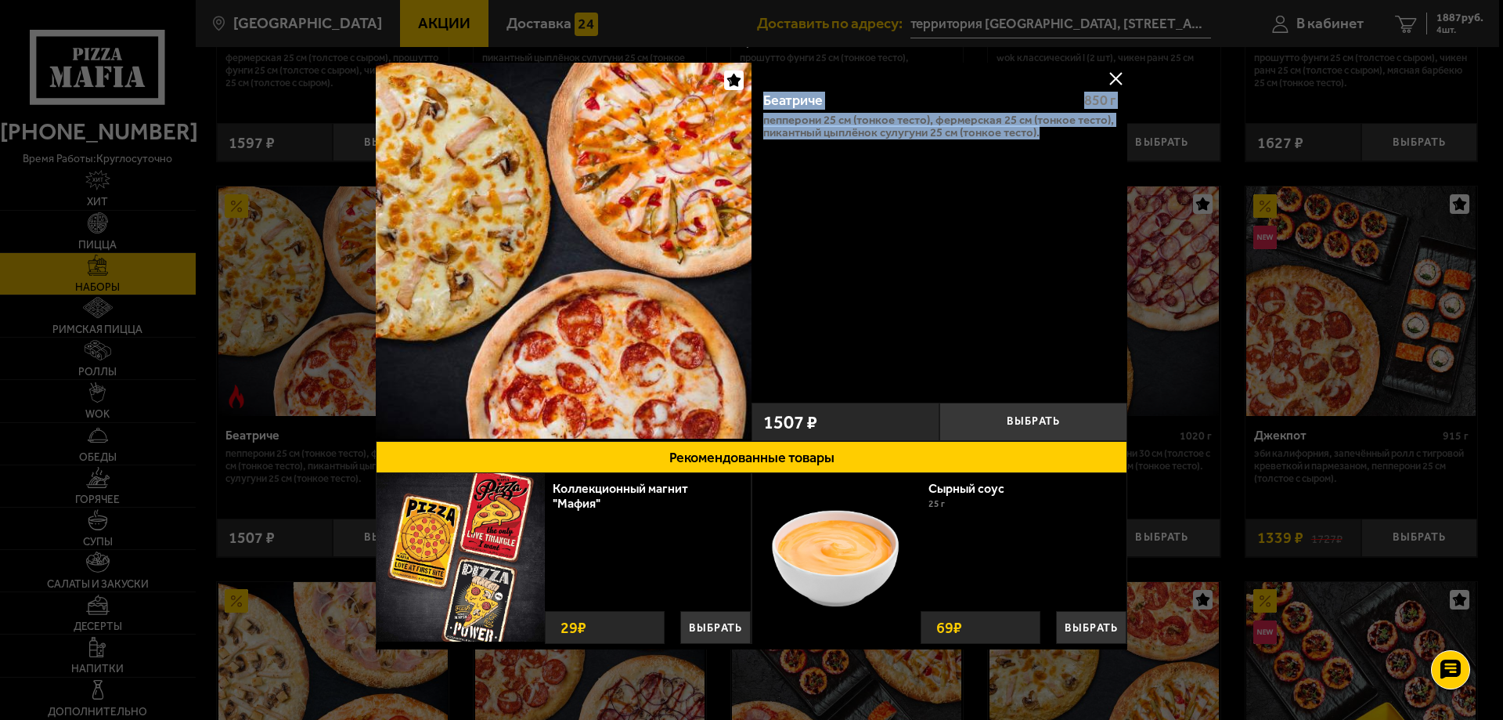
drag, startPoint x: 1039, startPoint y: 134, endPoint x: 752, endPoint y: 106, distance: 288.7
click at [752, 106] on div "Беатриче 850 г Пепперони 25 см (тонкое тесто), Фермерская 25 см (тонкое тесто),…" at bounding box center [940, 236] width 376 height 316
click at [1109, 68] on button at bounding box center [1115, 78] width 23 height 23
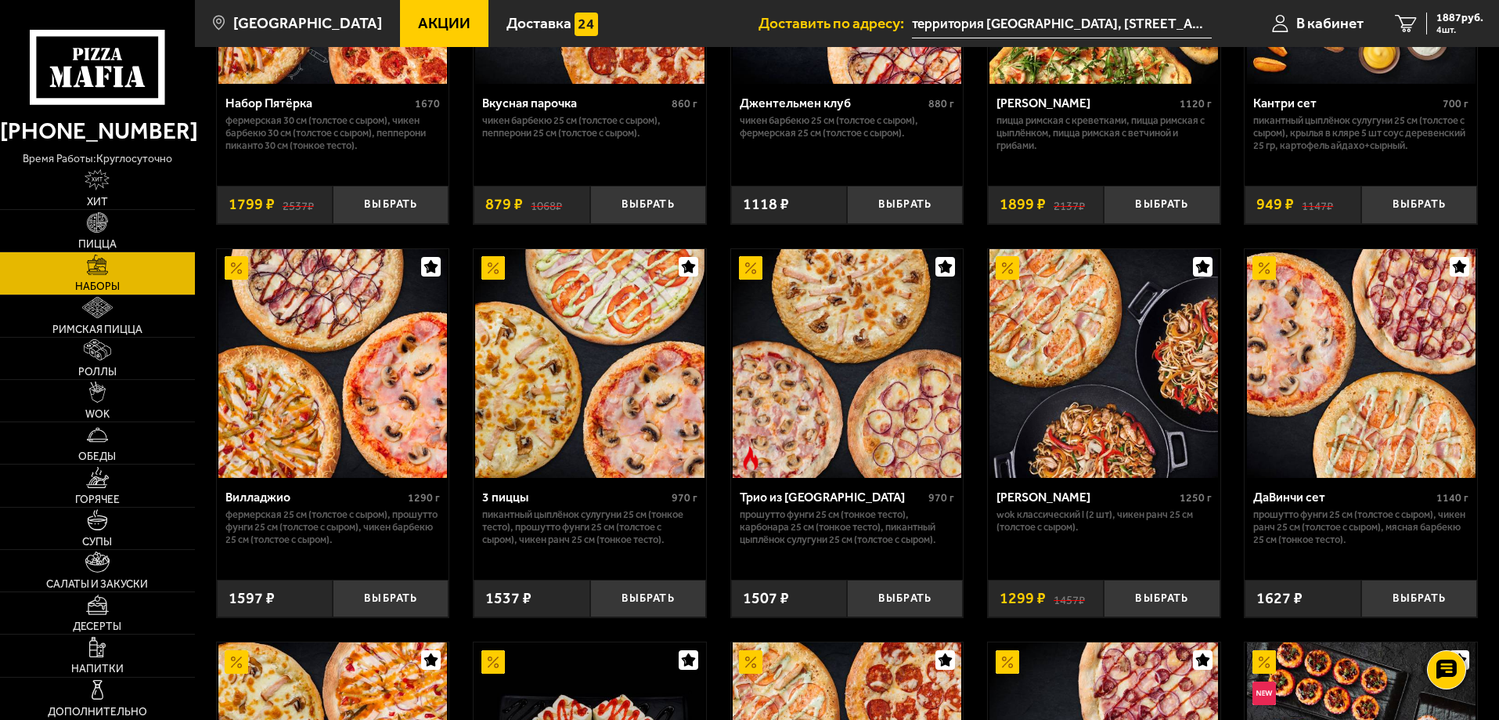
scroll to position [280, 0]
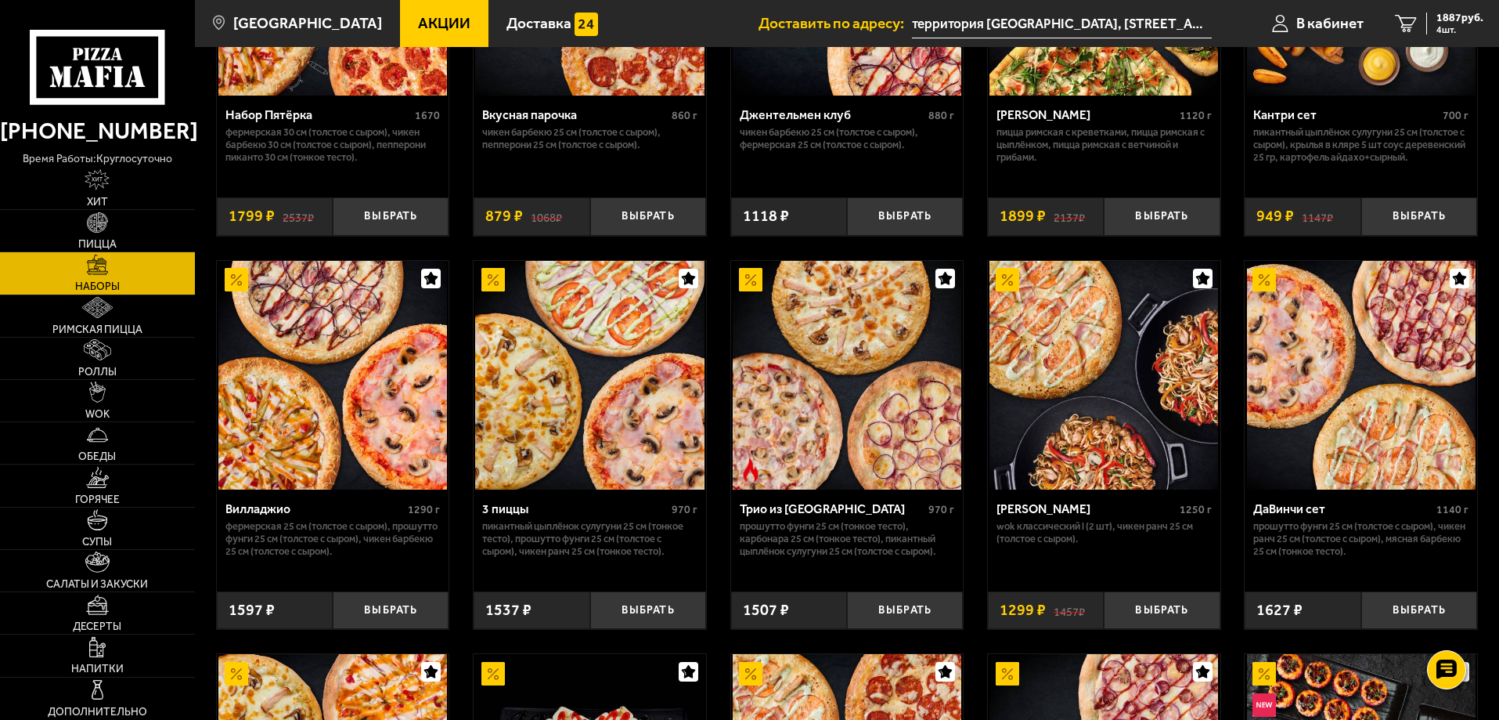
click at [1344, 406] on img at bounding box center [1361, 375] width 229 height 229
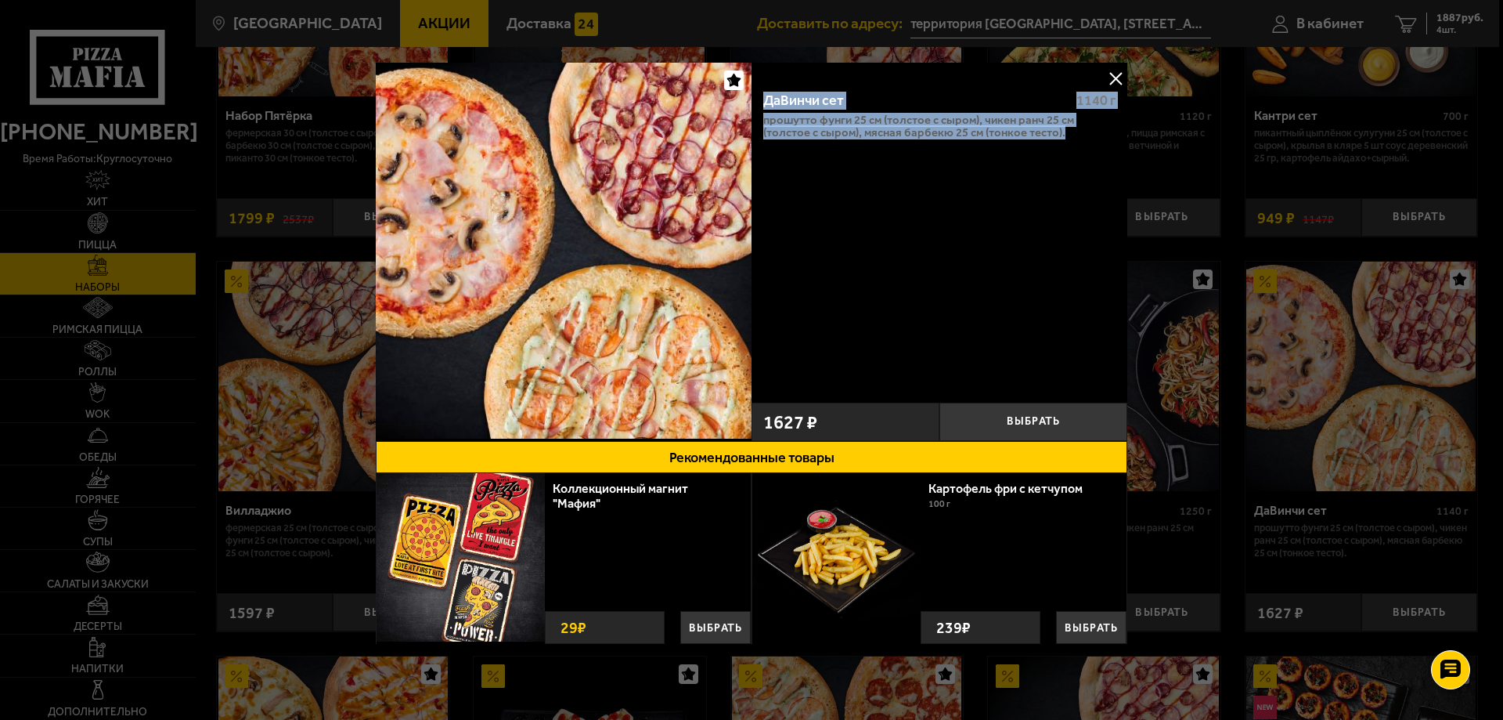
drag, startPoint x: 1084, startPoint y: 132, endPoint x: 761, endPoint y: 104, distance: 324.5
click at [761, 104] on div "ДаВинчи сет 1140 г Прошутто Фунги 25 см (толстое с сыром), Чикен Ранч 25 см (то…" at bounding box center [940, 236] width 376 height 316
click at [1111, 67] on button at bounding box center [1115, 78] width 23 height 23
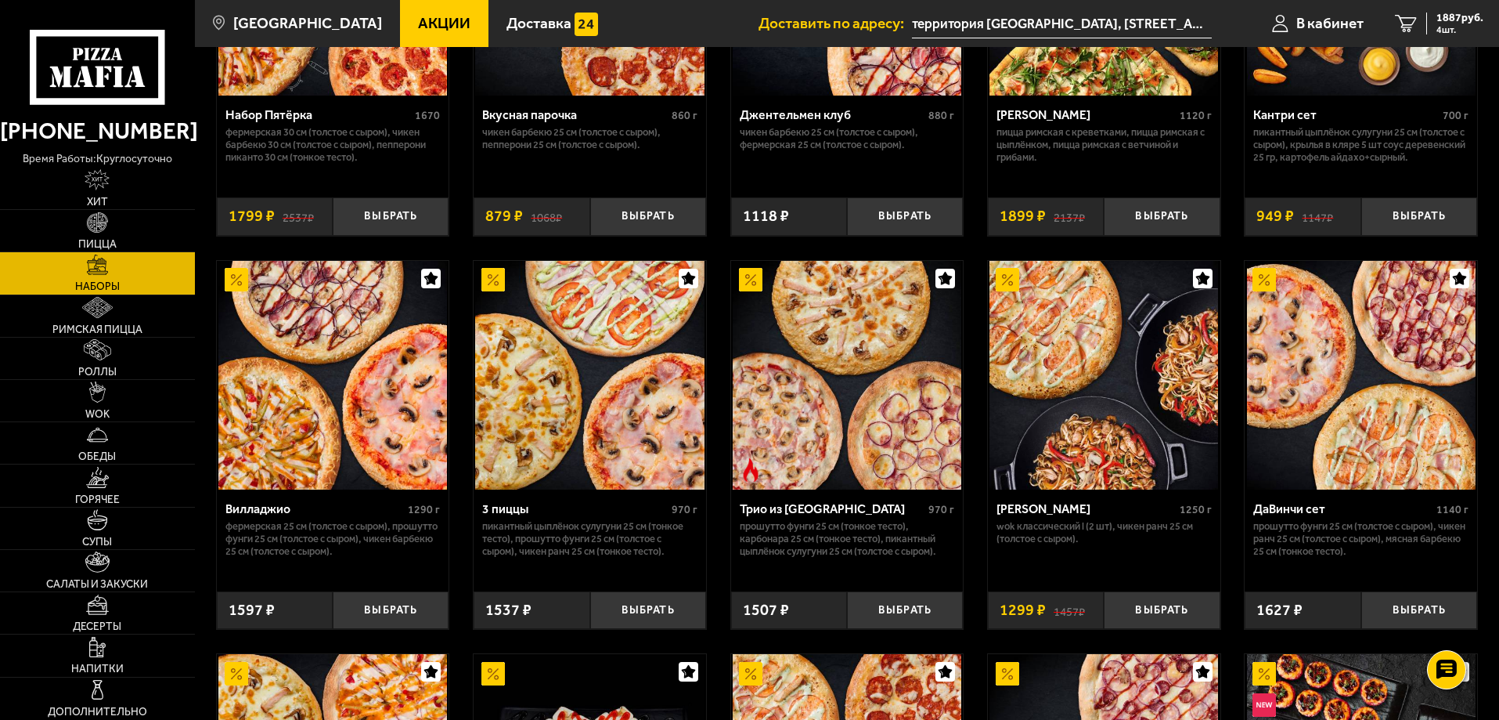
click at [1124, 338] on img at bounding box center [1104, 375] width 229 height 229
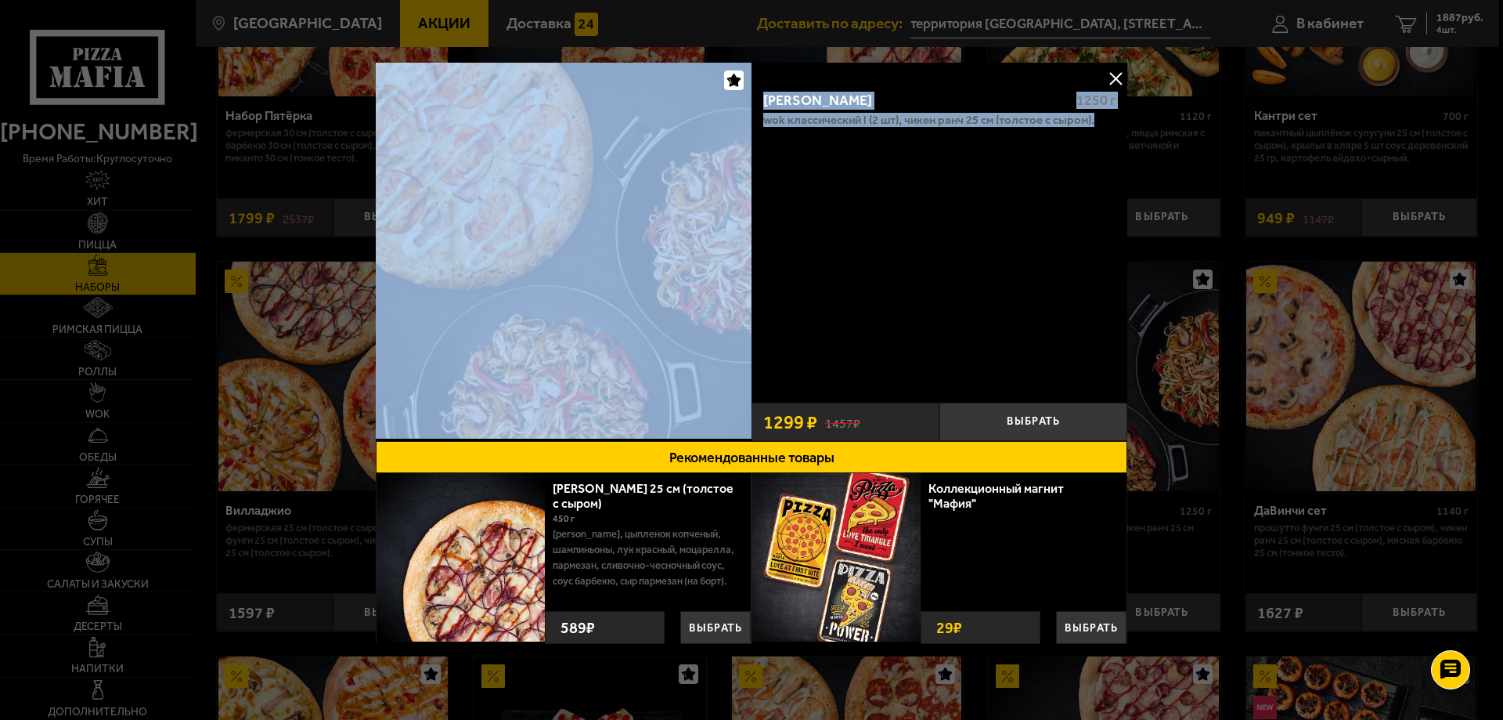
drag, startPoint x: 1102, startPoint y: 131, endPoint x: 733, endPoint y: 120, distance: 369.7
click at [732, 121] on div "[PERSON_NAME] 1250 г Wok классический L (2 шт), Чикен Ранч 25 см (толстое с сыр…" at bounding box center [752, 252] width 752 height 378
click at [1106, 73] on button at bounding box center [1115, 78] width 23 height 23
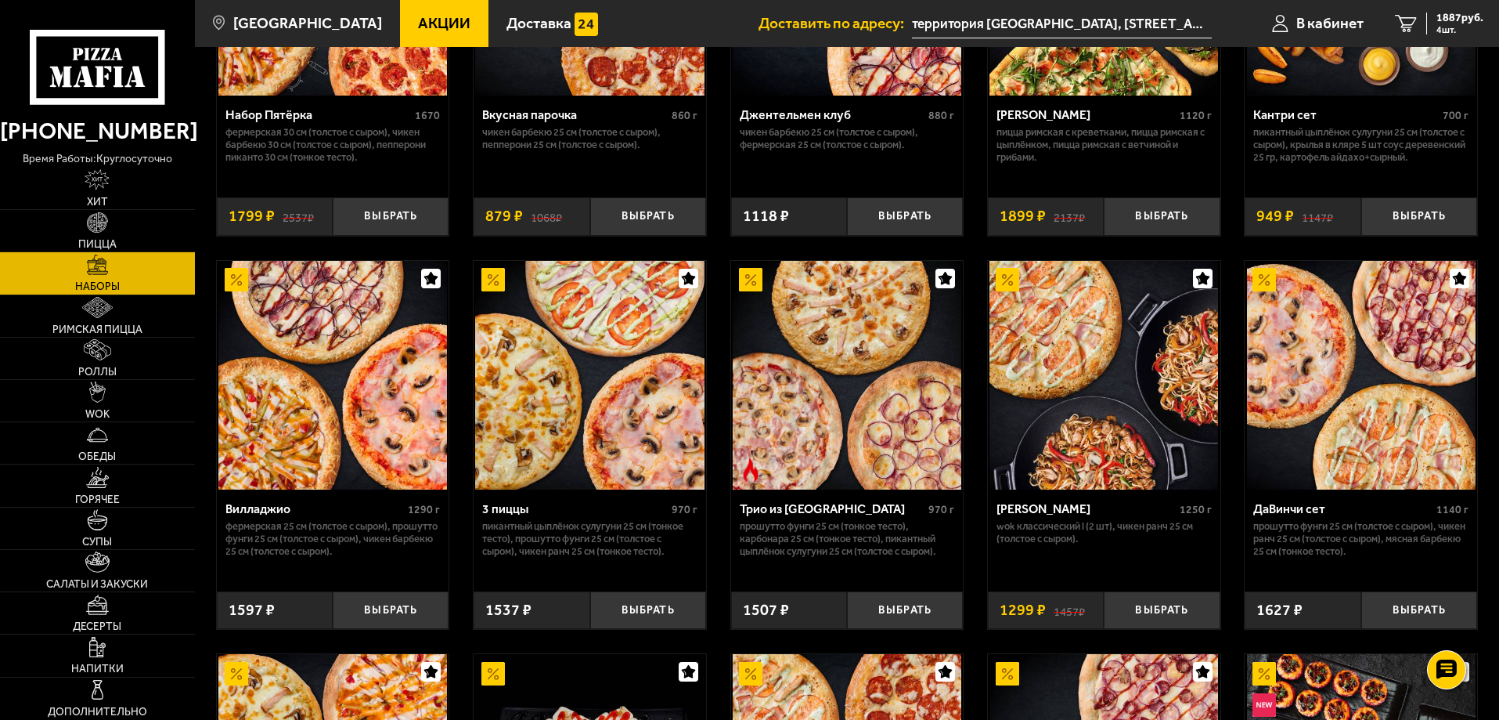
click at [871, 331] on img at bounding box center [847, 375] width 229 height 229
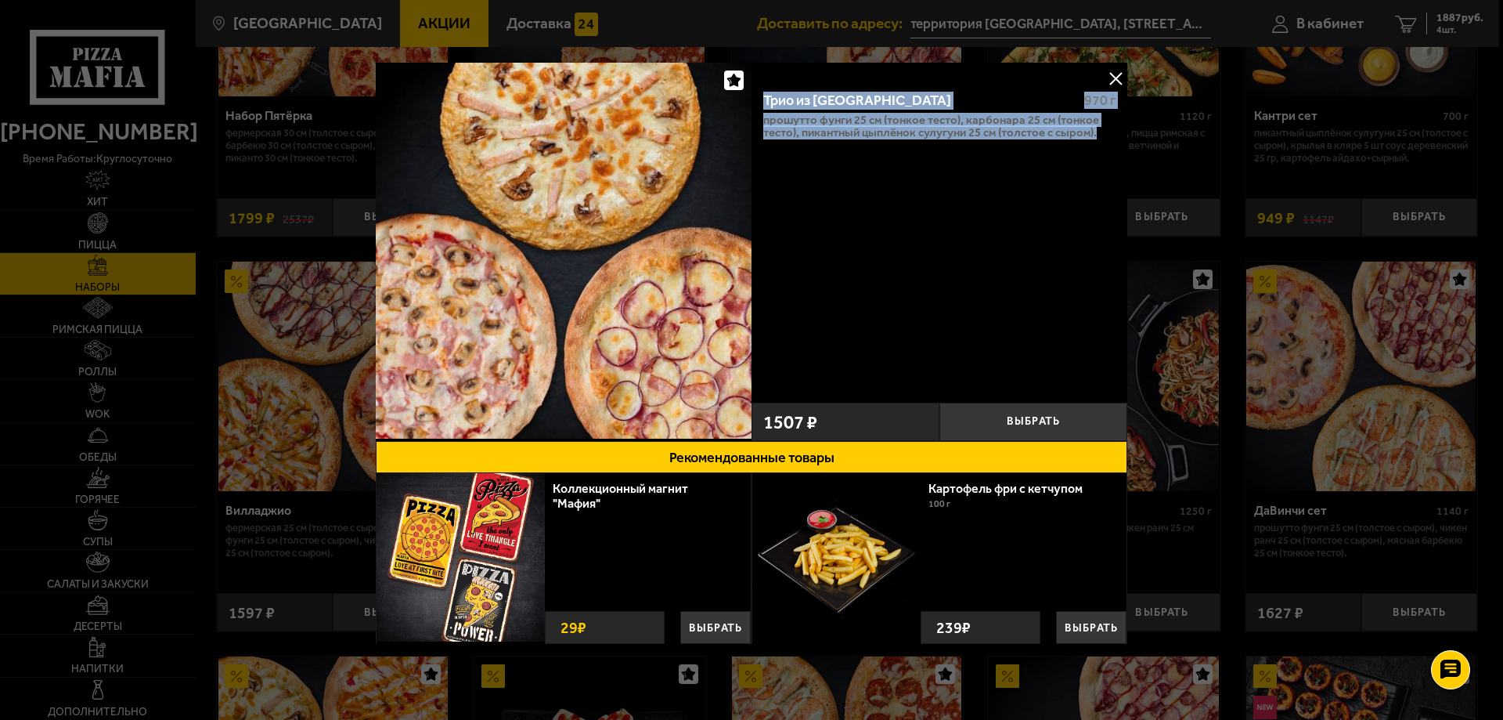
drag, startPoint x: 1099, startPoint y: 136, endPoint x: 750, endPoint y: 110, distance: 350.2
click at [752, 110] on div "Трио из [GEOGRAPHIC_DATA] 970 г Прошутто Фунги 25 см (тонкое тесто), Карбонара …" at bounding box center [940, 236] width 376 height 316
click at [1106, 85] on button at bounding box center [1115, 78] width 23 height 23
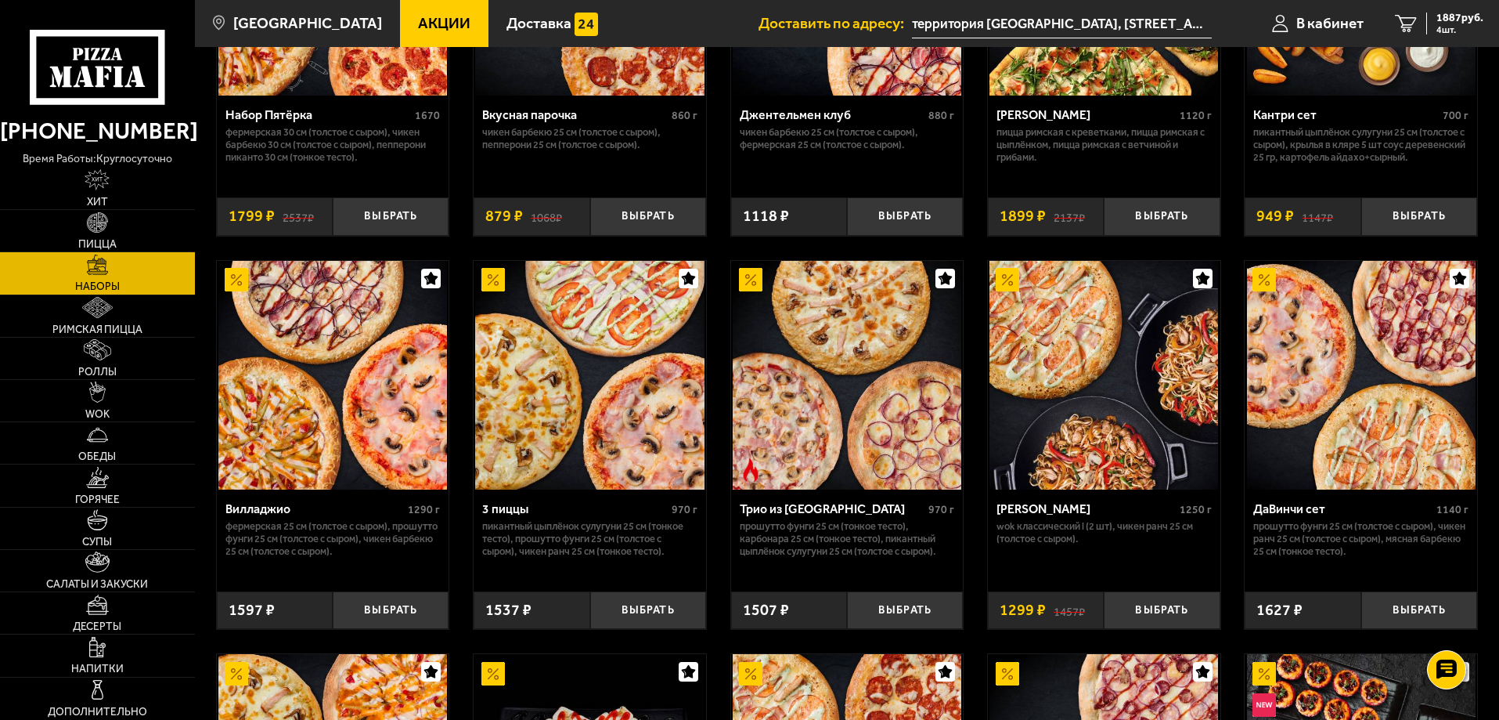
click at [561, 407] on img at bounding box center [589, 375] width 229 height 229
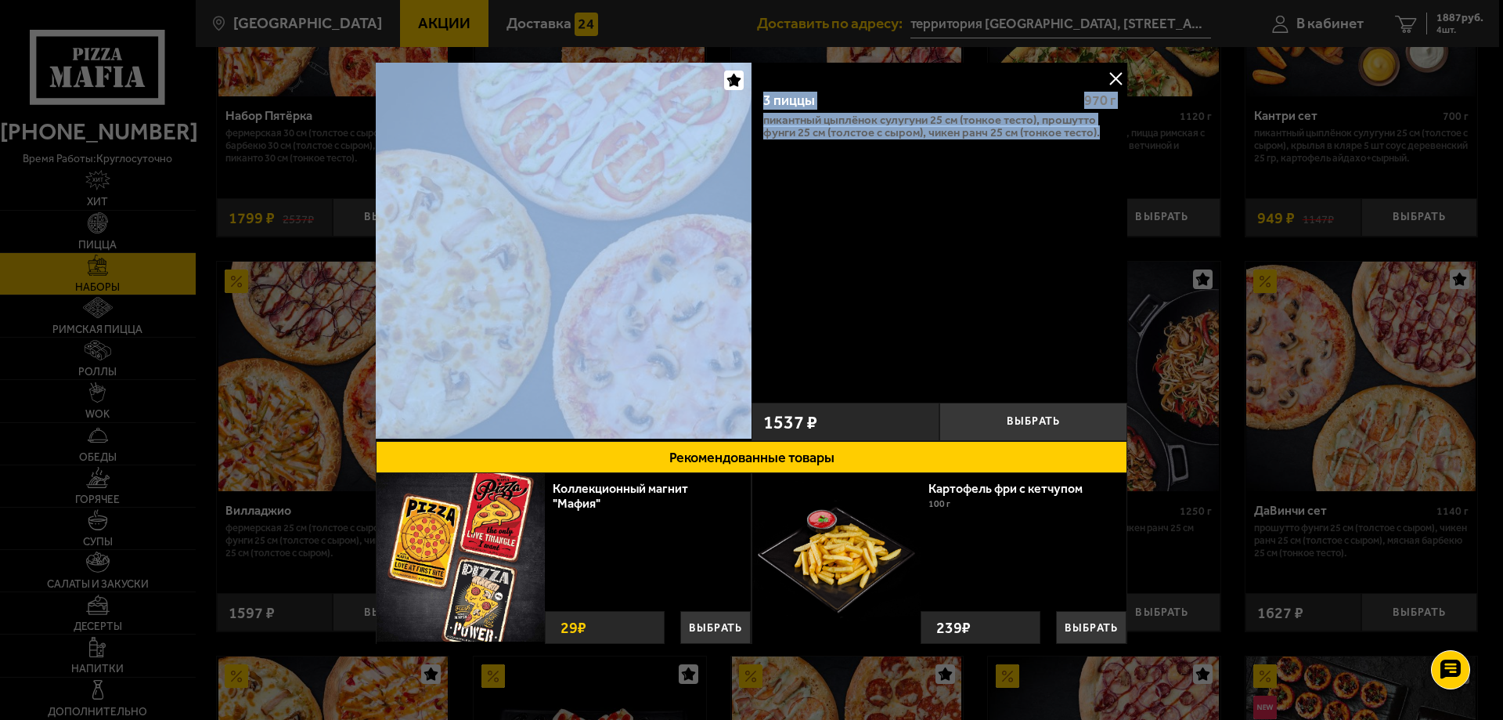
drag, startPoint x: 1102, startPoint y: 138, endPoint x: 748, endPoint y: 106, distance: 356.1
click at [748, 106] on div "3 пиццы 970 г Пикантный цыплёнок сулугуни 25 см (тонкое тесто), Прошутто Фунги …" at bounding box center [752, 252] width 752 height 378
click at [1109, 78] on button at bounding box center [1115, 78] width 23 height 23
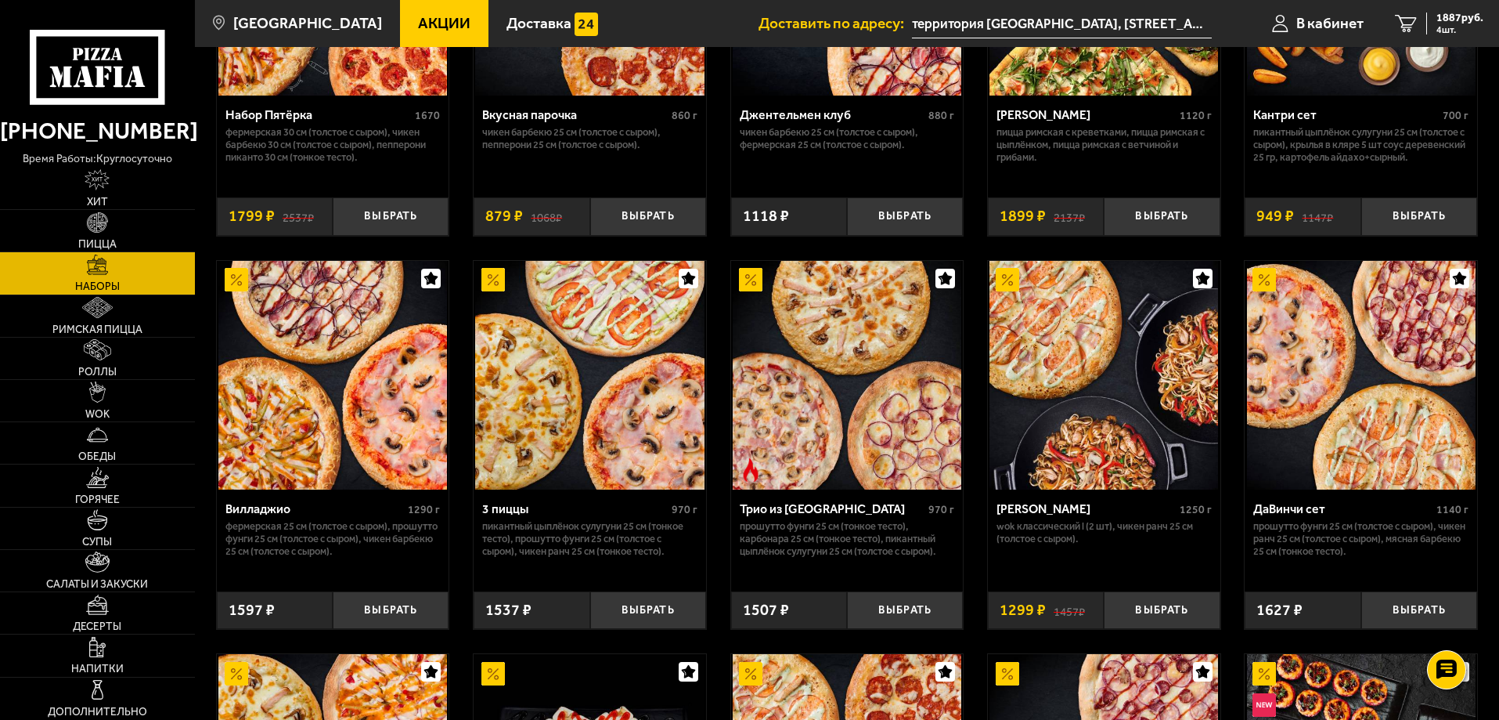
click at [294, 431] on img at bounding box center [332, 375] width 229 height 229
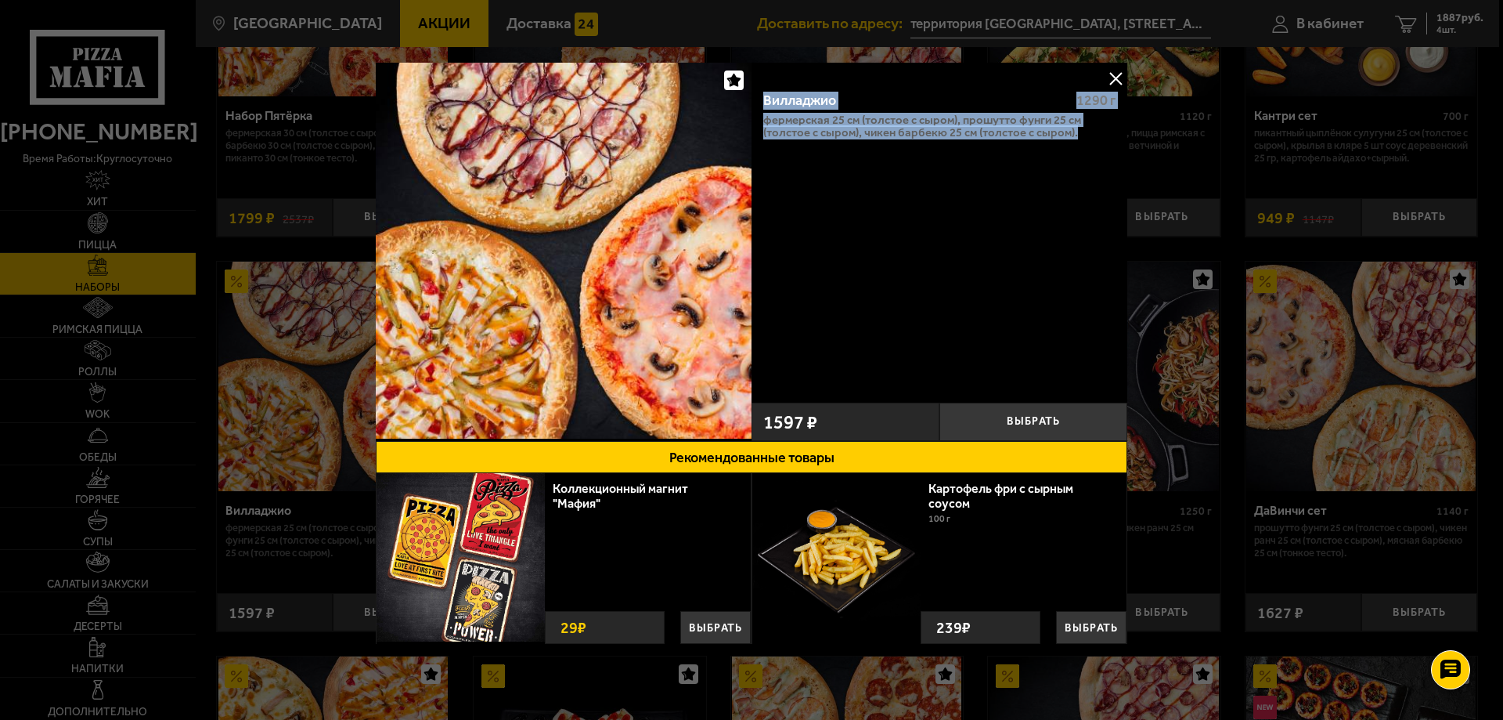
drag, startPoint x: 1076, startPoint y: 139, endPoint x: 756, endPoint y: 100, distance: 322.6
click at [756, 100] on div "Вилладжио 1290 г Фермерская 25 см (толстое с сыром), Прошутто Фунги 25 см (толс…" at bounding box center [940, 236] width 376 height 316
click at [1113, 71] on button at bounding box center [1115, 78] width 23 height 23
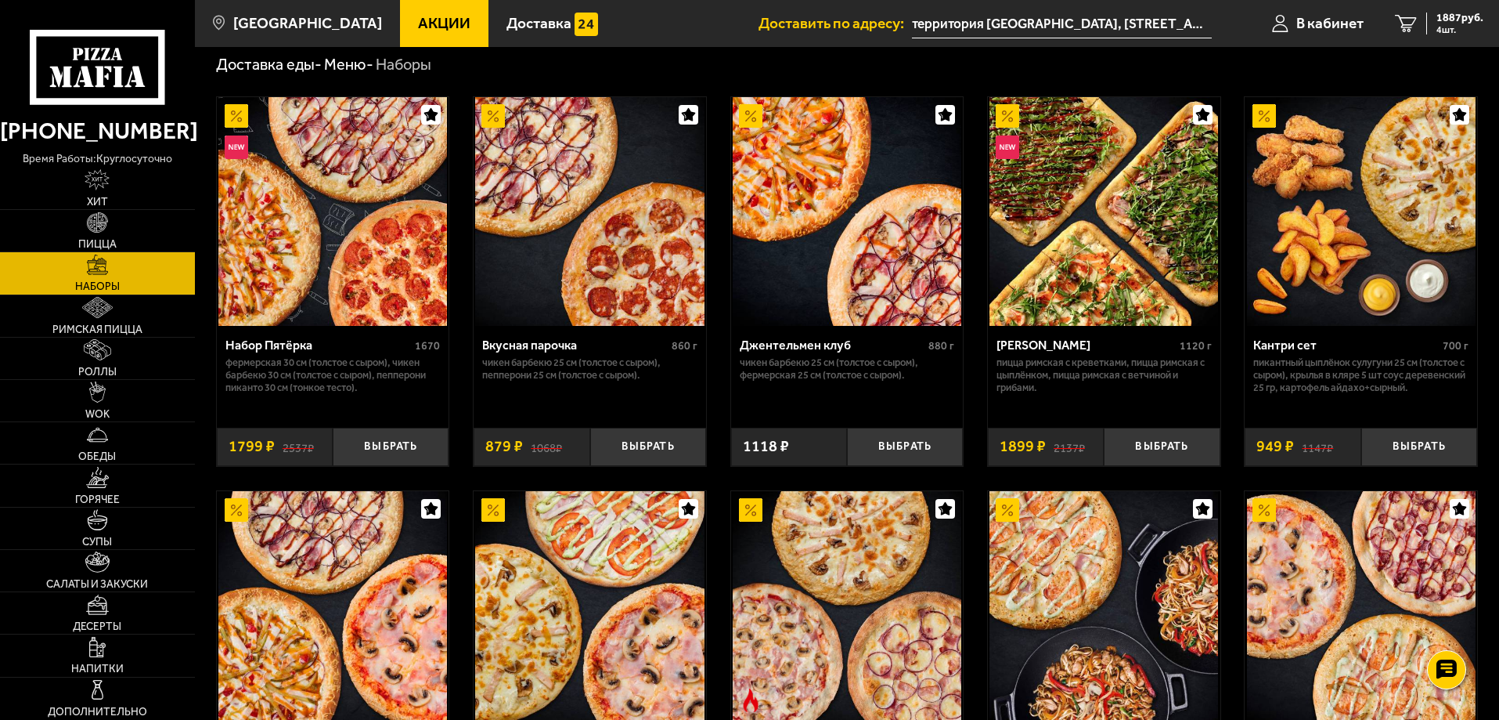
scroll to position [45, 0]
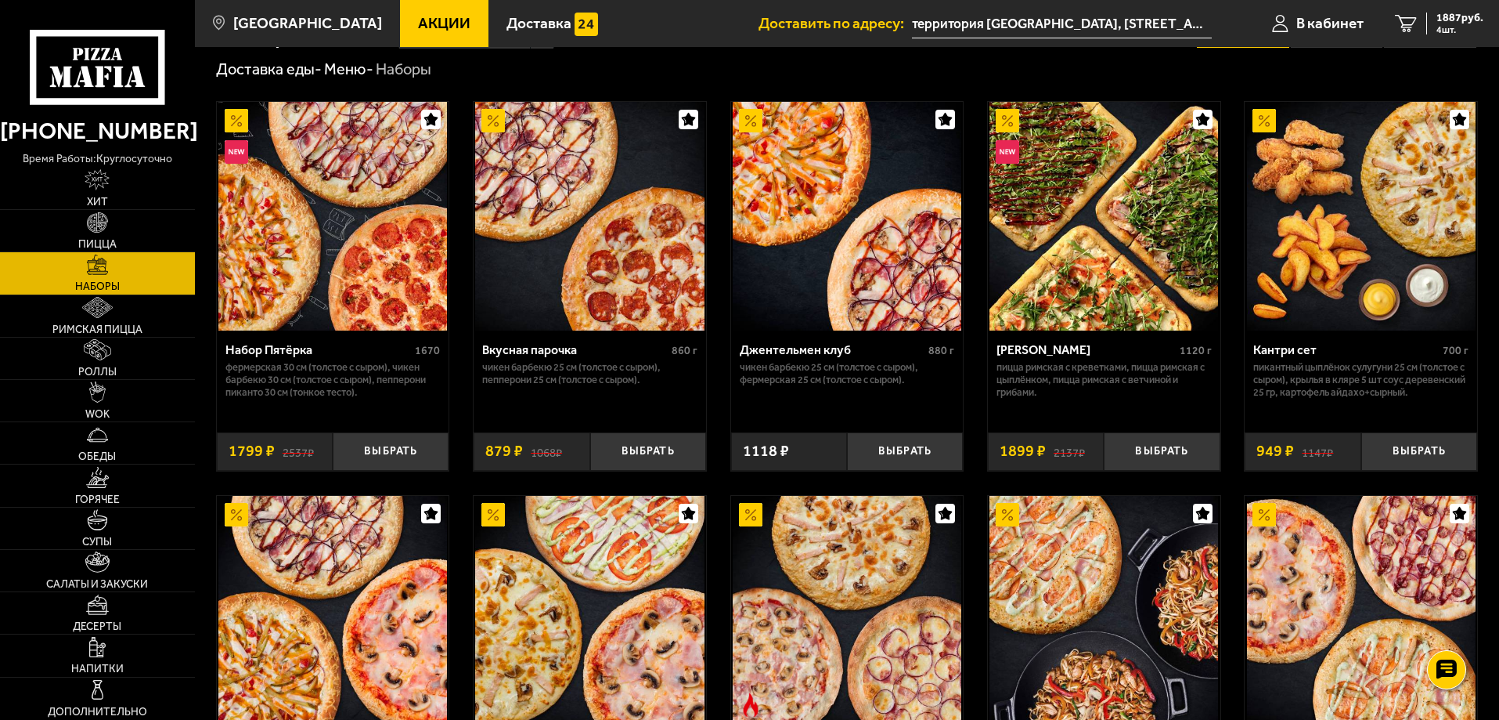
click at [900, 258] on img at bounding box center [847, 216] width 229 height 229
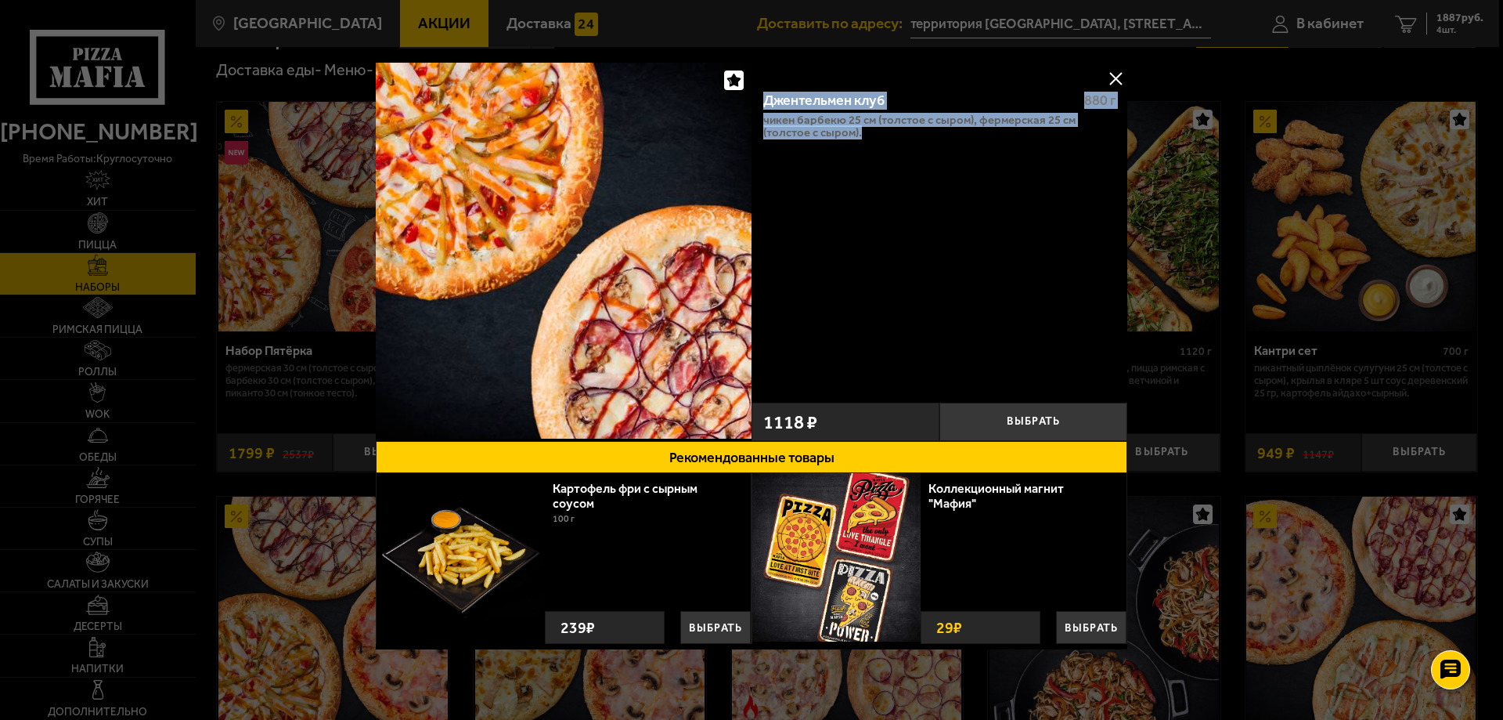
drag, startPoint x: 925, startPoint y: 134, endPoint x: 759, endPoint y: 96, distance: 170.2
click at [757, 97] on div "Джентельмен клуб 880 г Чикен Барбекю 25 см (толстое с сыром), Фермерская 25 см …" at bounding box center [940, 236] width 376 height 316
click at [1107, 81] on button at bounding box center [1115, 78] width 23 height 23
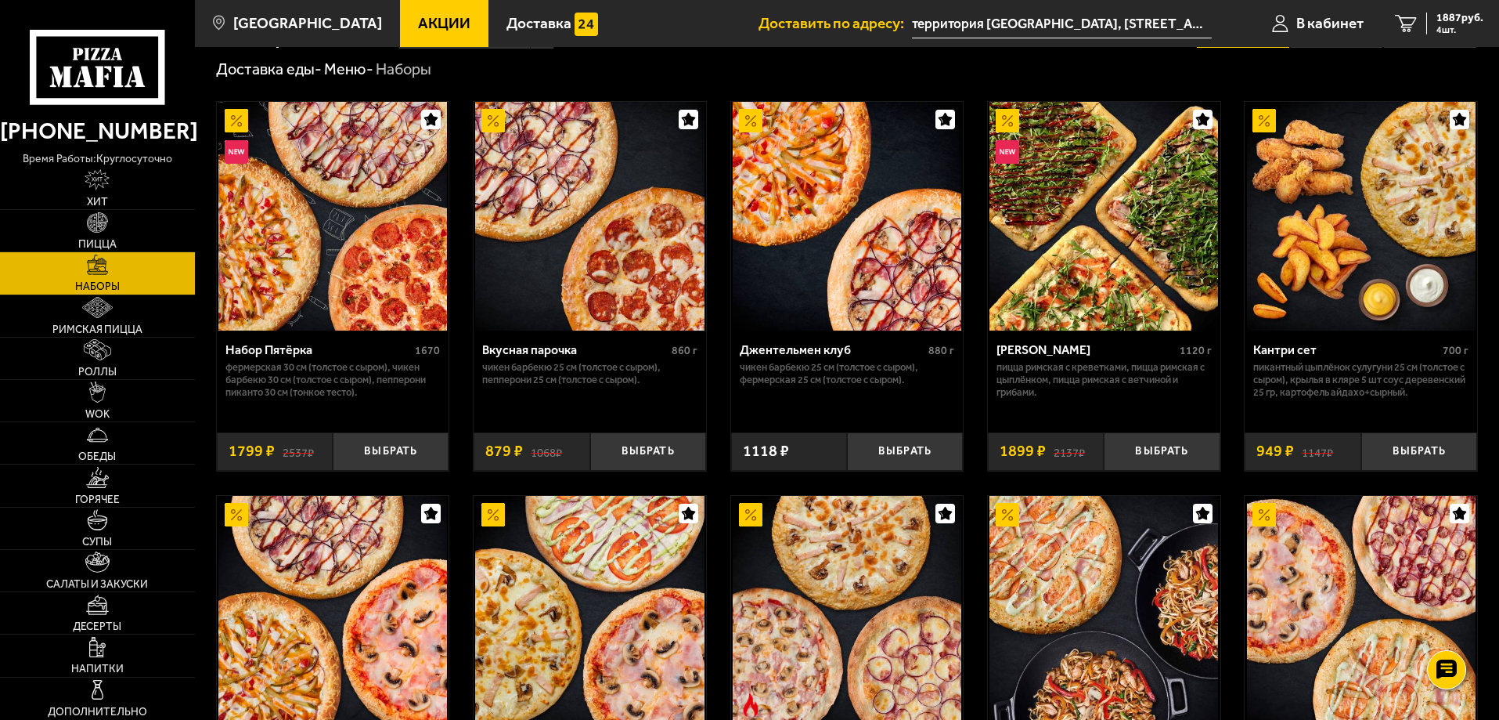
click at [599, 252] on img at bounding box center [589, 216] width 229 height 229
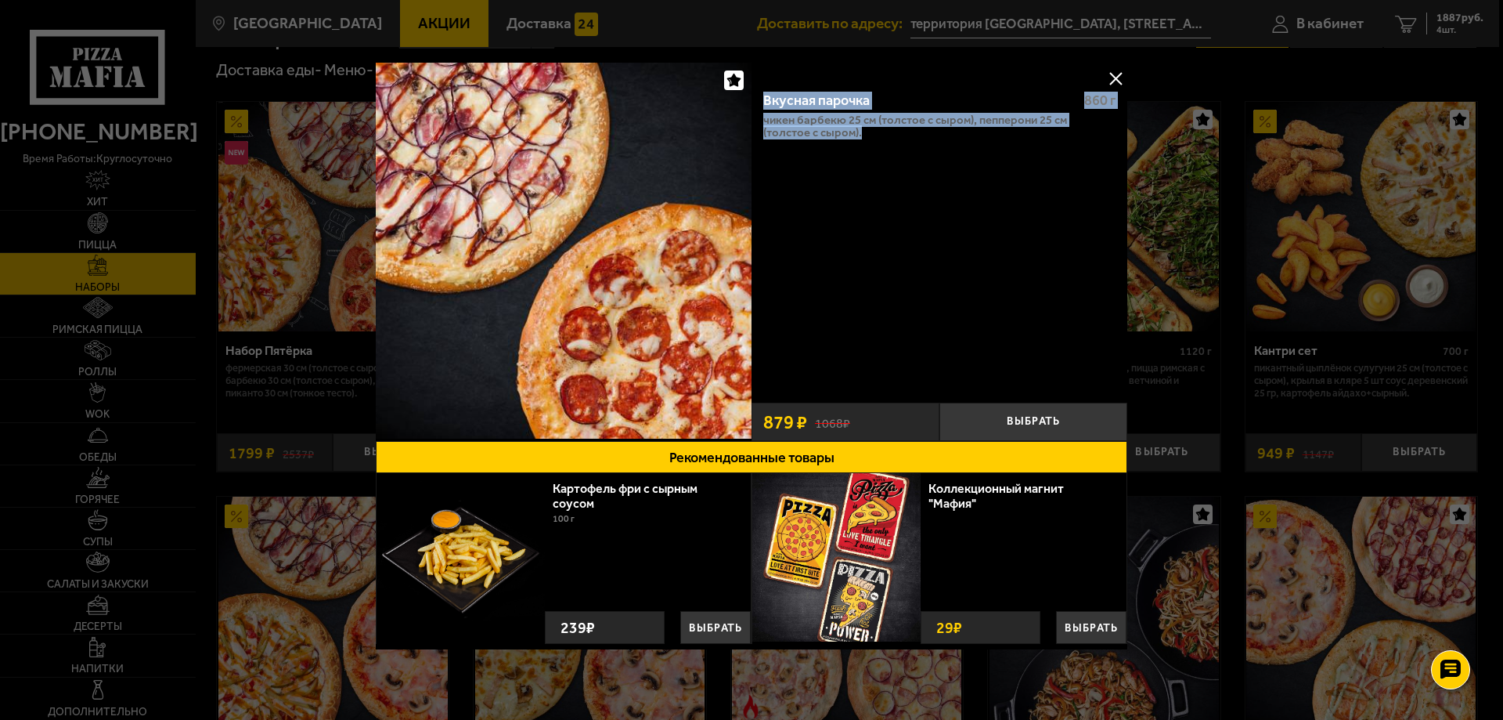
drag, startPoint x: 1043, startPoint y: 136, endPoint x: 759, endPoint y: 97, distance: 286.1
click at [759, 97] on div "Вкусная парочка 860 г Чикен Барбекю 25 см (толстое с сыром), Пепперони 25 см (т…" at bounding box center [940, 236] width 376 height 316
click at [1109, 73] on button at bounding box center [1115, 78] width 23 height 23
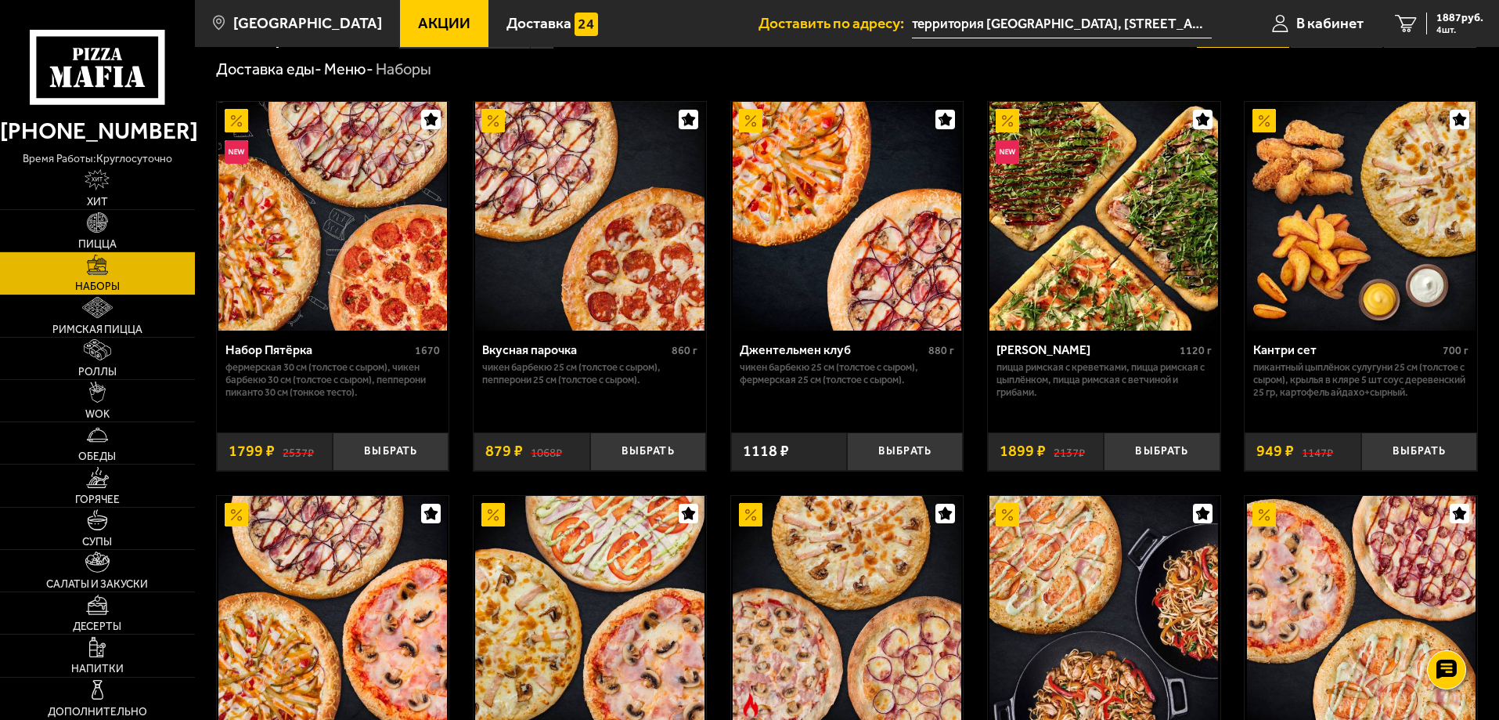
click at [332, 272] on img at bounding box center [332, 216] width 229 height 229
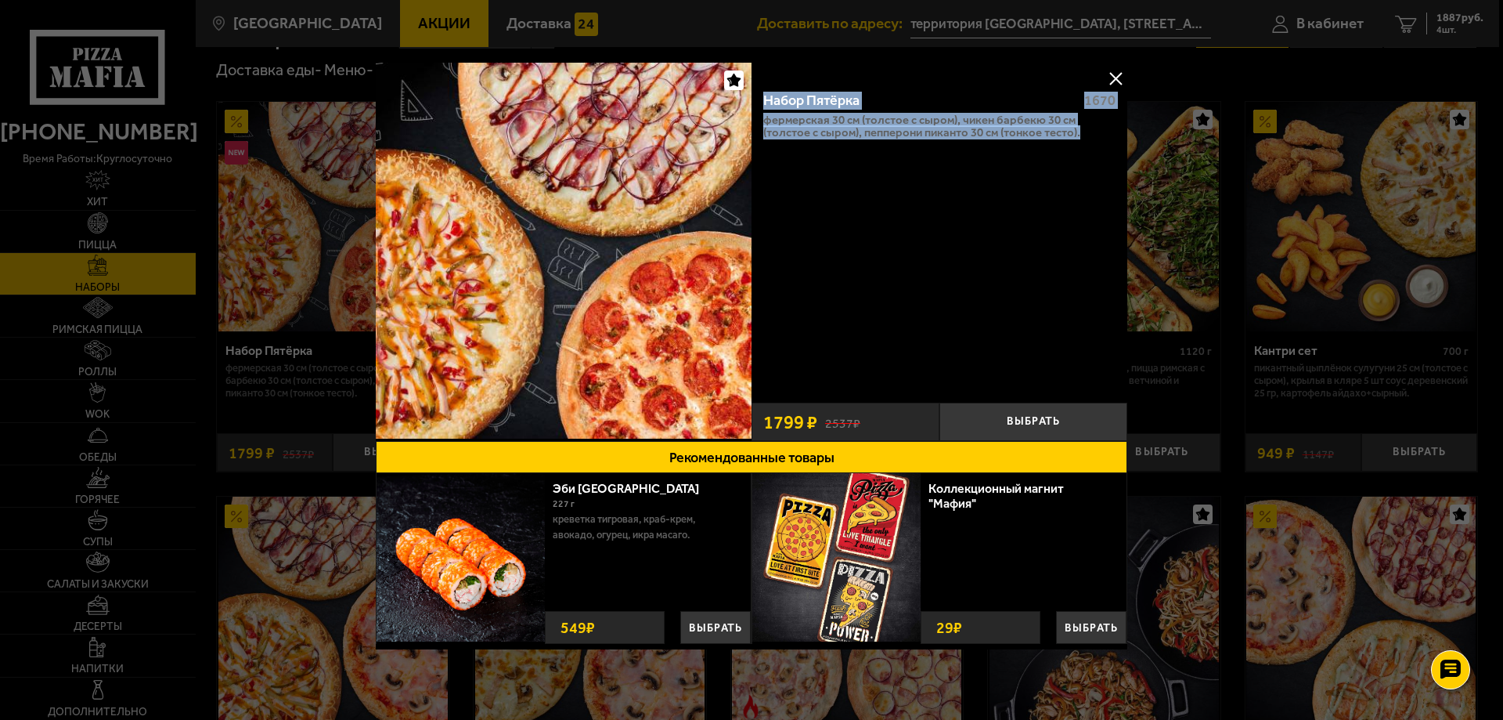
drag, startPoint x: 1096, startPoint y: 139, endPoint x: 752, endPoint y: 95, distance: 346.5
click at [752, 95] on div "Набор Пятёрка 1670 Фермерская 30 см (толстое с сыром), Чикен Барбекю 30 см (тол…" at bounding box center [940, 236] width 376 height 316
click at [1109, 74] on button at bounding box center [1115, 78] width 23 height 23
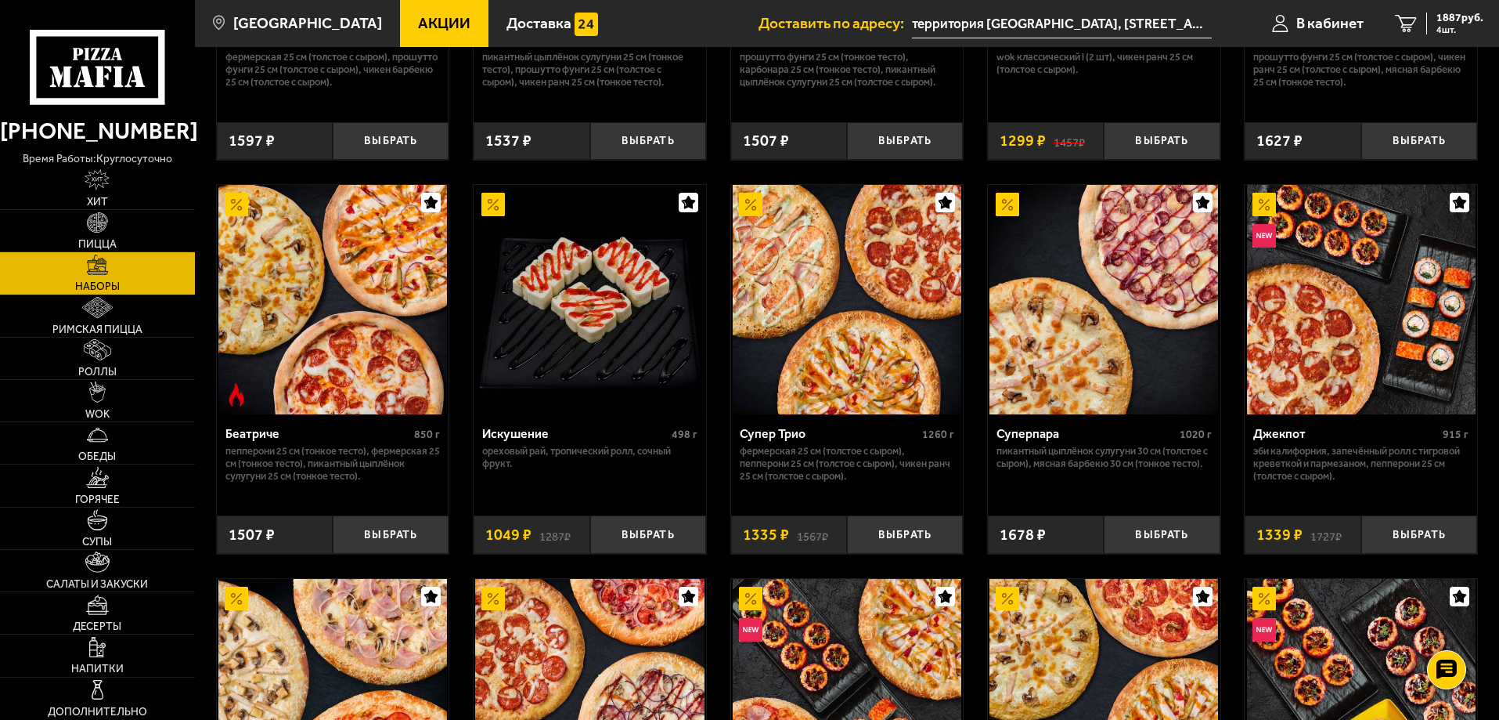
scroll to position [750, 0]
